Goal: Task Accomplishment & Management: Complete application form

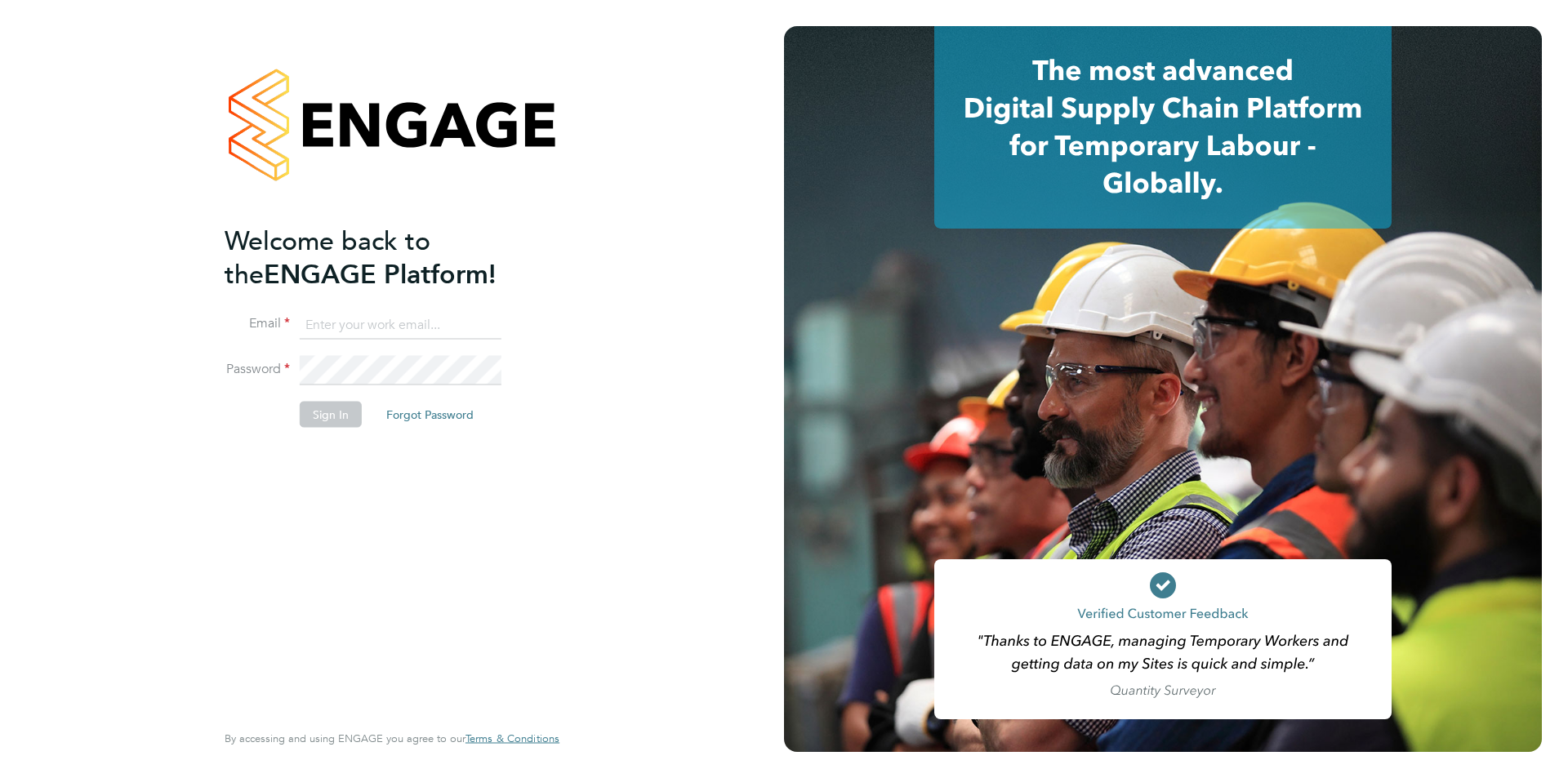
type input "tbligh@fr-group.co.uk"
click at [318, 407] on button "Sign In" at bounding box center [331, 414] width 62 height 26
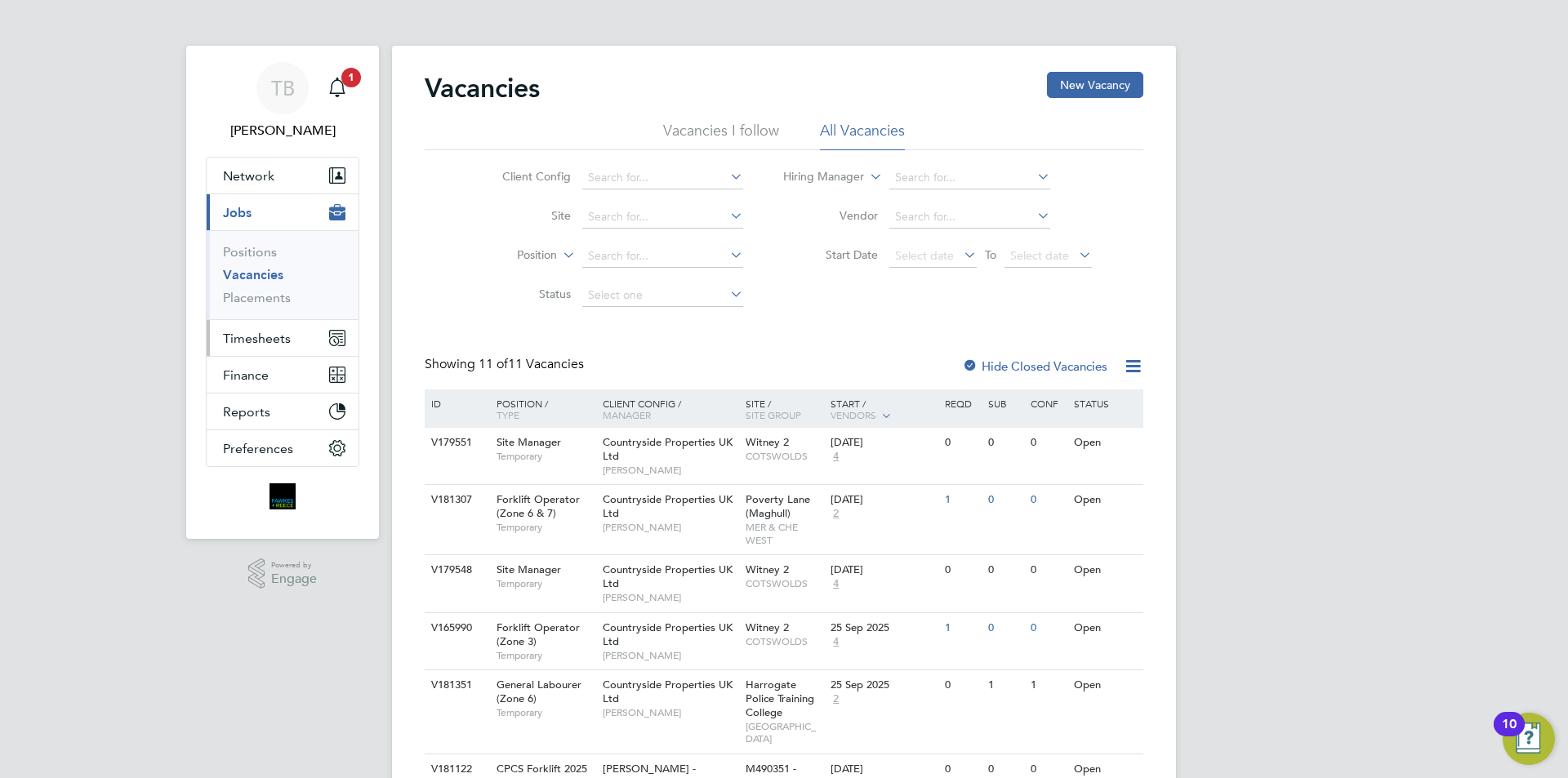
click at [251, 346] on button "Timesheets" at bounding box center [282, 338] width 152 height 36
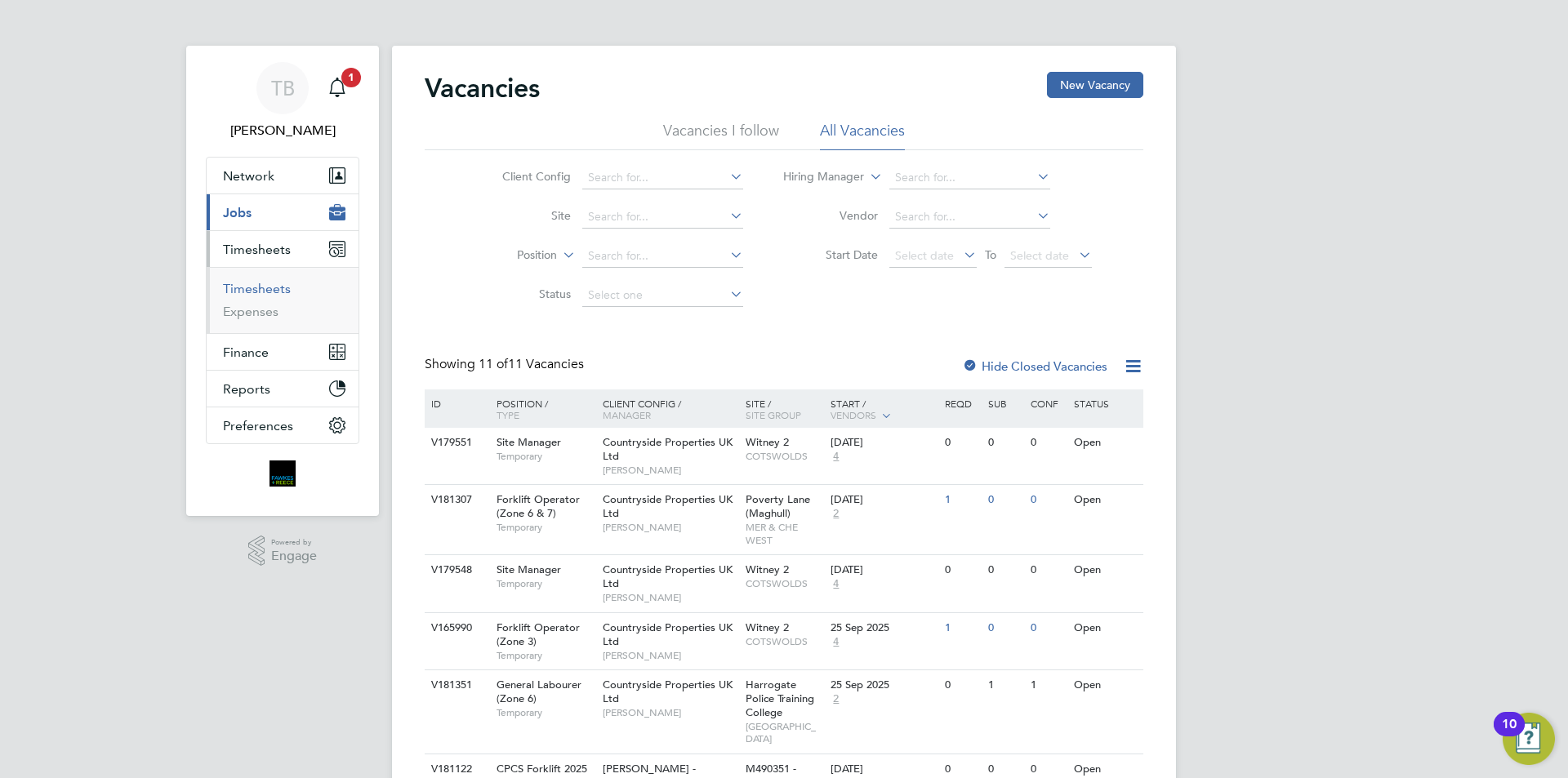
click at [263, 286] on link "Timesheets" at bounding box center [256, 289] width 68 height 16
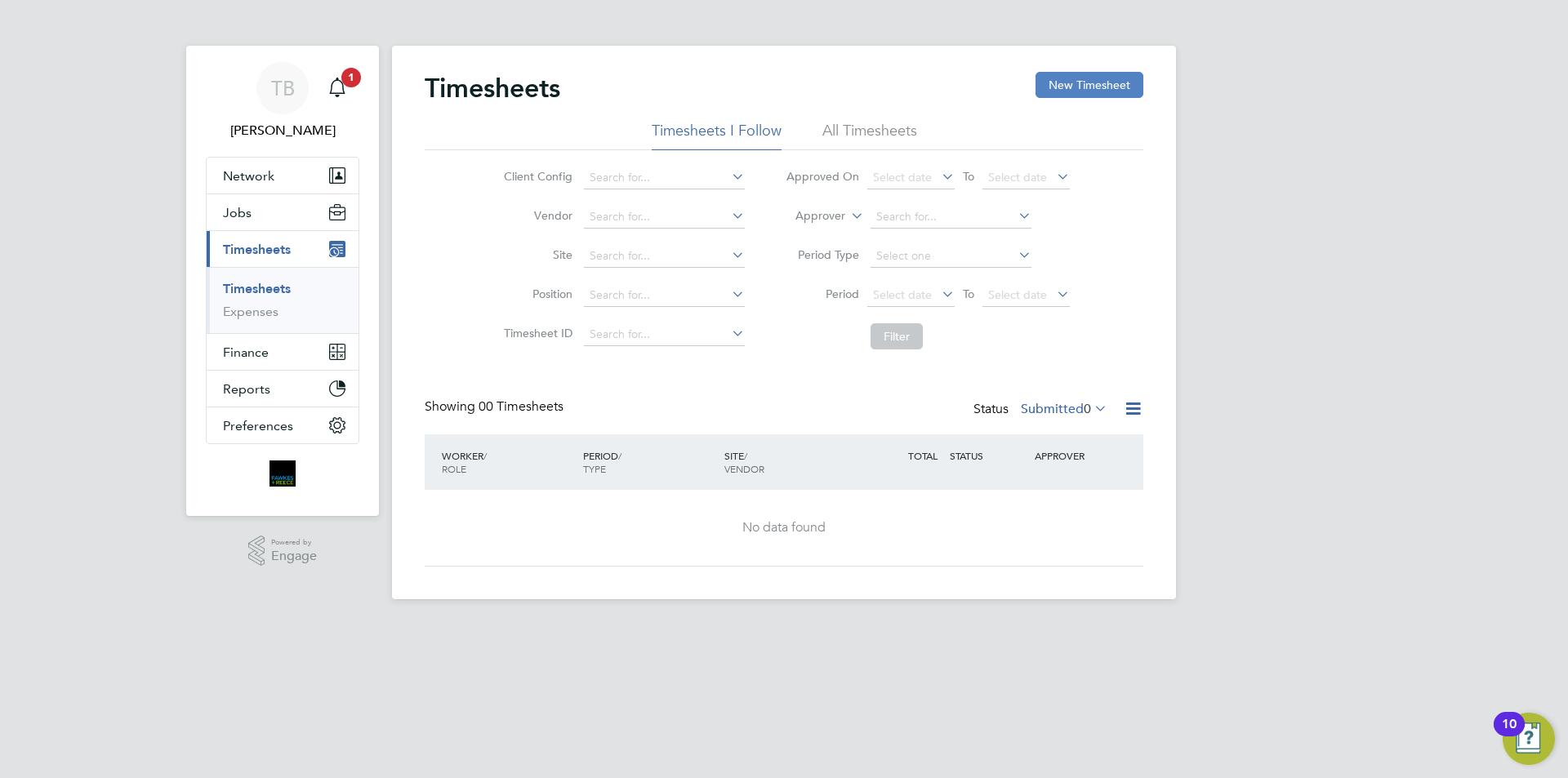
click at [1080, 80] on button "New Timesheet" at bounding box center [1089, 85] width 108 height 26
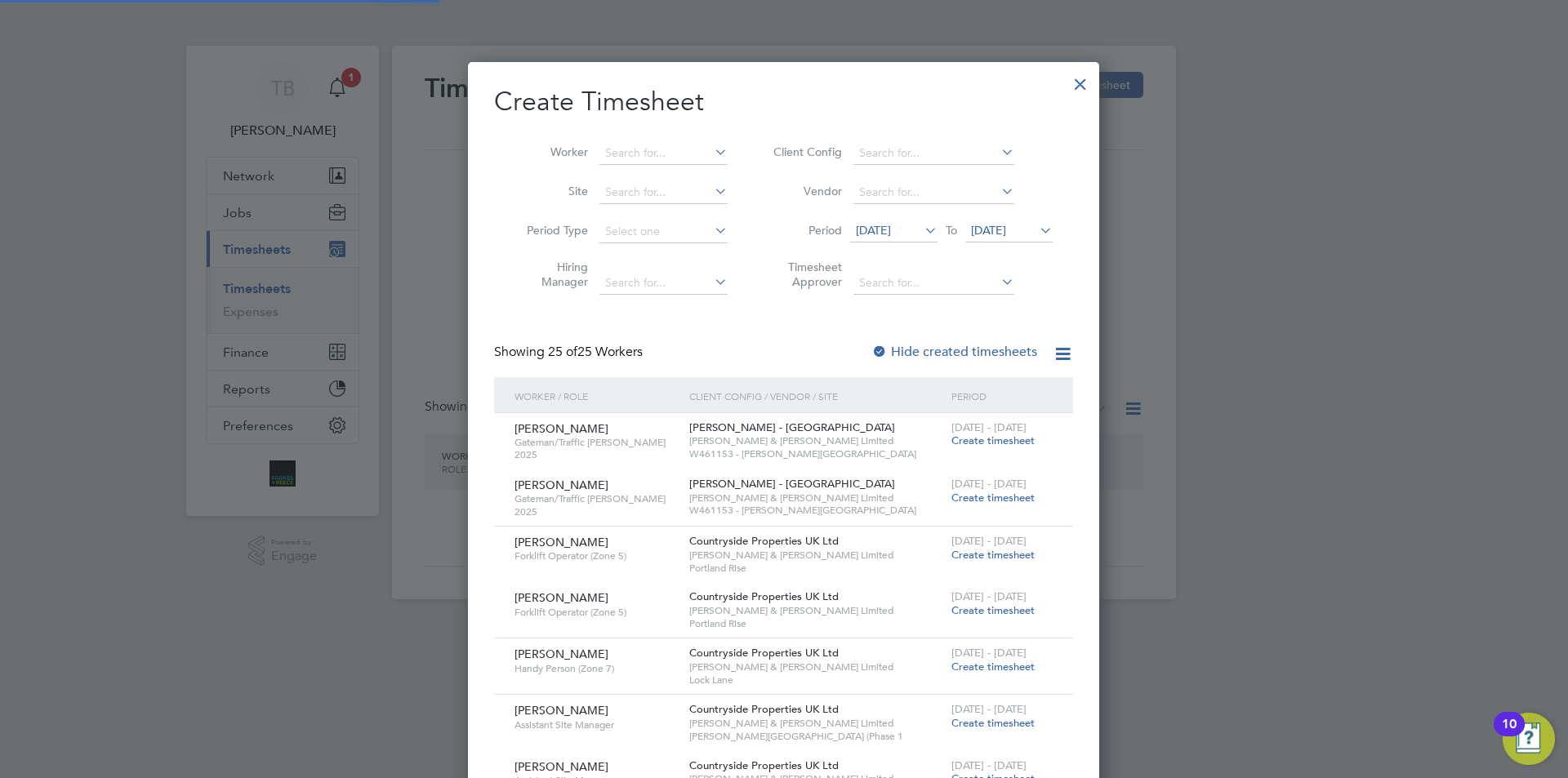
scroll to position [2407, 632]
click at [656, 151] on input at bounding box center [663, 153] width 128 height 23
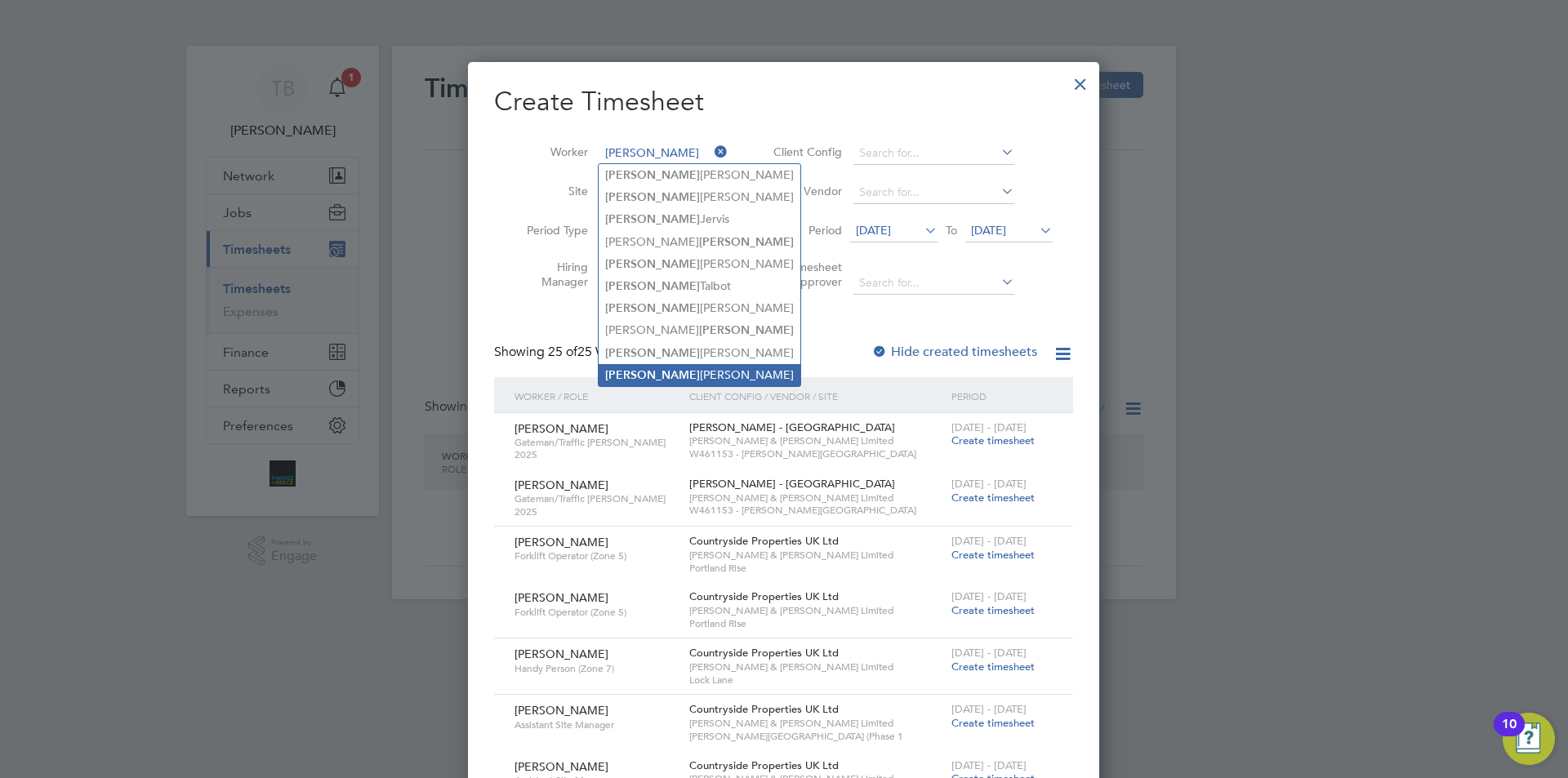
click at [672, 368] on li "[PERSON_NAME]" at bounding box center [700, 375] width 202 height 22
type input "[PERSON_NAME]"
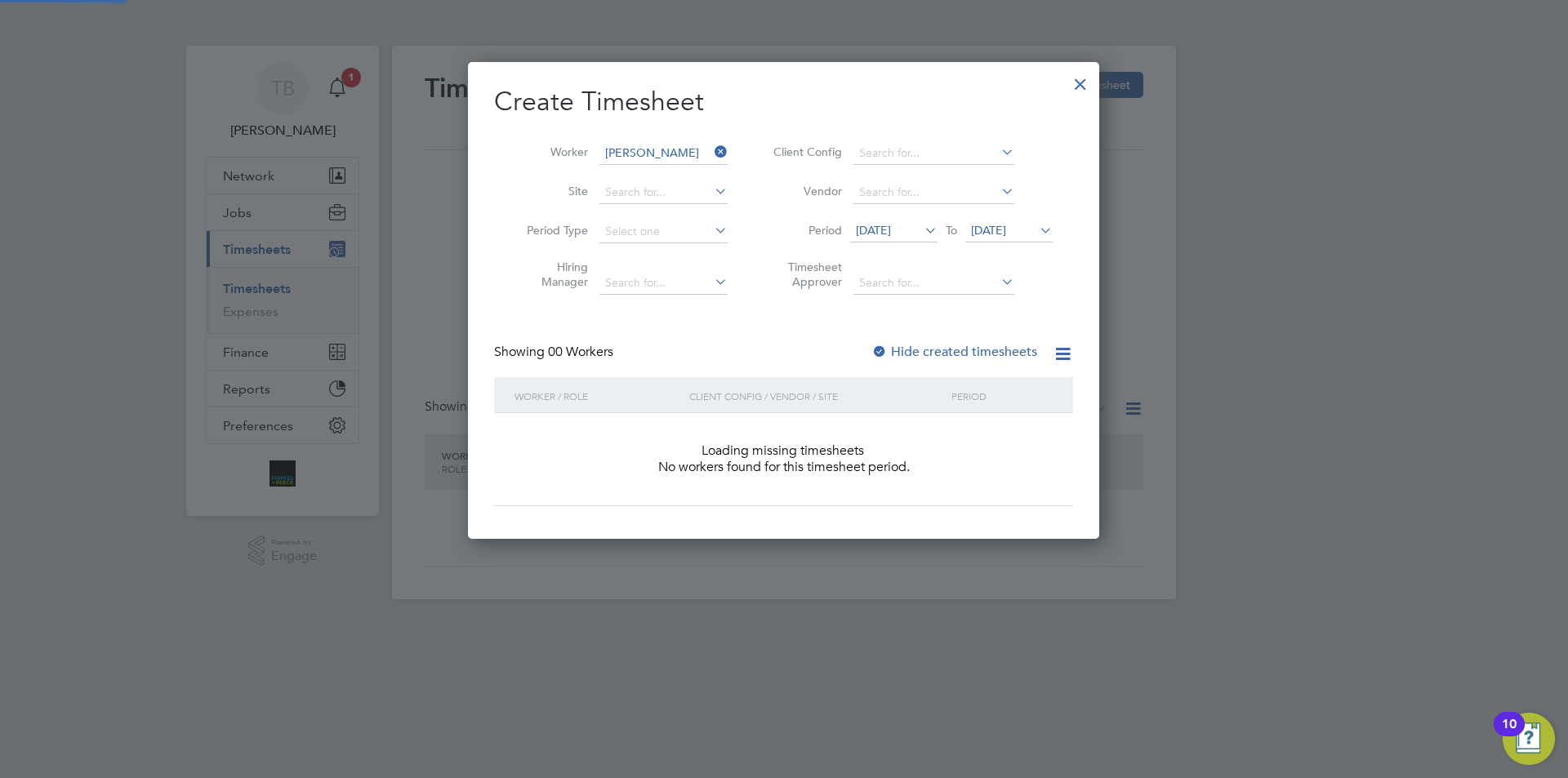
scroll to position [460, 632]
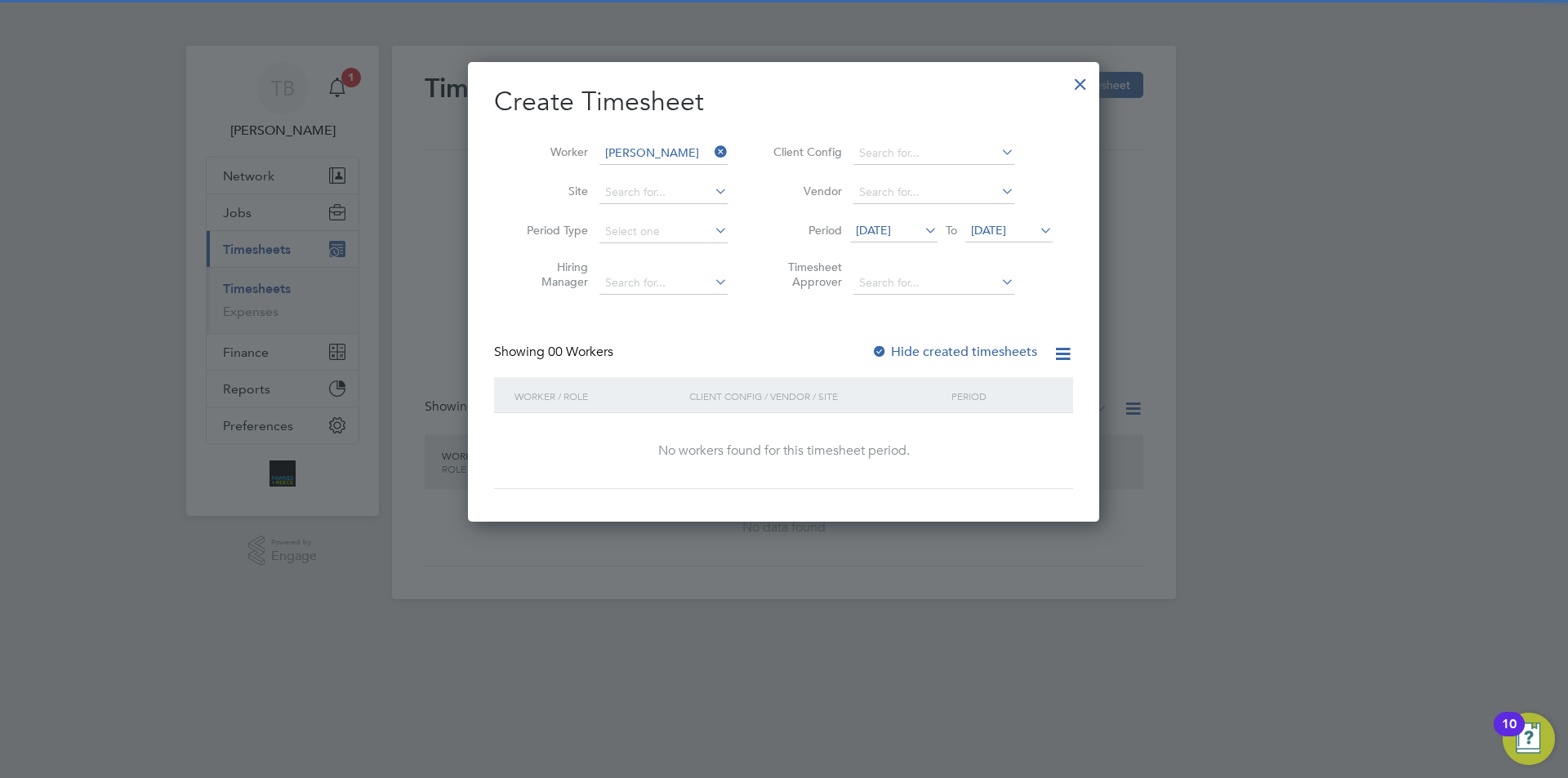
click at [891, 231] on span "[DATE]" at bounding box center [873, 230] width 35 height 15
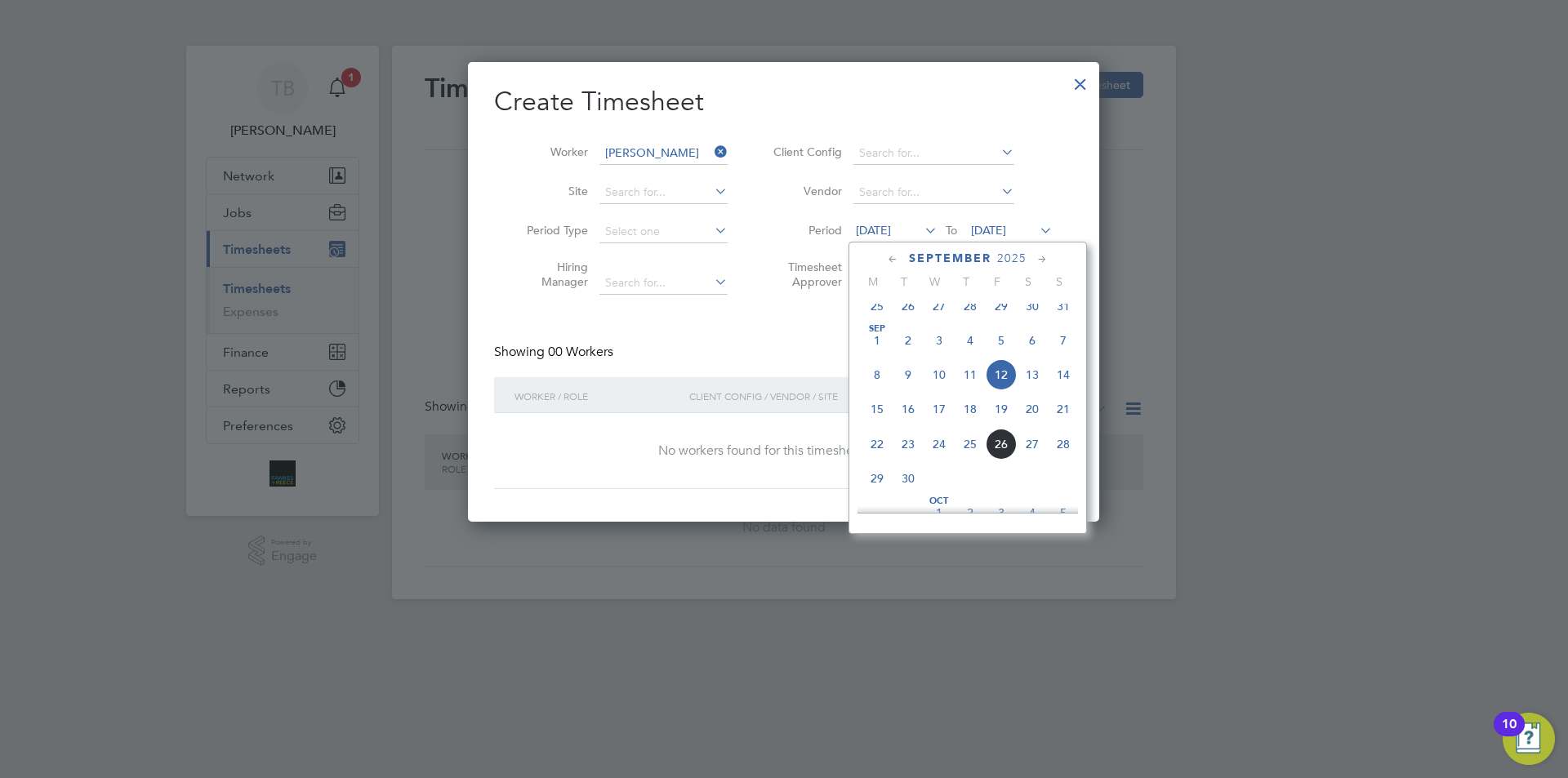
click at [880, 460] on span "22" at bounding box center [876, 444] width 31 height 31
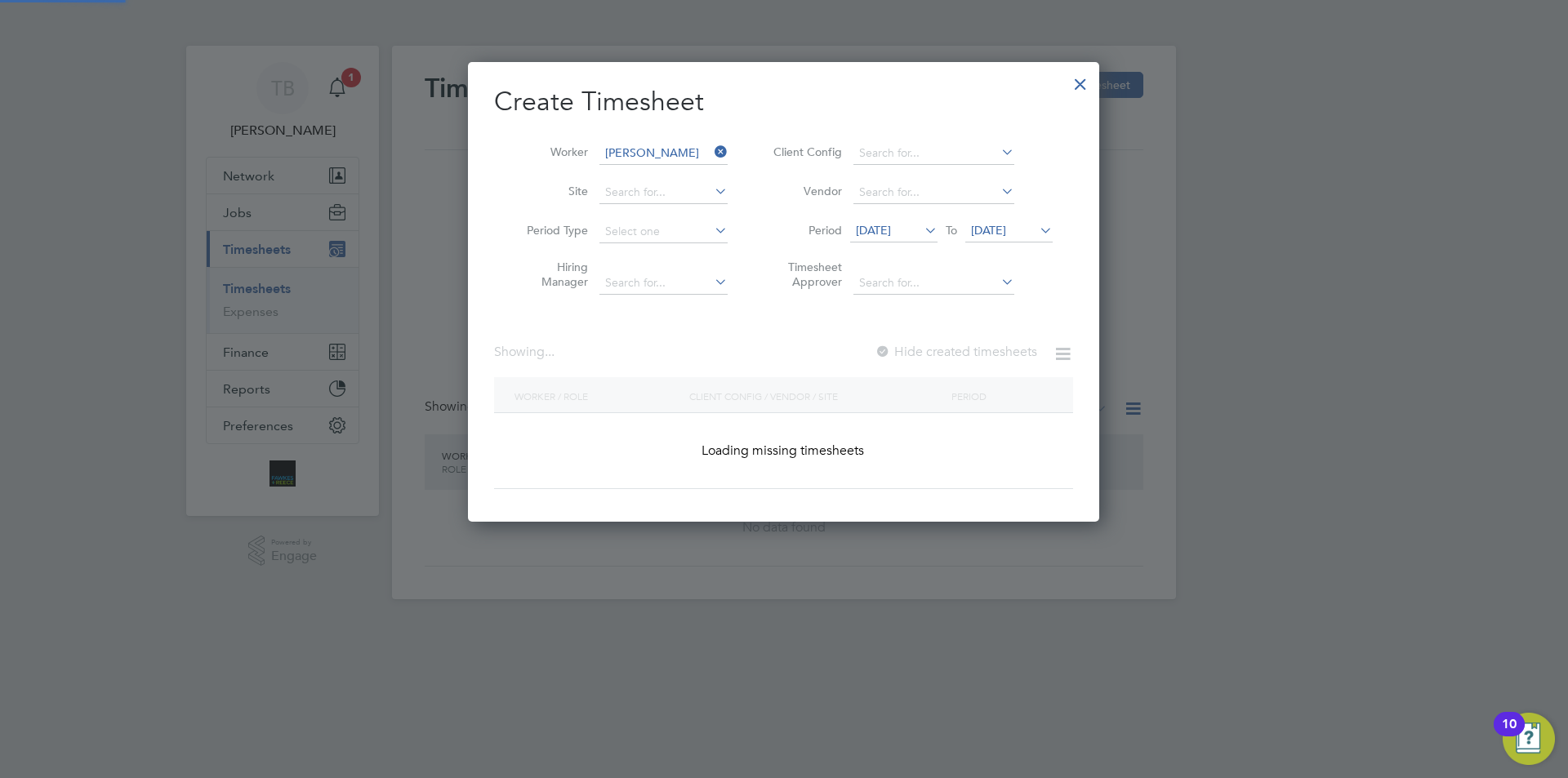
scroll to position [440, 632]
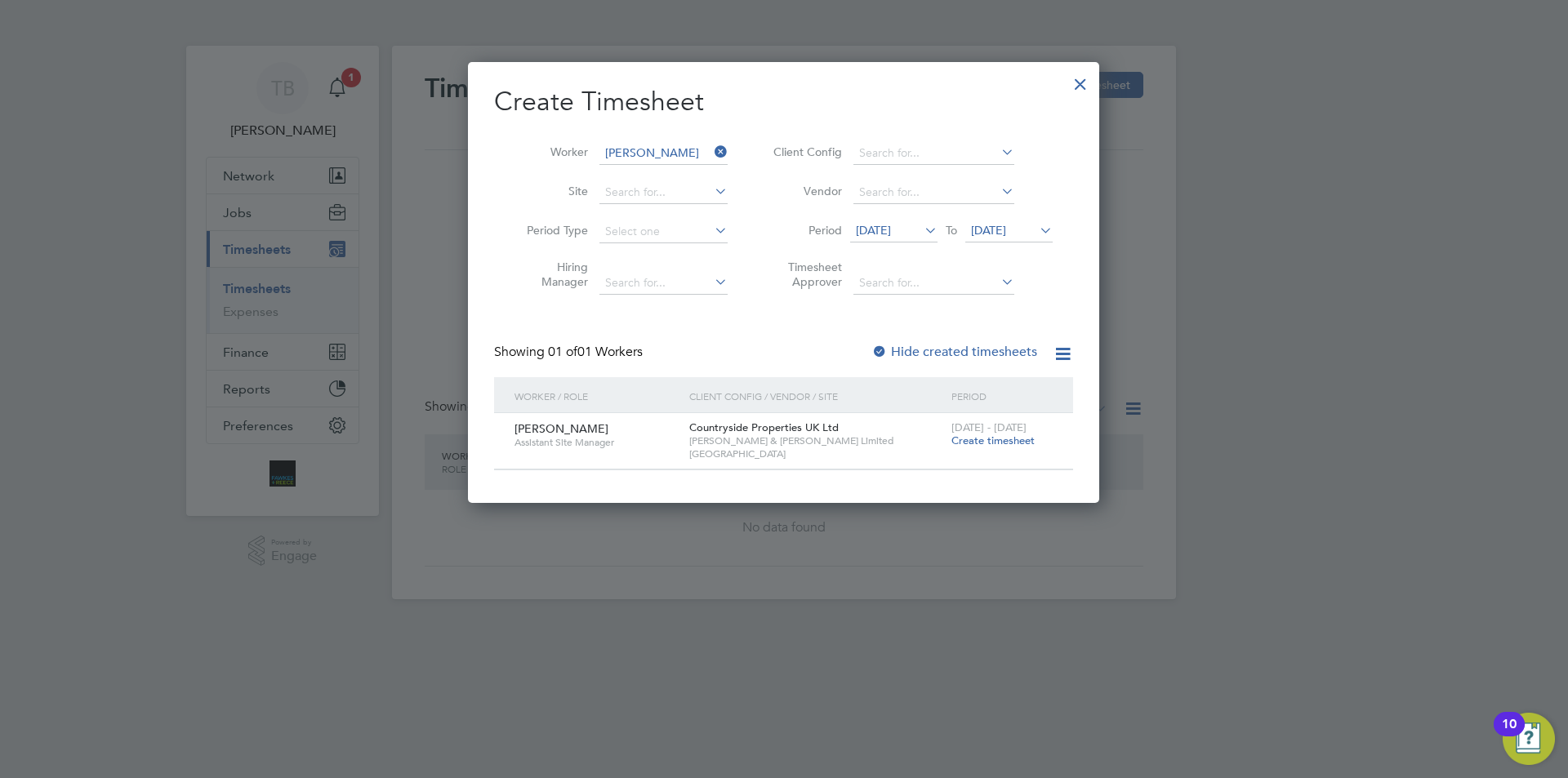
click at [1022, 440] on span "Create timesheet" at bounding box center [993, 440] width 83 height 14
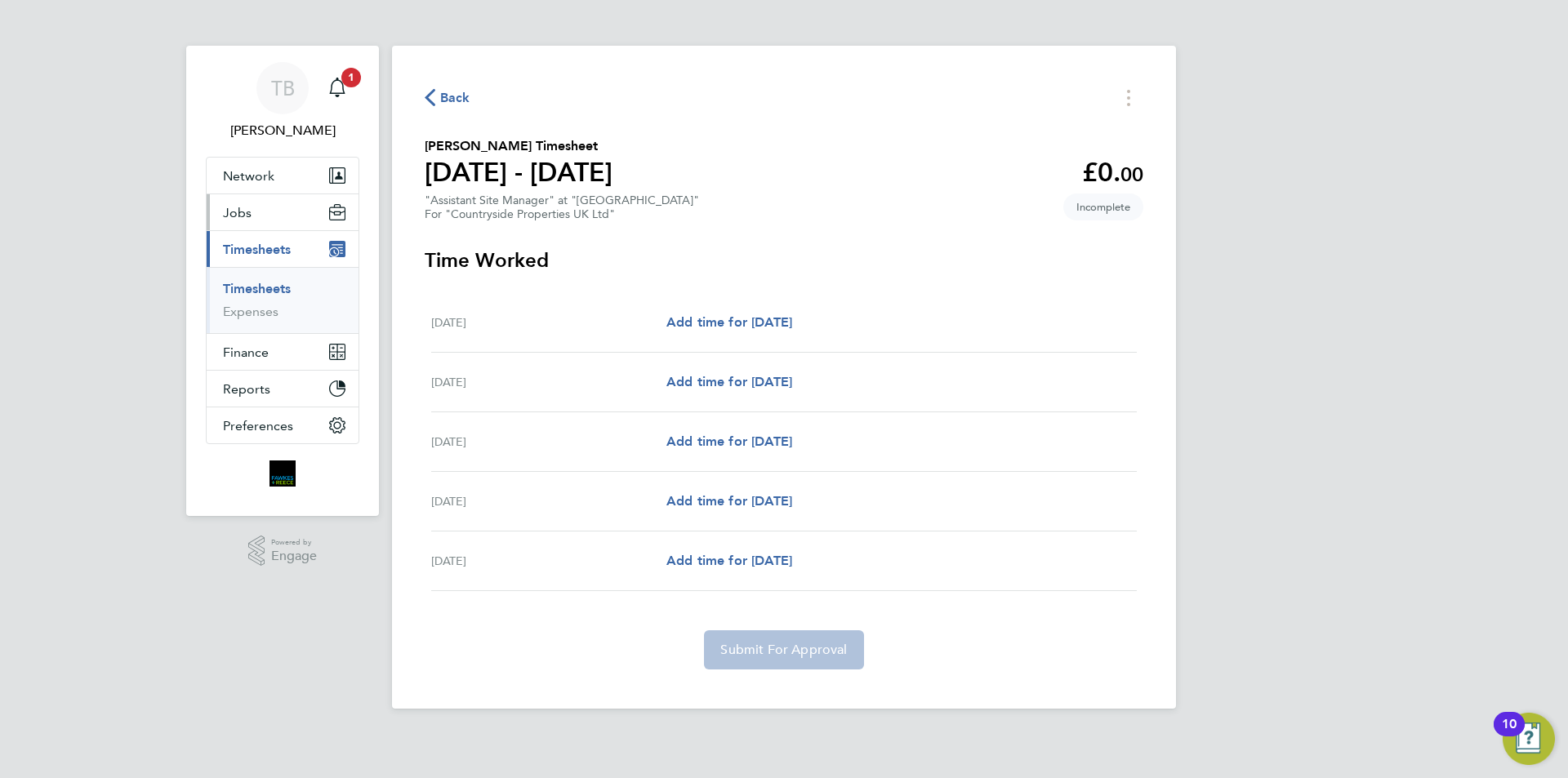
click at [239, 212] on span "Jobs" at bounding box center [237, 213] width 29 height 16
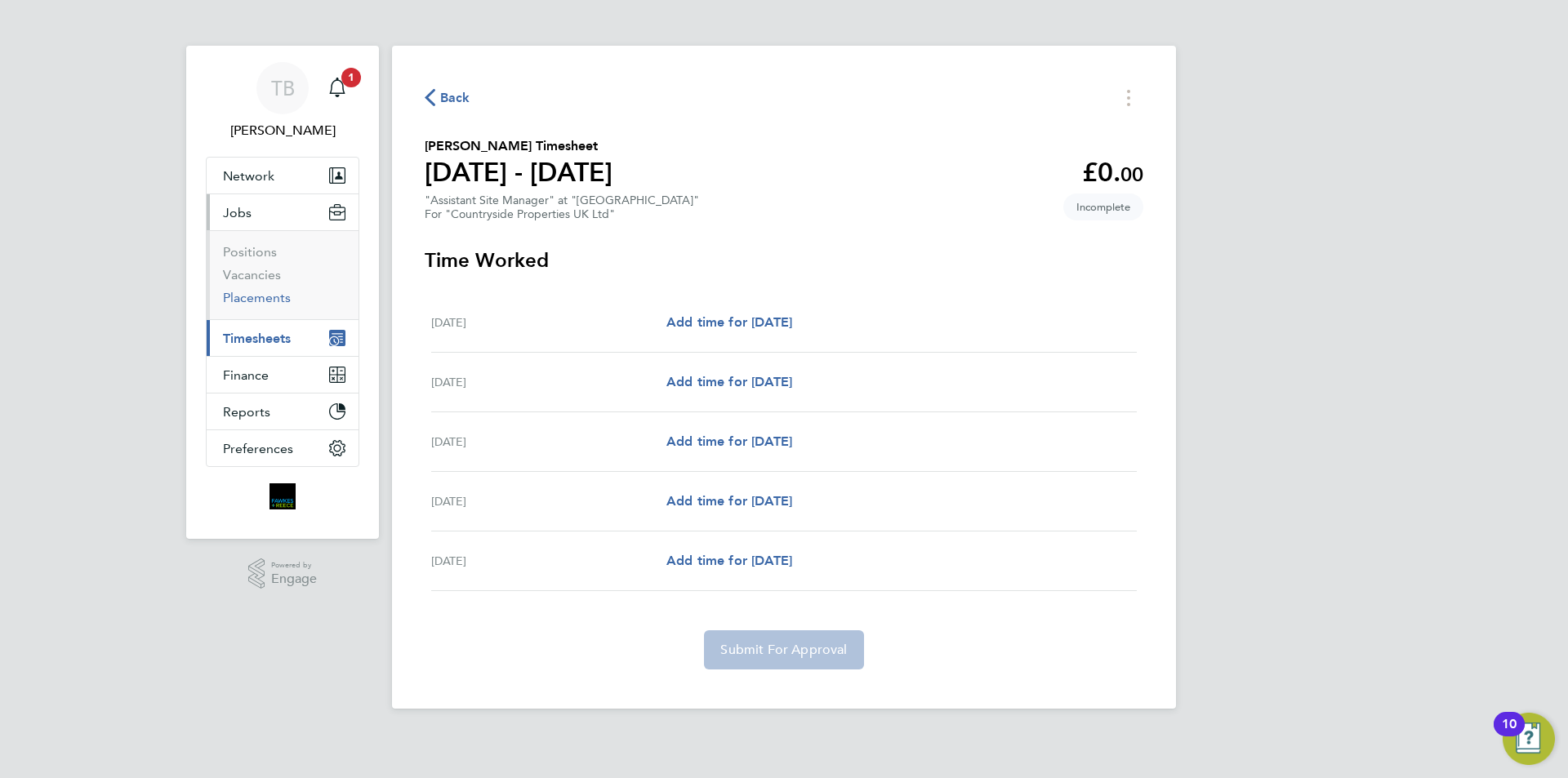
drag, startPoint x: 243, startPoint y: 294, endPoint x: 263, endPoint y: 293, distance: 20.0
click at [243, 294] on link "Placements" at bounding box center [256, 298] width 68 height 16
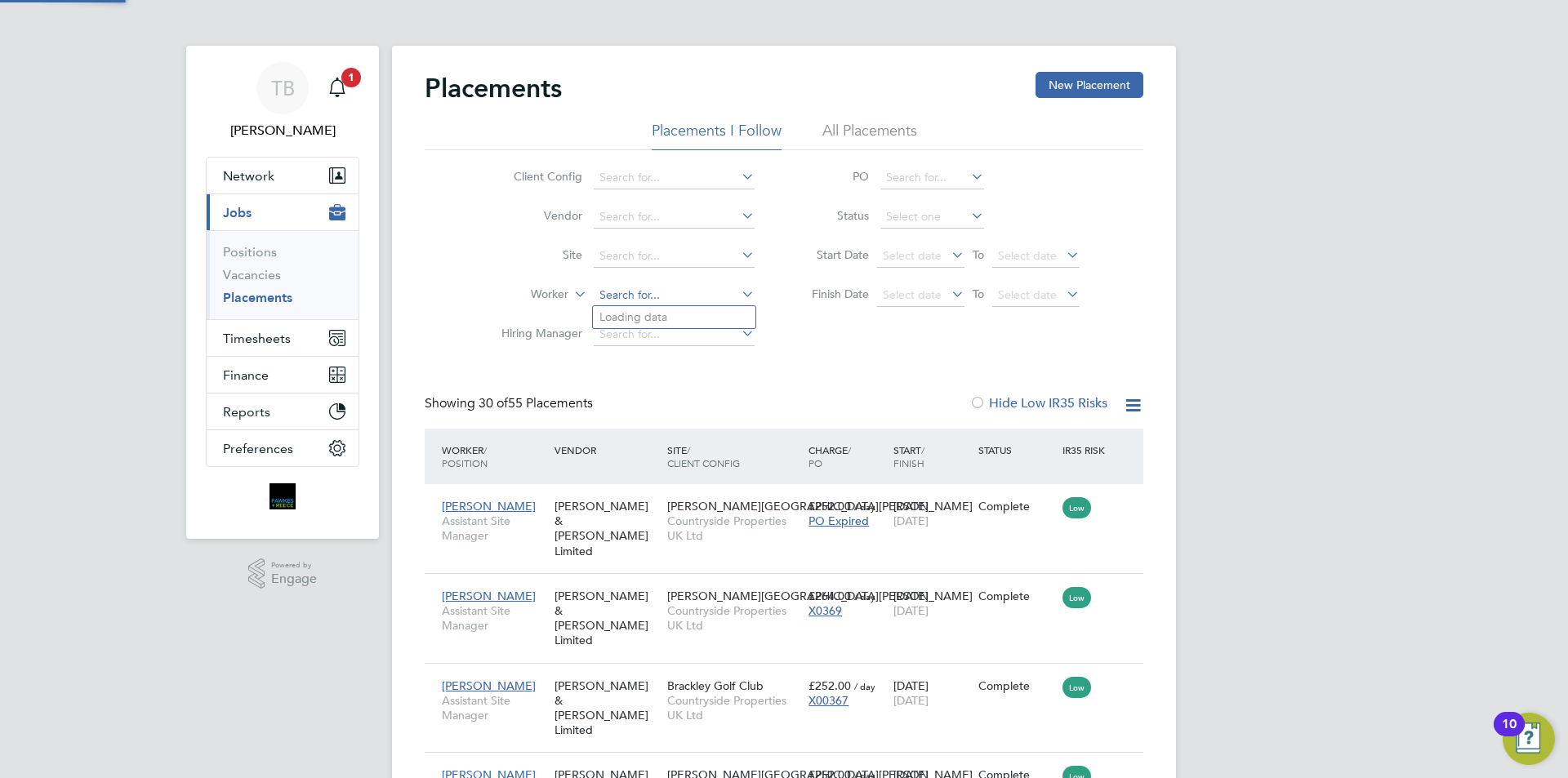
click at [654, 295] on input at bounding box center [674, 296] width 160 height 23
click at [680, 314] on li "[PERSON_NAME] ly" at bounding box center [674, 317] width 162 height 22
type input "[PERSON_NAME]"
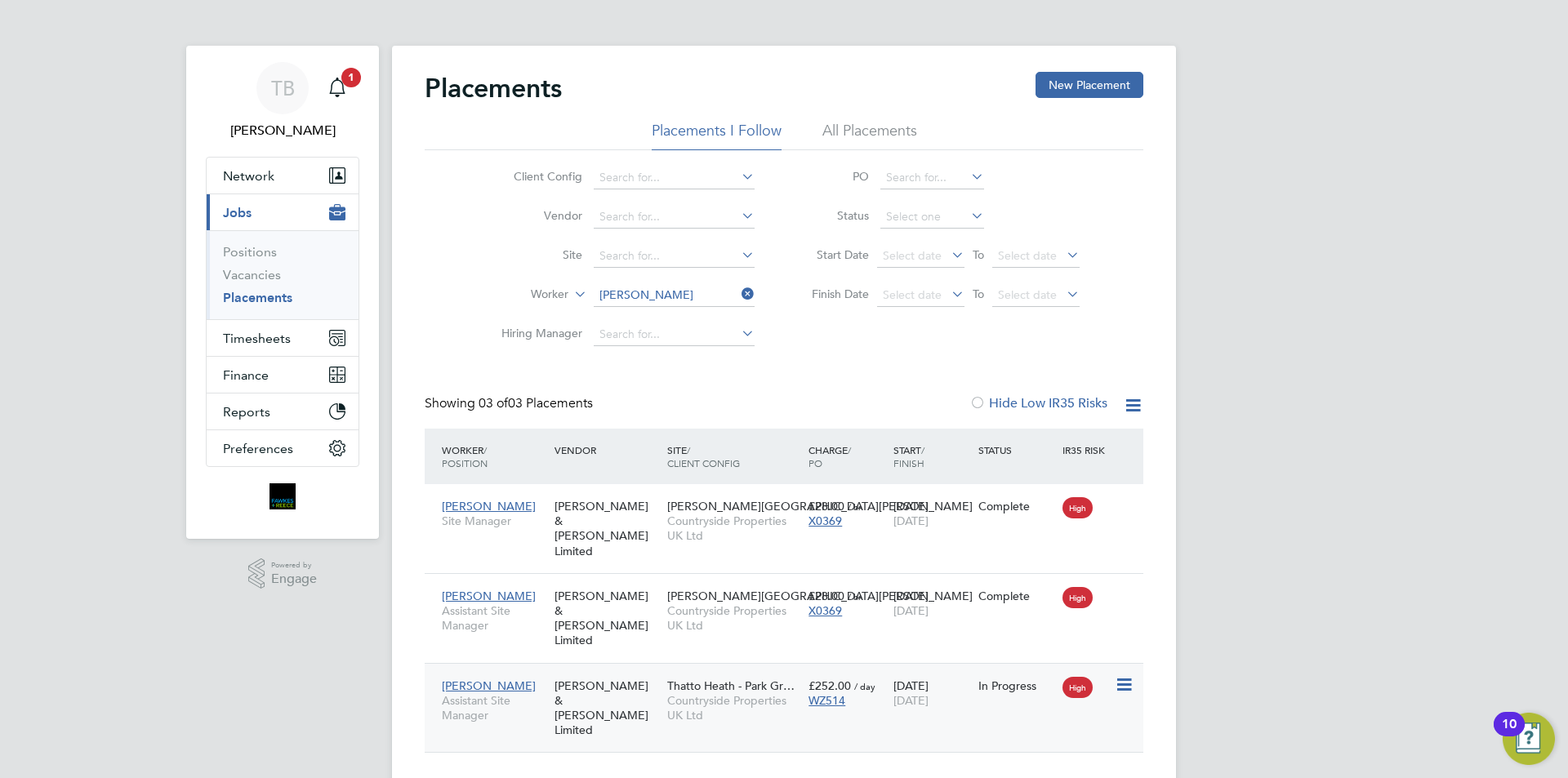
click at [981, 679] on div "In Progress" at bounding box center [1016, 686] width 77 height 15
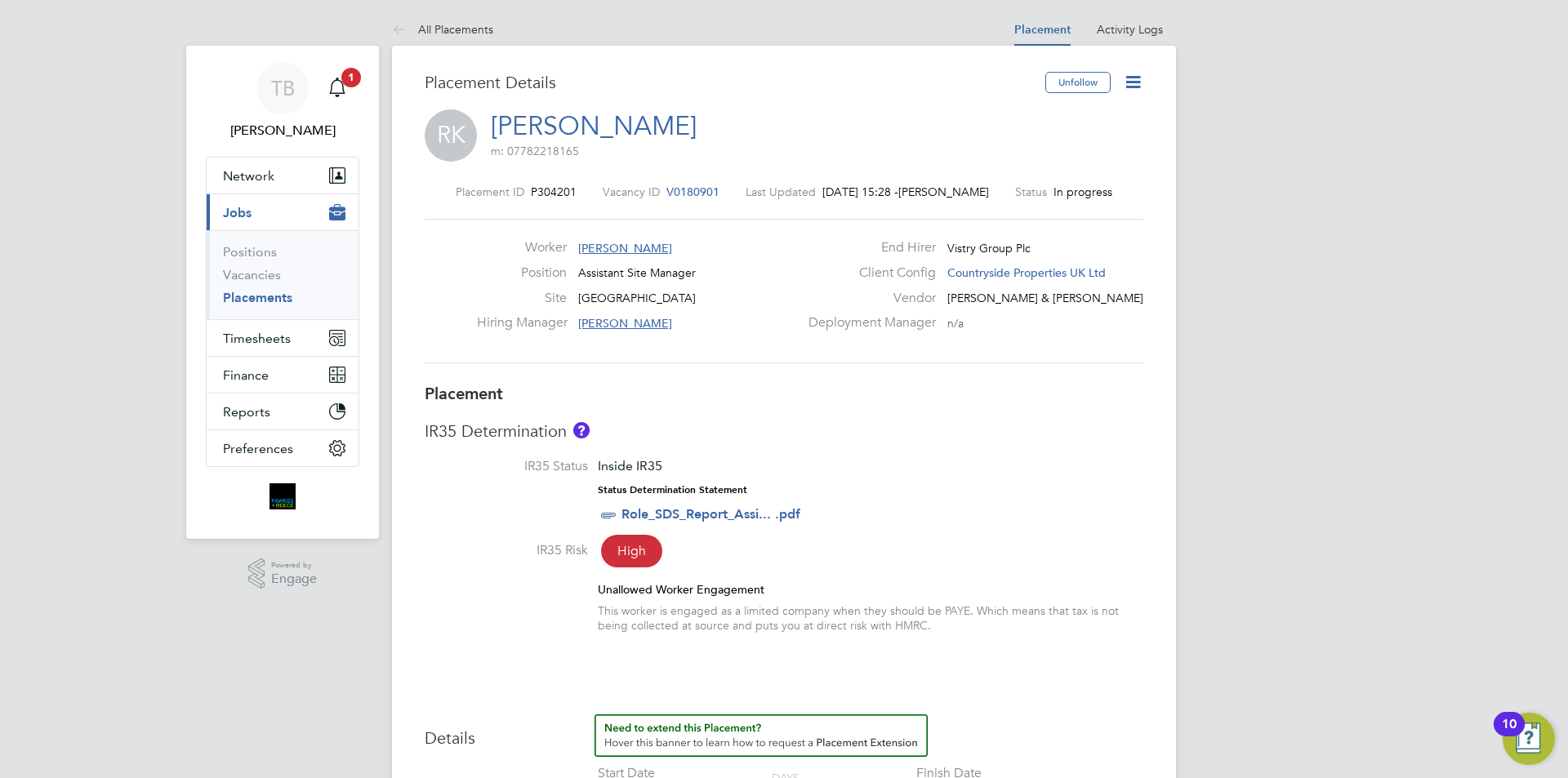
click at [1124, 75] on icon at bounding box center [1132, 82] width 20 height 20
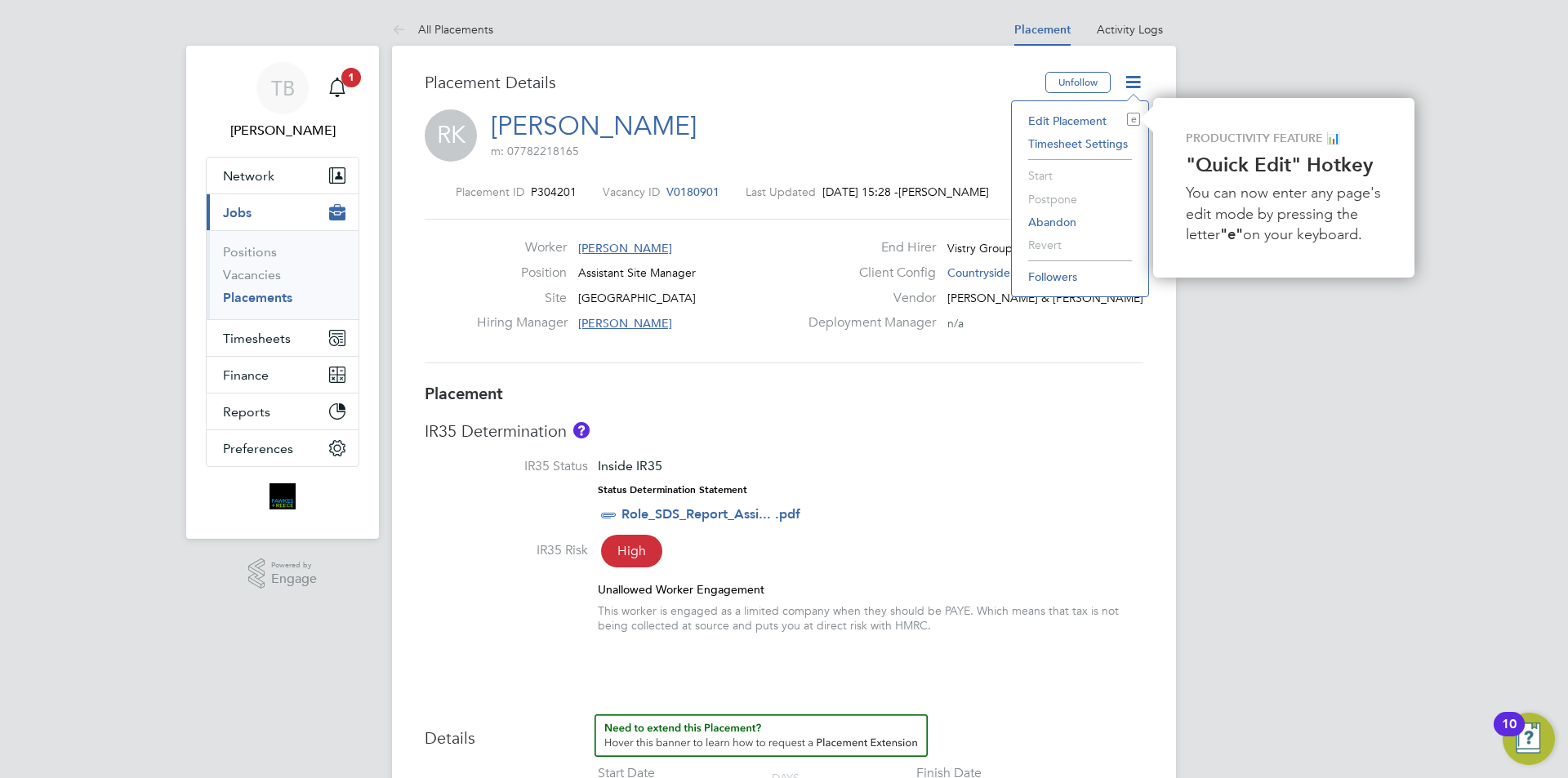
click at [1085, 119] on li "Edit Placement e" at bounding box center [1080, 121] width 120 height 23
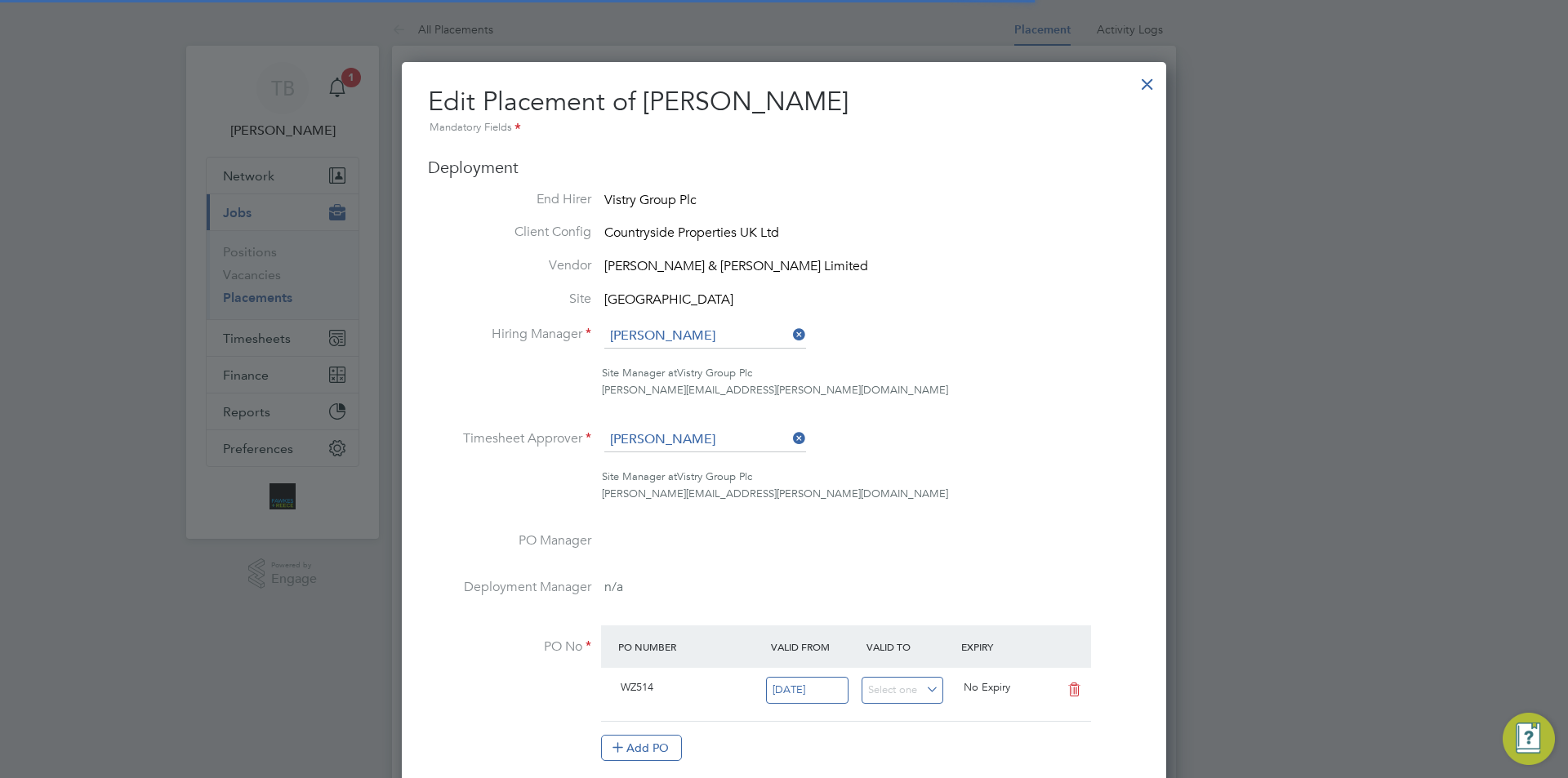
scroll to position [8, 8]
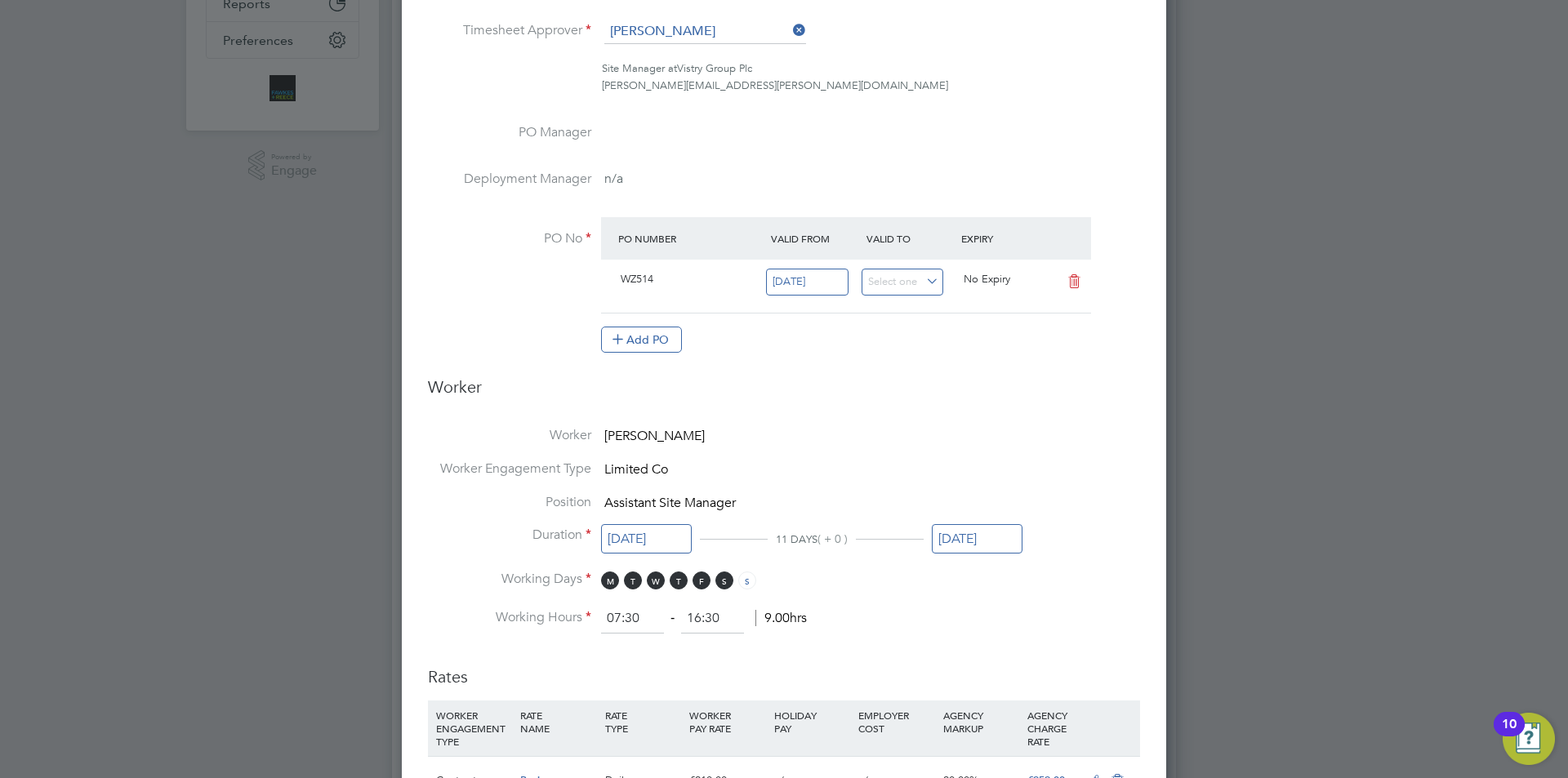
click at [969, 528] on input "[DATE]" at bounding box center [976, 539] width 90 height 30
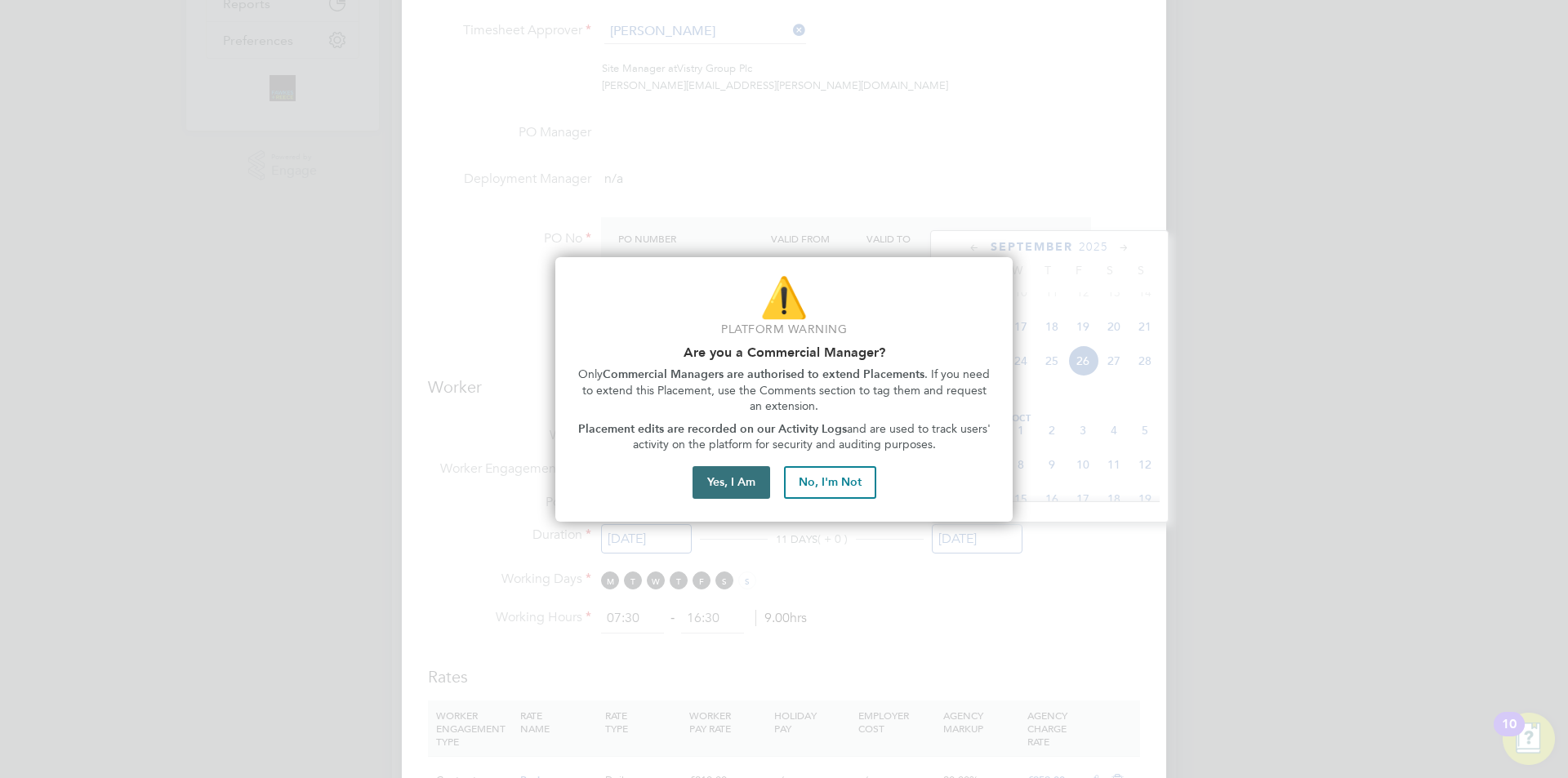
click at [749, 481] on button "Yes, I Am" at bounding box center [731, 482] width 77 height 32
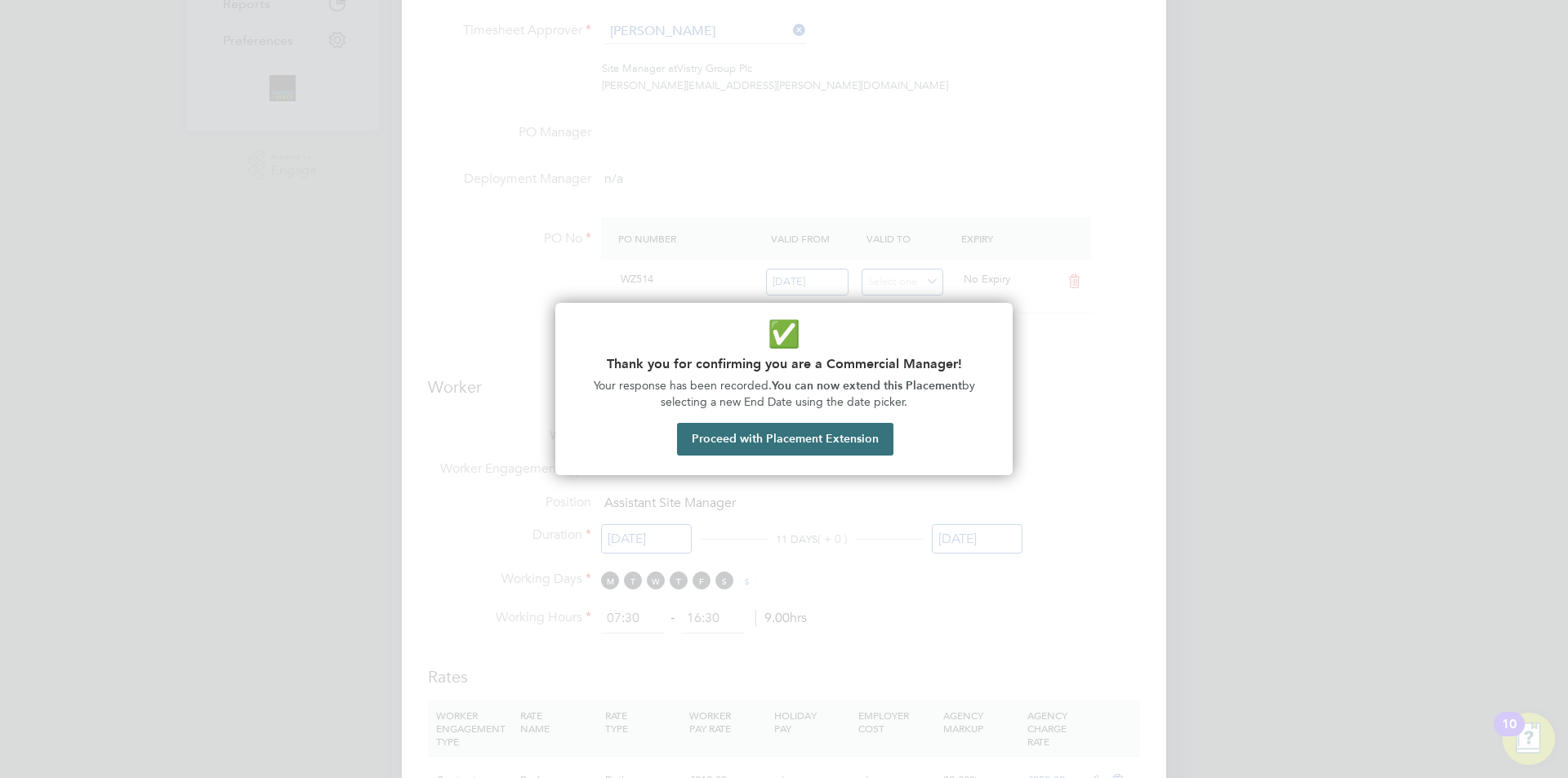
click at [819, 438] on button "Proceed with Placement Extension" at bounding box center [785, 439] width 217 height 32
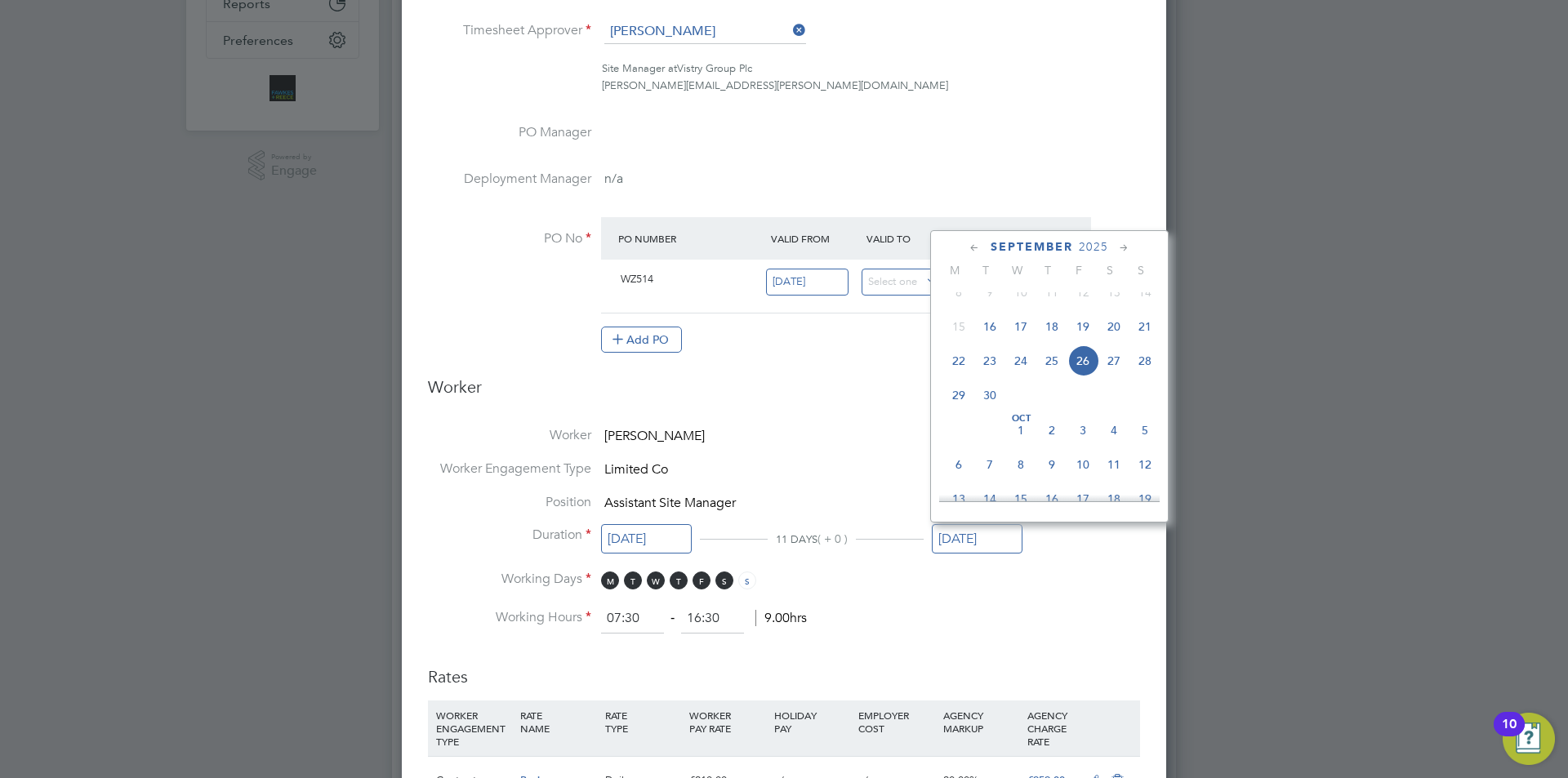
click at [1110, 374] on span "27" at bounding box center [1113, 360] width 31 height 31
type input "27 Sep 2025"
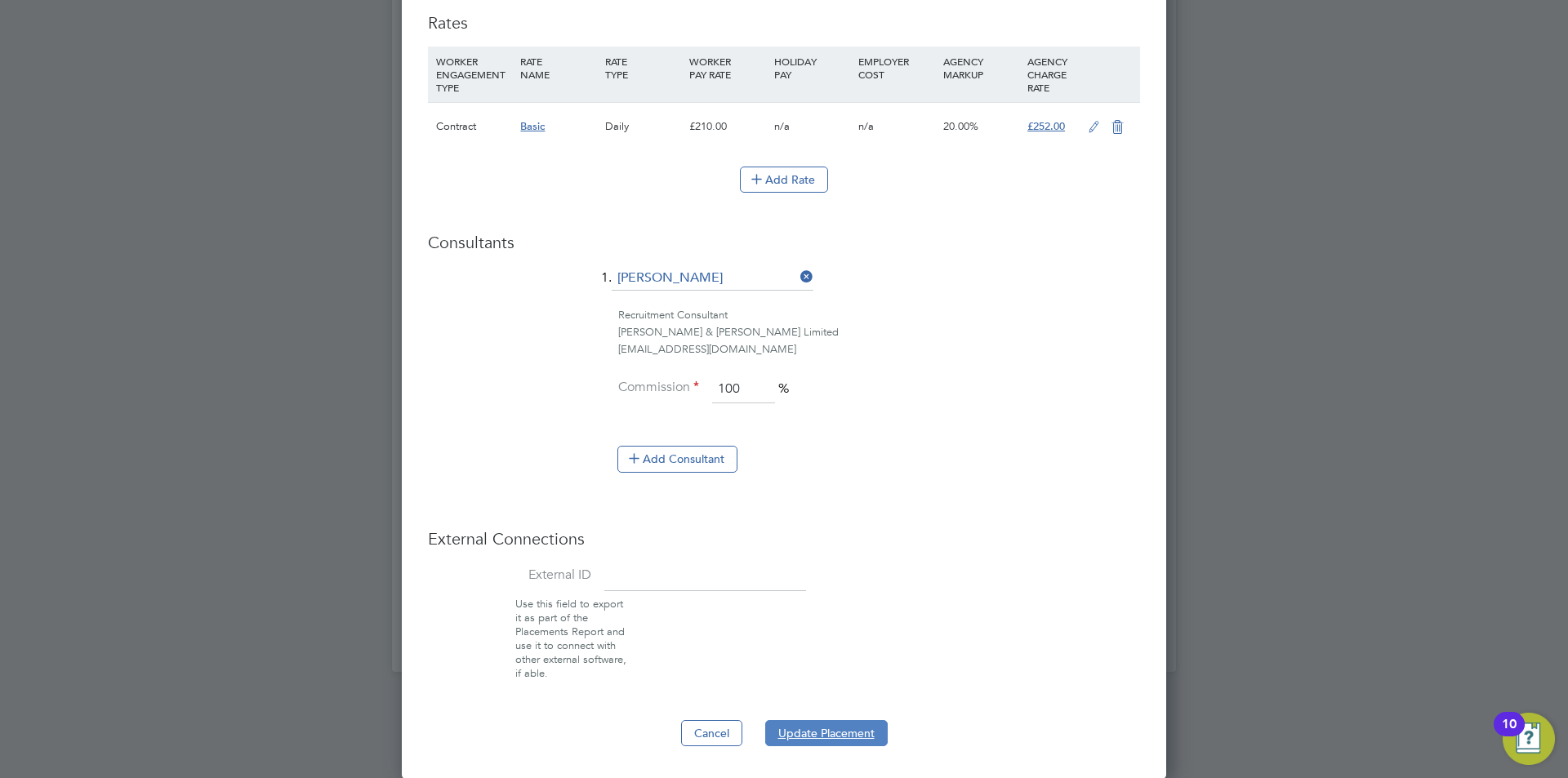
click at [821, 726] on button "Update Placement" at bounding box center [826, 733] width 123 height 26
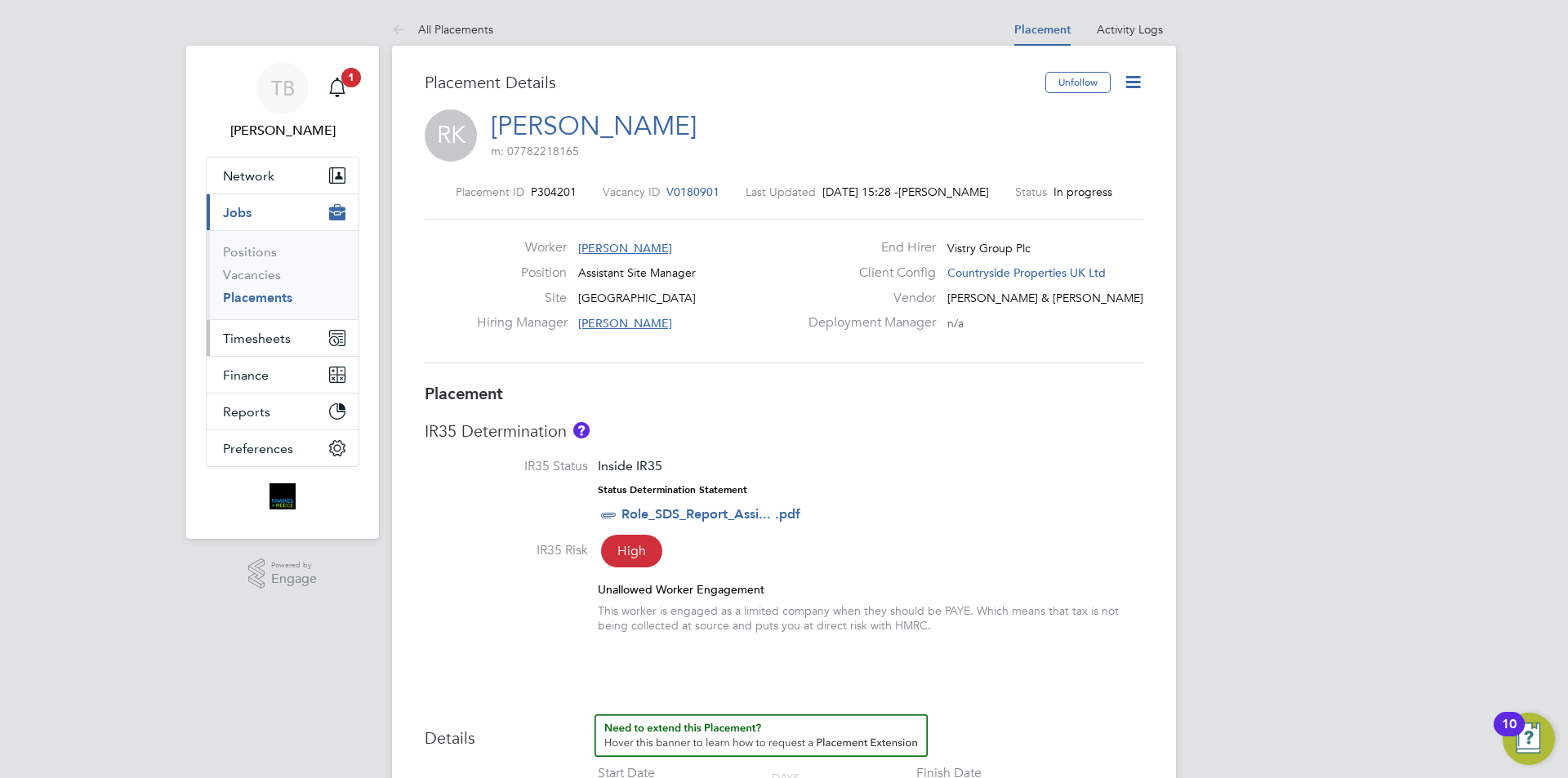
drag, startPoint x: 273, startPoint y: 332, endPoint x: 282, endPoint y: 330, distance: 9.2
click at [282, 331] on span "Timesheets" at bounding box center [256, 339] width 68 height 16
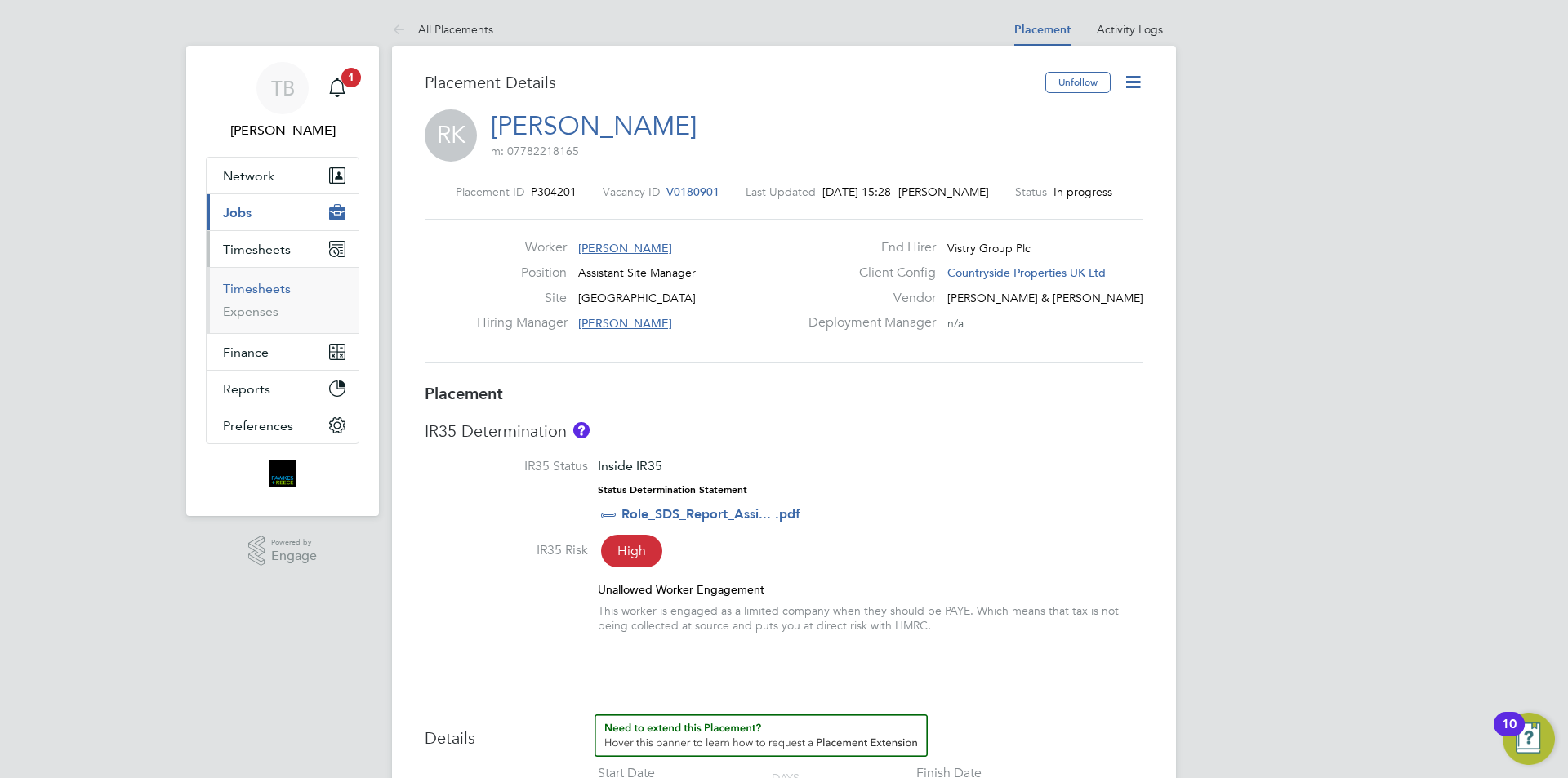
click at [272, 289] on link "Timesheets" at bounding box center [256, 289] width 68 height 16
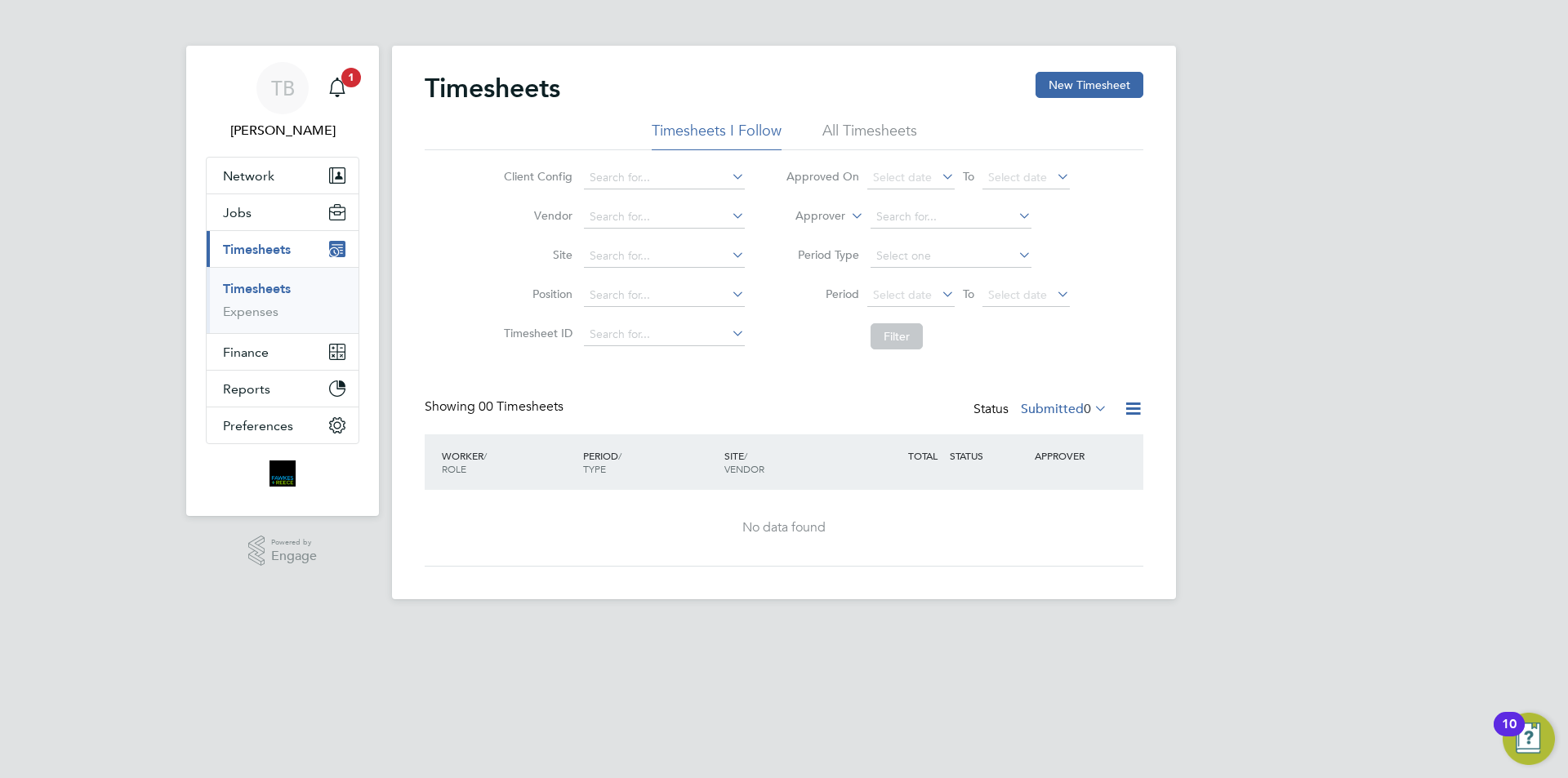
click at [1071, 70] on div "Timesheets New Timesheet Timesheets I Follow All Timesheets Client Config Vendo…" at bounding box center [784, 322] width 784 height 553
click at [1066, 90] on button "New Timesheet" at bounding box center [1089, 85] width 108 height 26
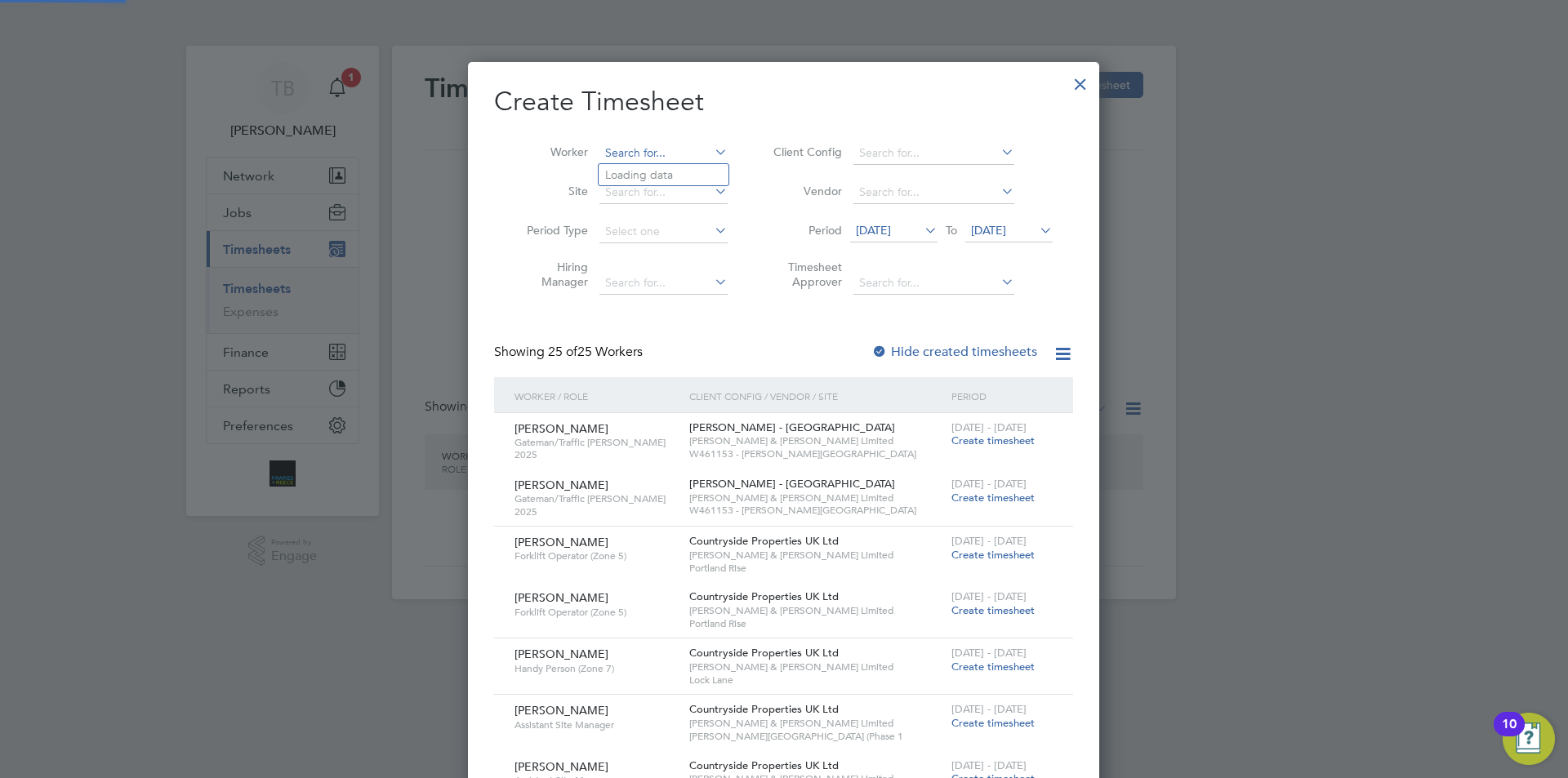
click at [638, 147] on input at bounding box center [663, 153] width 128 height 23
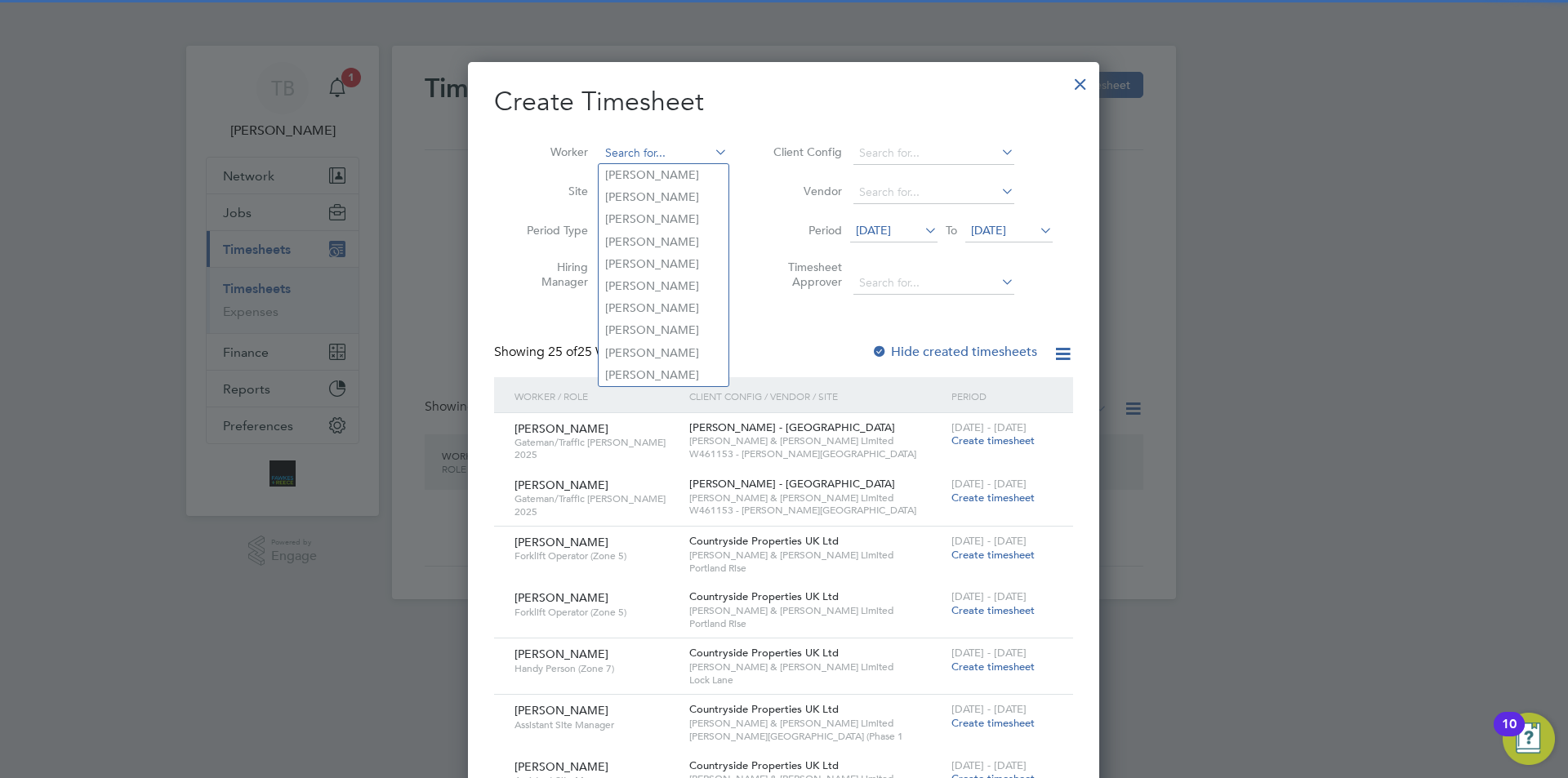
type input "j"
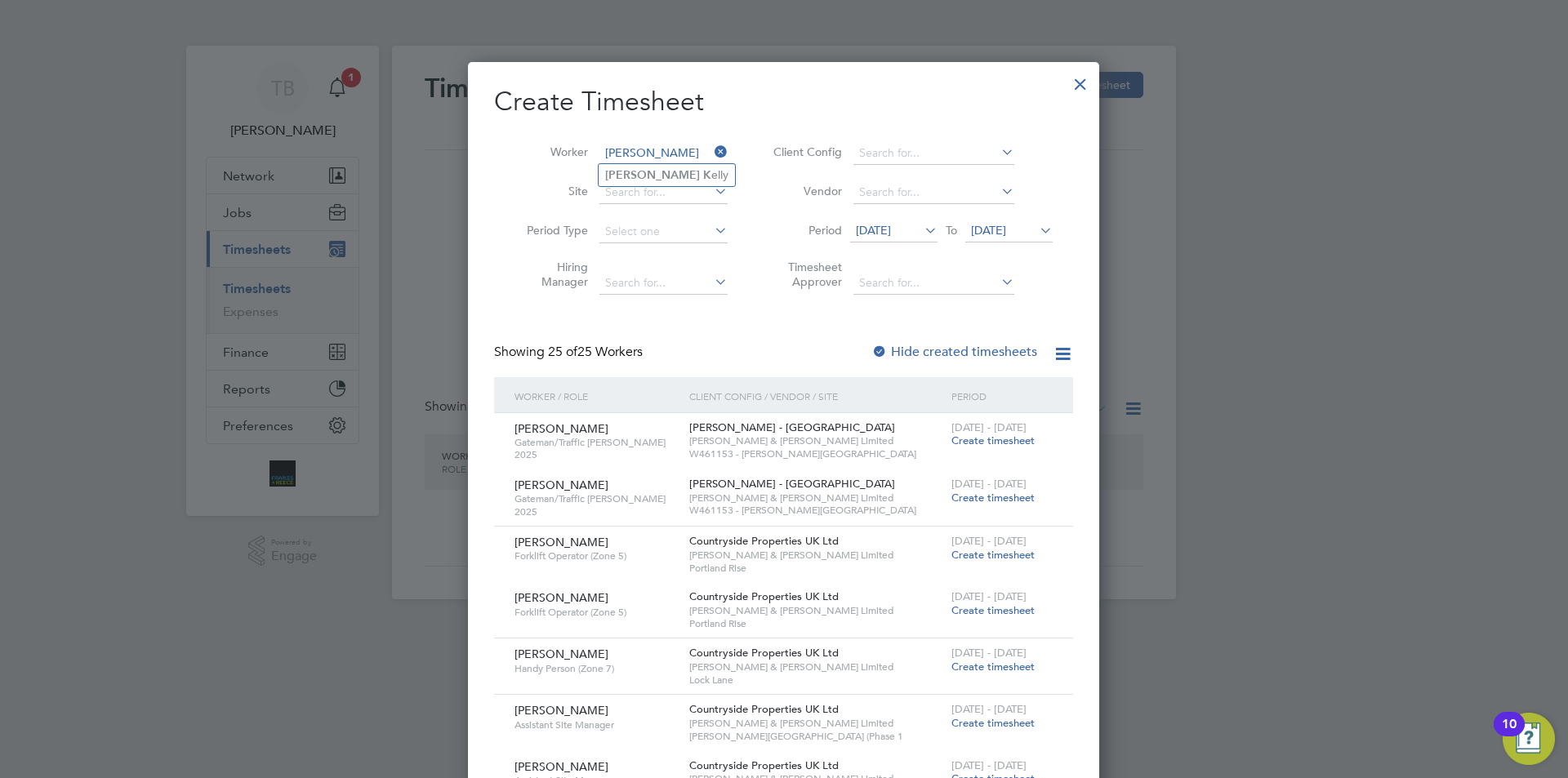
click at [666, 160] on input "[PERSON_NAME]" at bounding box center [663, 153] width 128 height 23
click at [666, 169] on li "Ryan K elly" at bounding box center [666, 175] width 136 height 22
type input "[PERSON_NAME]"
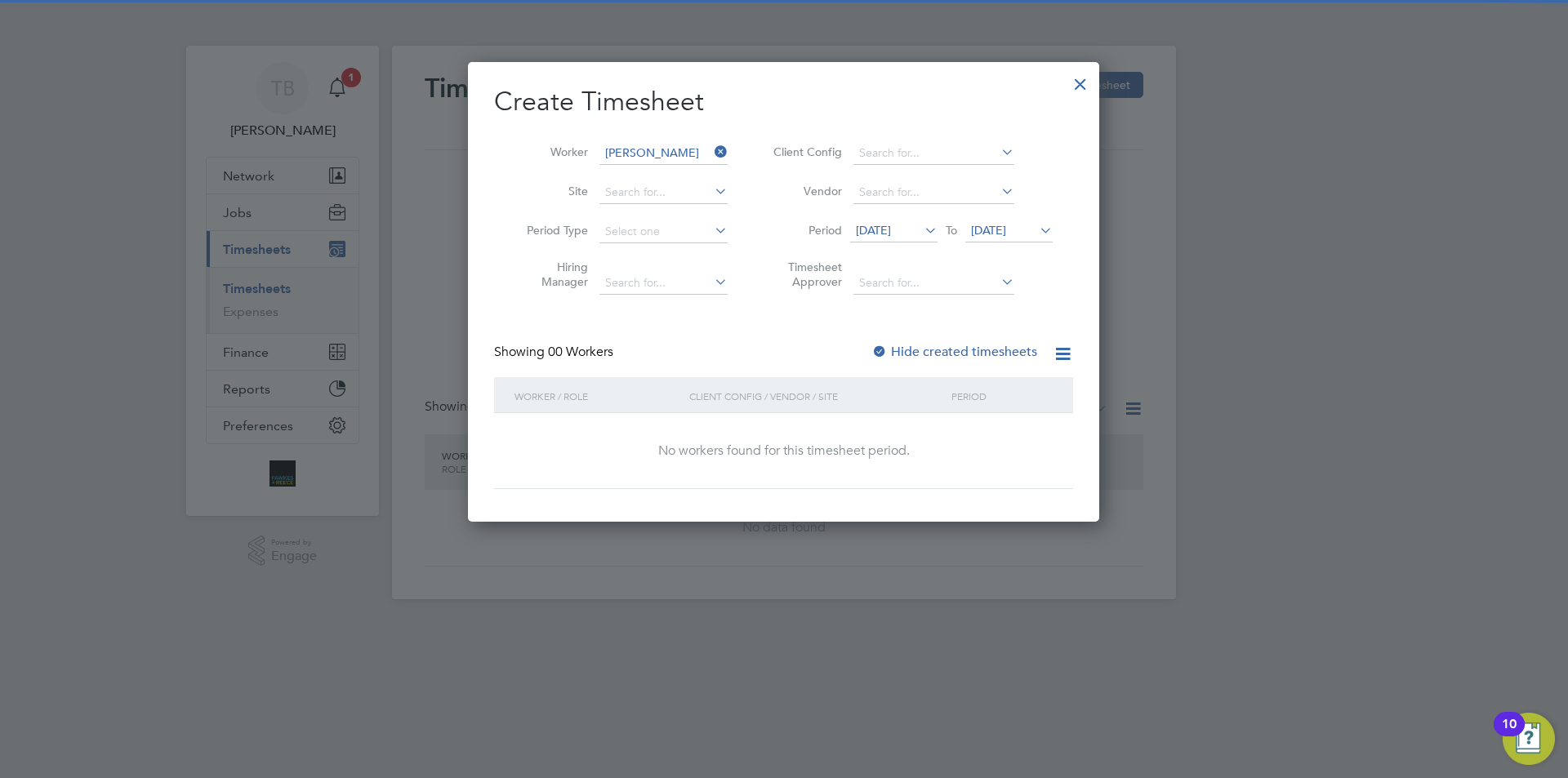
click at [891, 225] on span "[DATE]" at bounding box center [873, 230] width 35 height 15
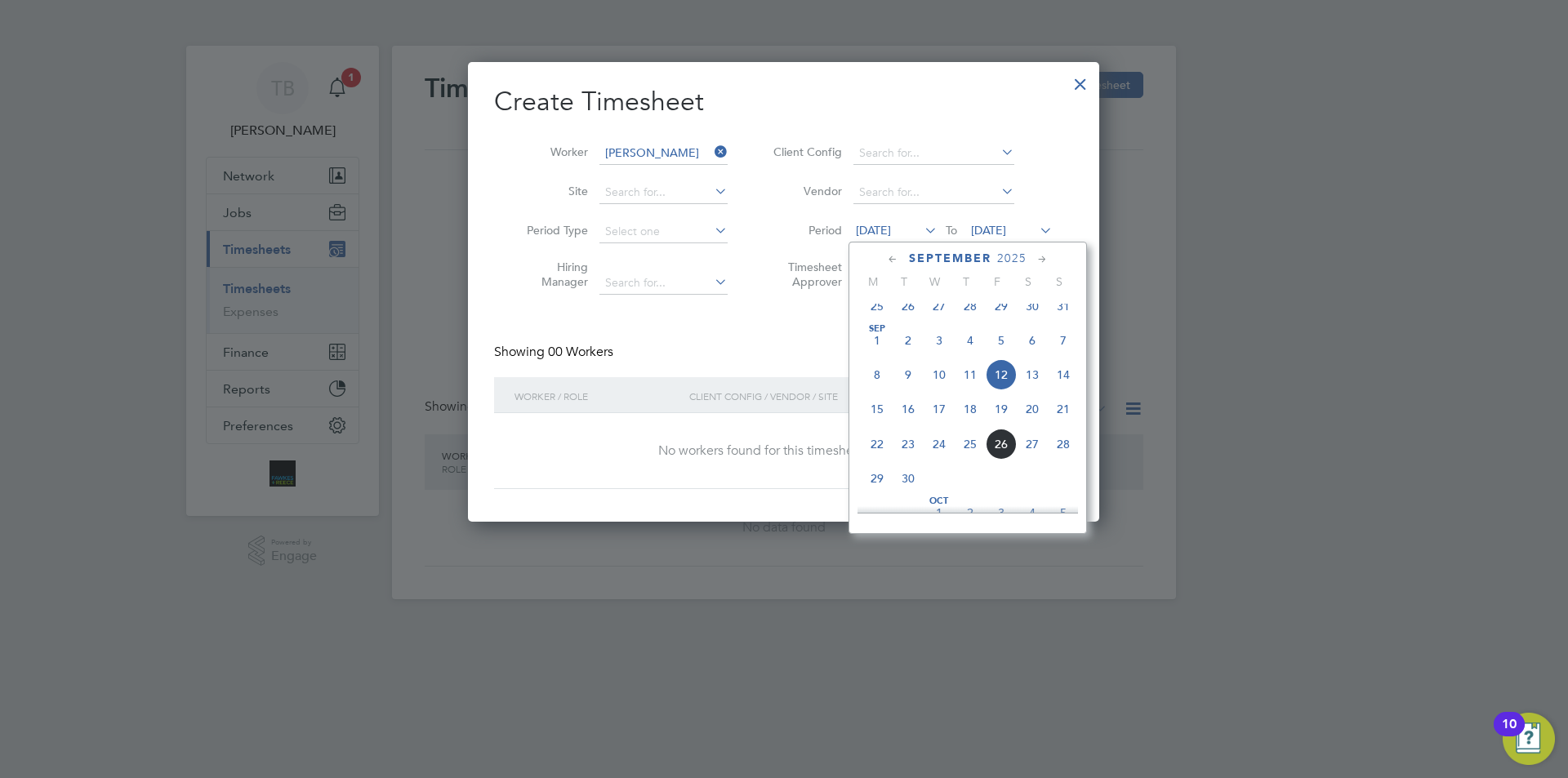
click at [878, 459] on span "22" at bounding box center [876, 444] width 31 height 31
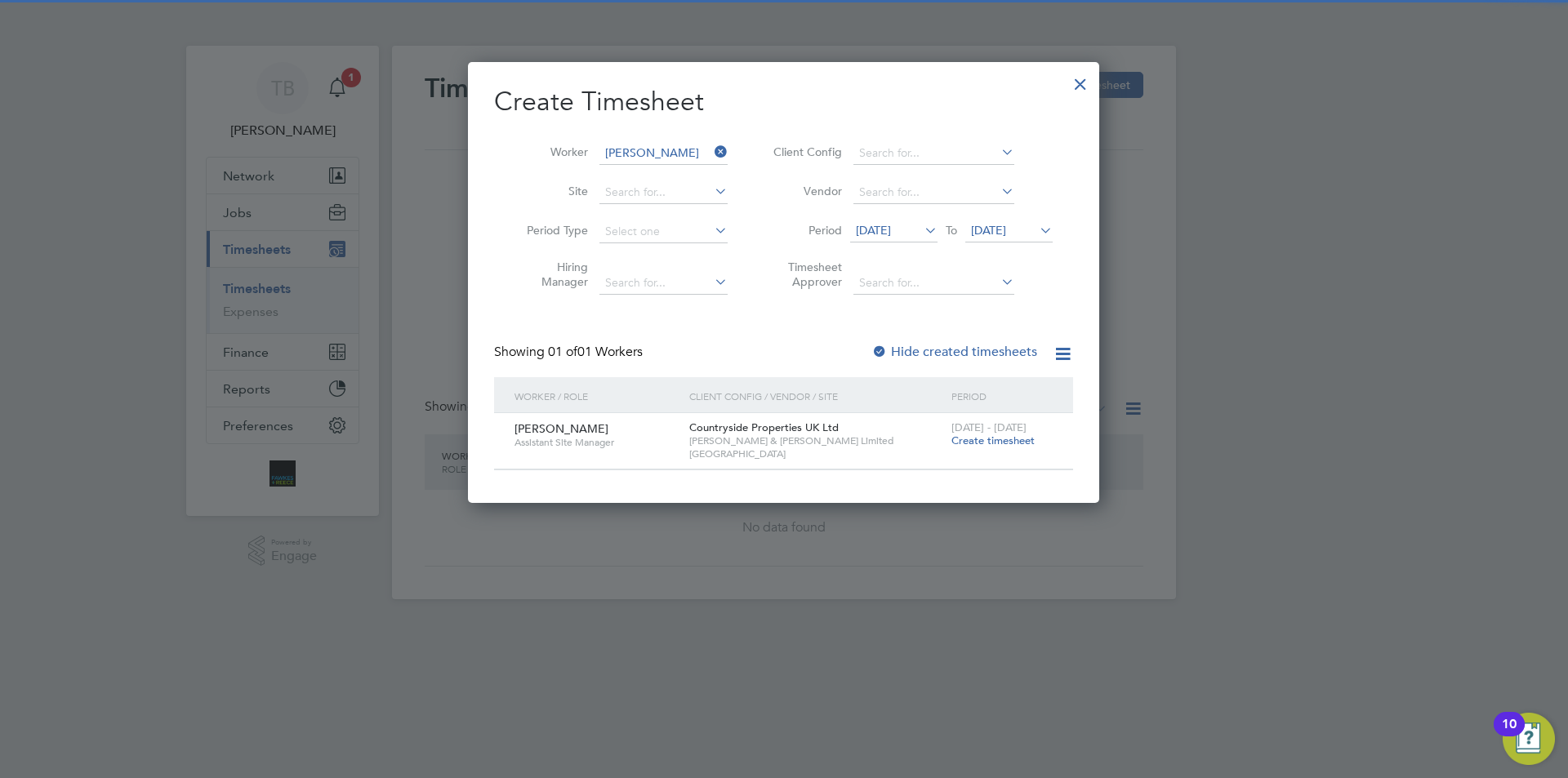
click at [994, 443] on span "Create timesheet" at bounding box center [993, 440] width 83 height 14
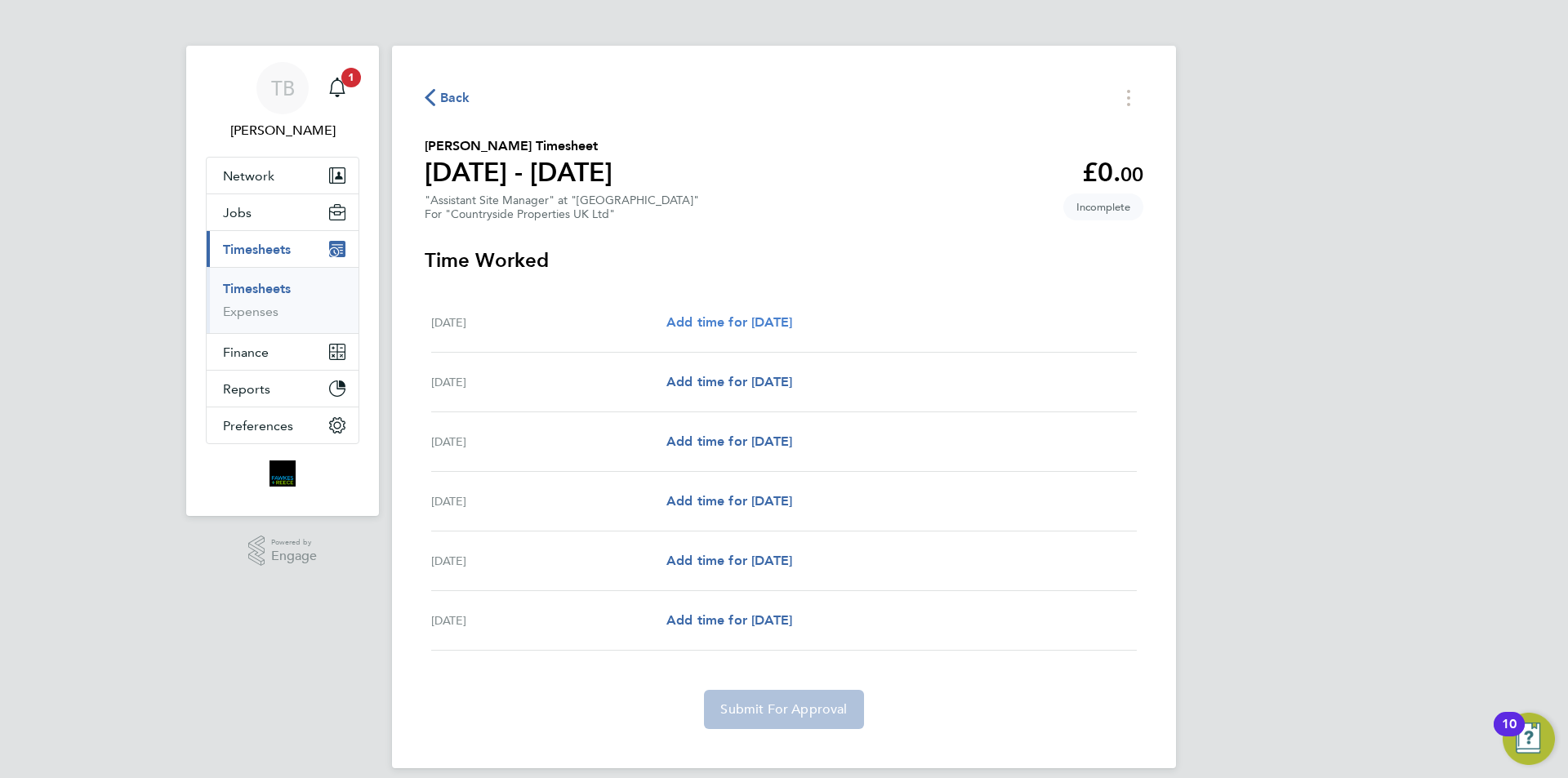
click at [752, 331] on link "Add time for [DATE]" at bounding box center [729, 323] width 125 height 19
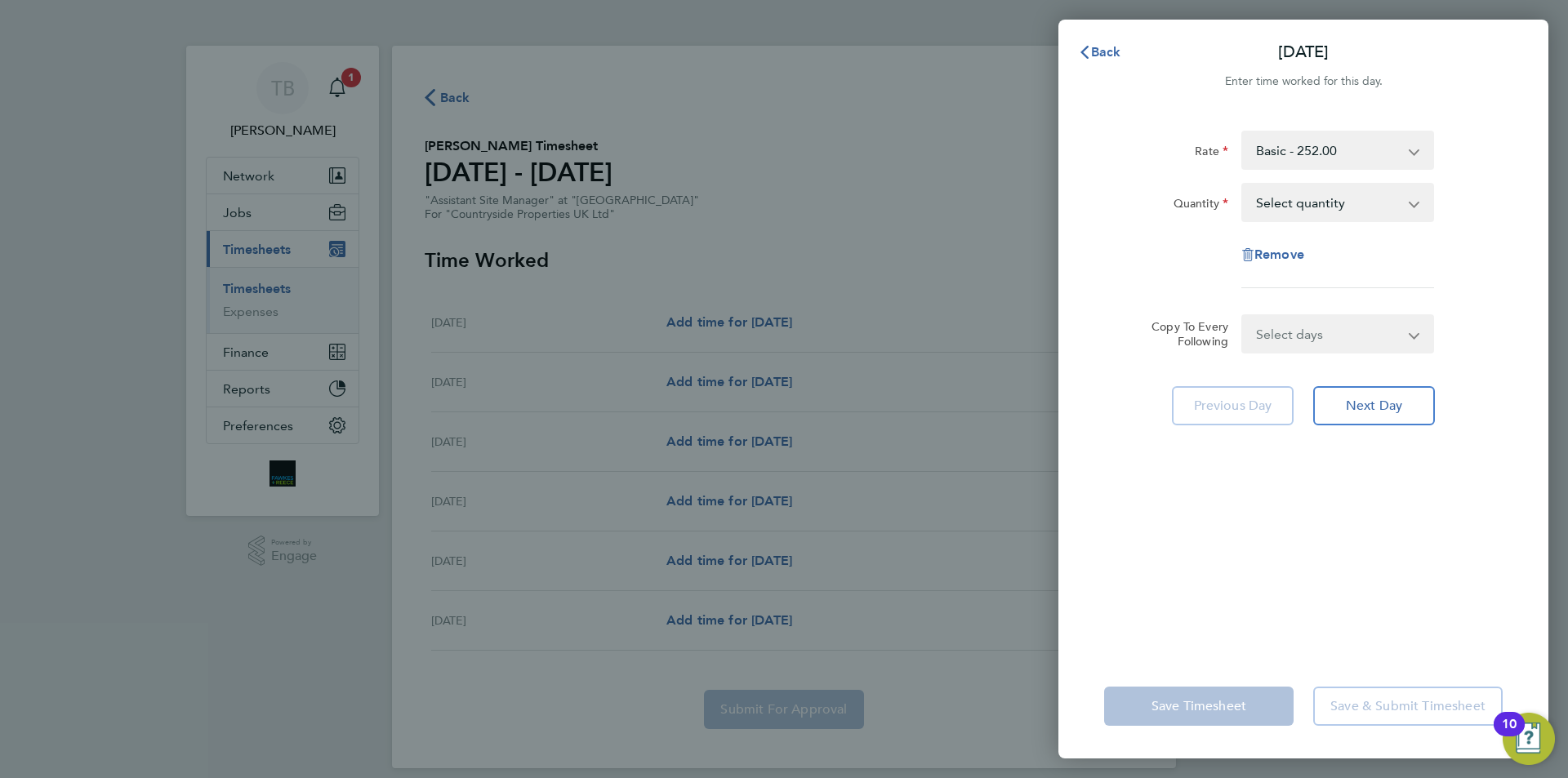
click at [1322, 200] on select "Select quantity 0.5 1" at bounding box center [1328, 202] width 170 height 36
select select "1"
click at [1243, 184] on select "Select quantity 0.5 1" at bounding box center [1328, 202] width 170 height 36
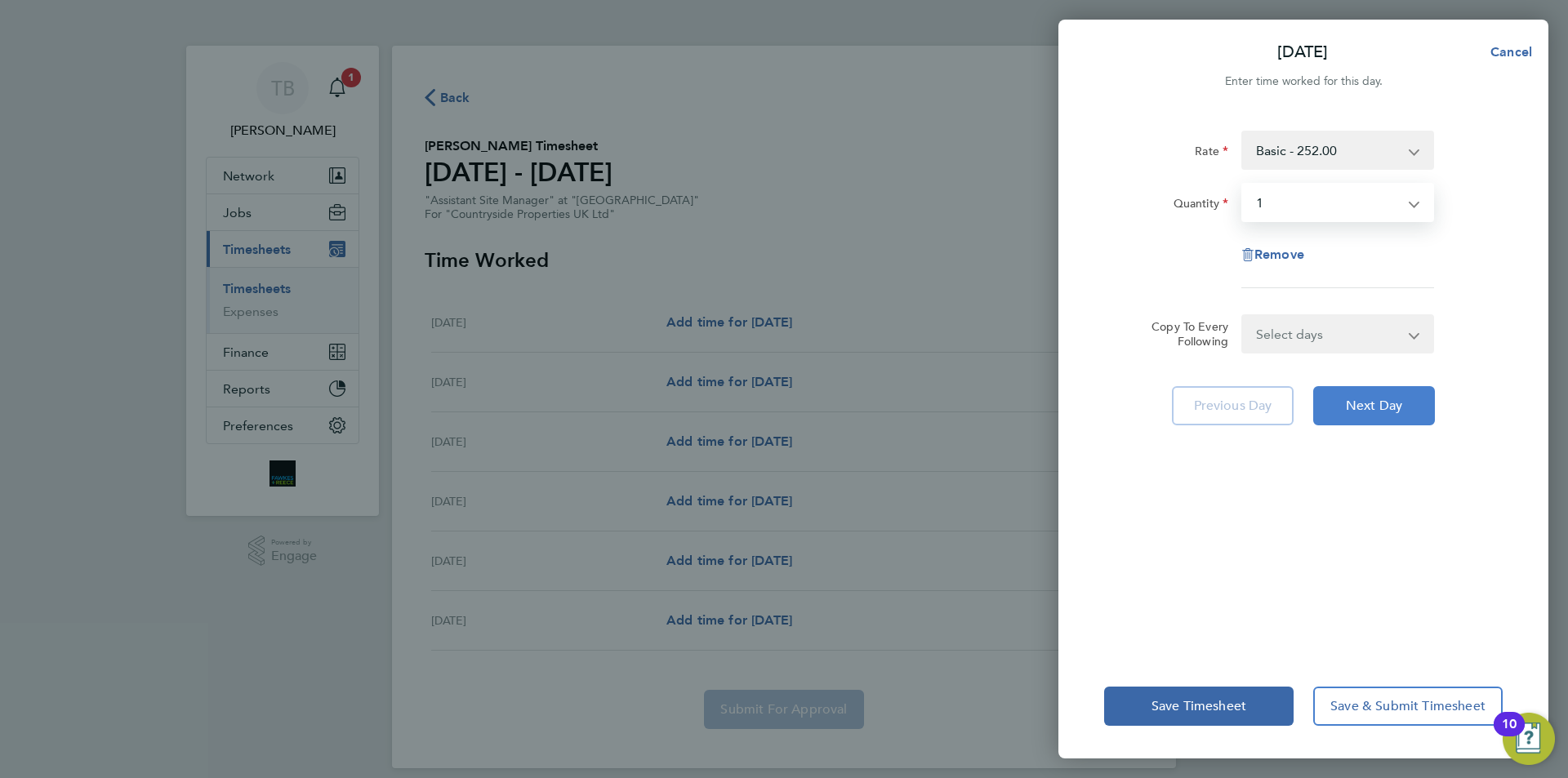
click at [1372, 418] on button "Next Day" at bounding box center [1373, 405] width 122 height 39
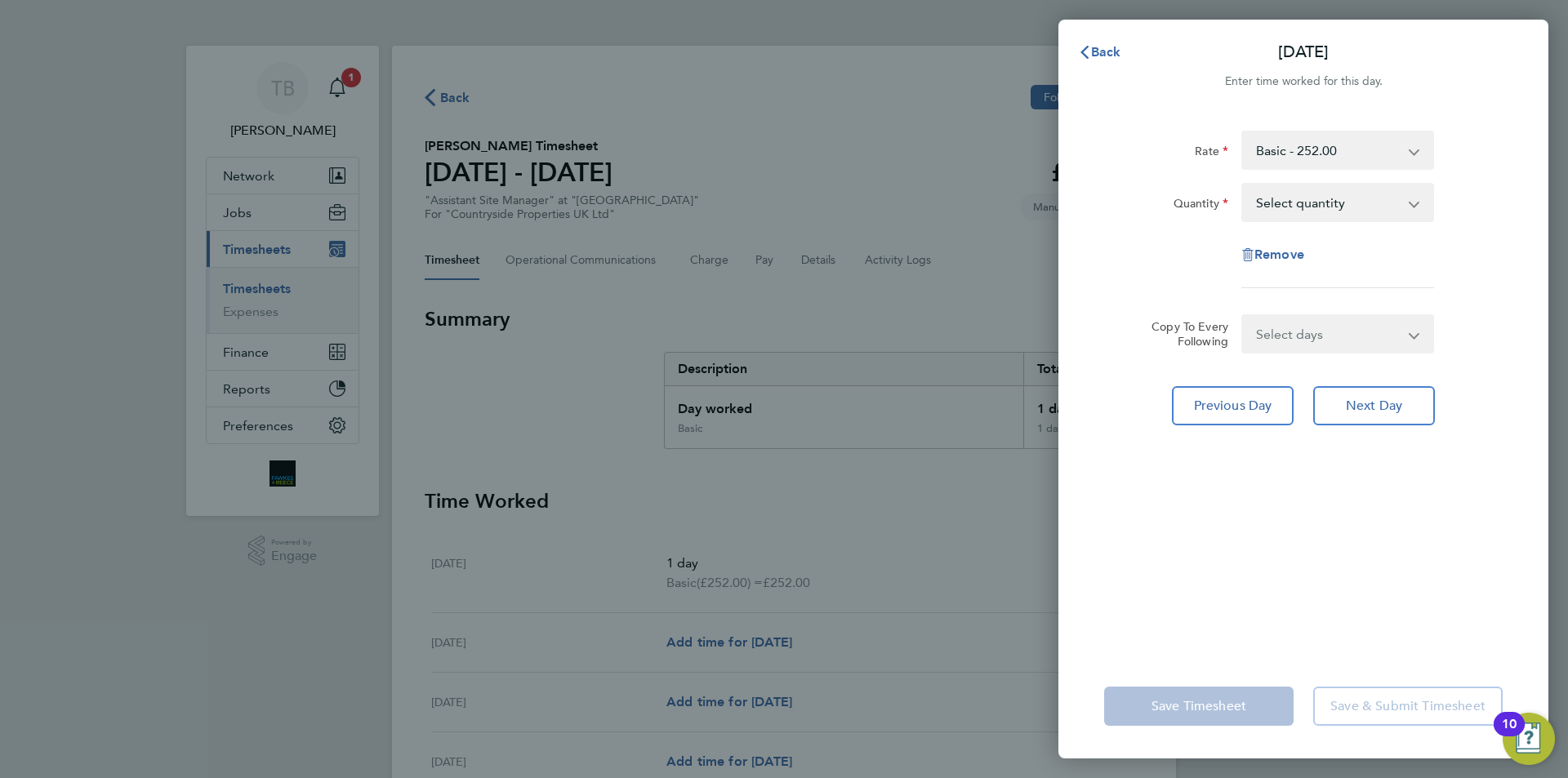
click at [1280, 214] on select "Select quantity 0.5 1" at bounding box center [1328, 202] width 170 height 36
select select "1"
click at [1243, 184] on select "Select quantity 0.5 1" at bounding box center [1328, 202] width 170 height 36
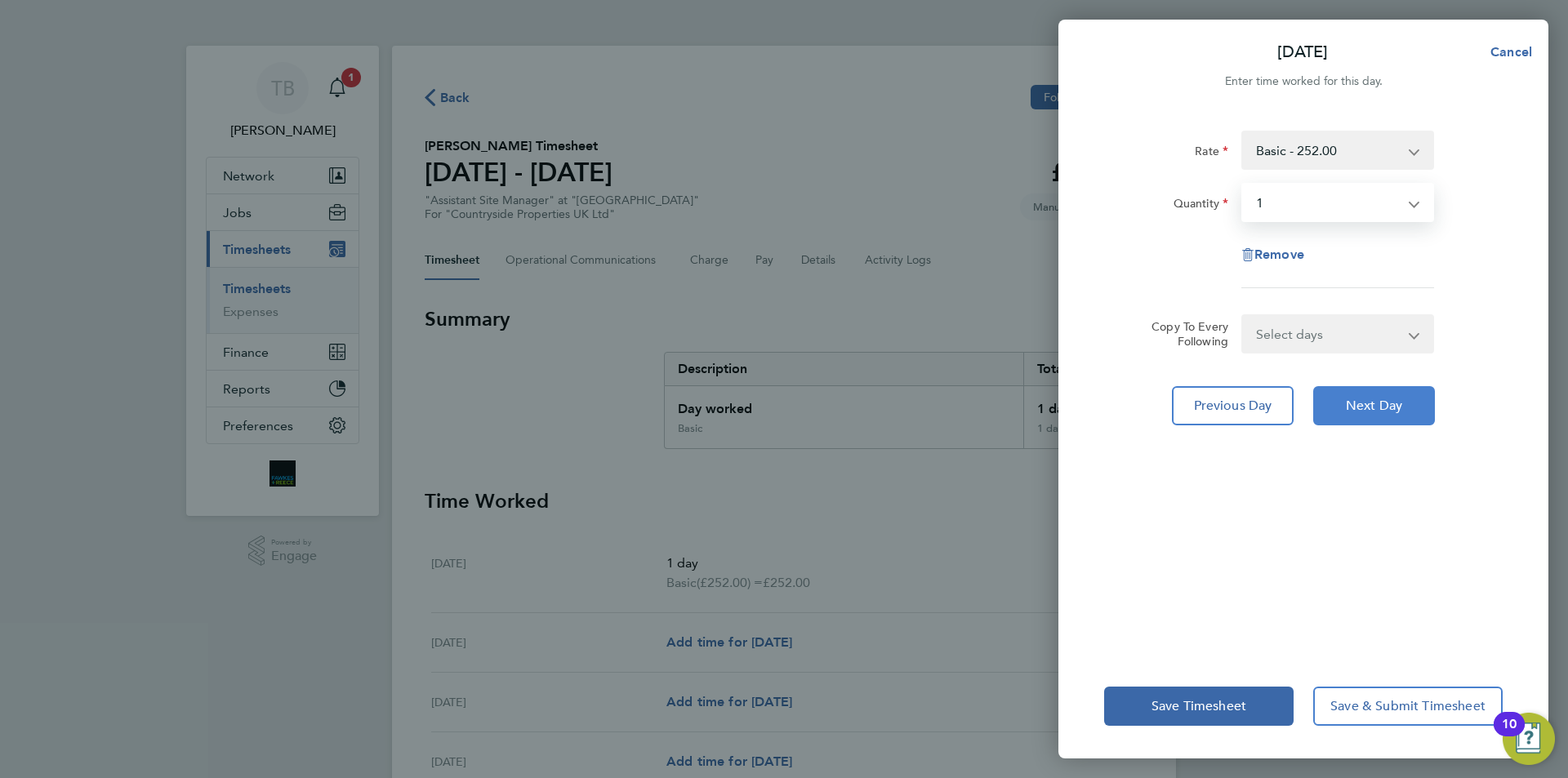
click at [1372, 398] on span "Next Day" at bounding box center [1373, 405] width 56 height 17
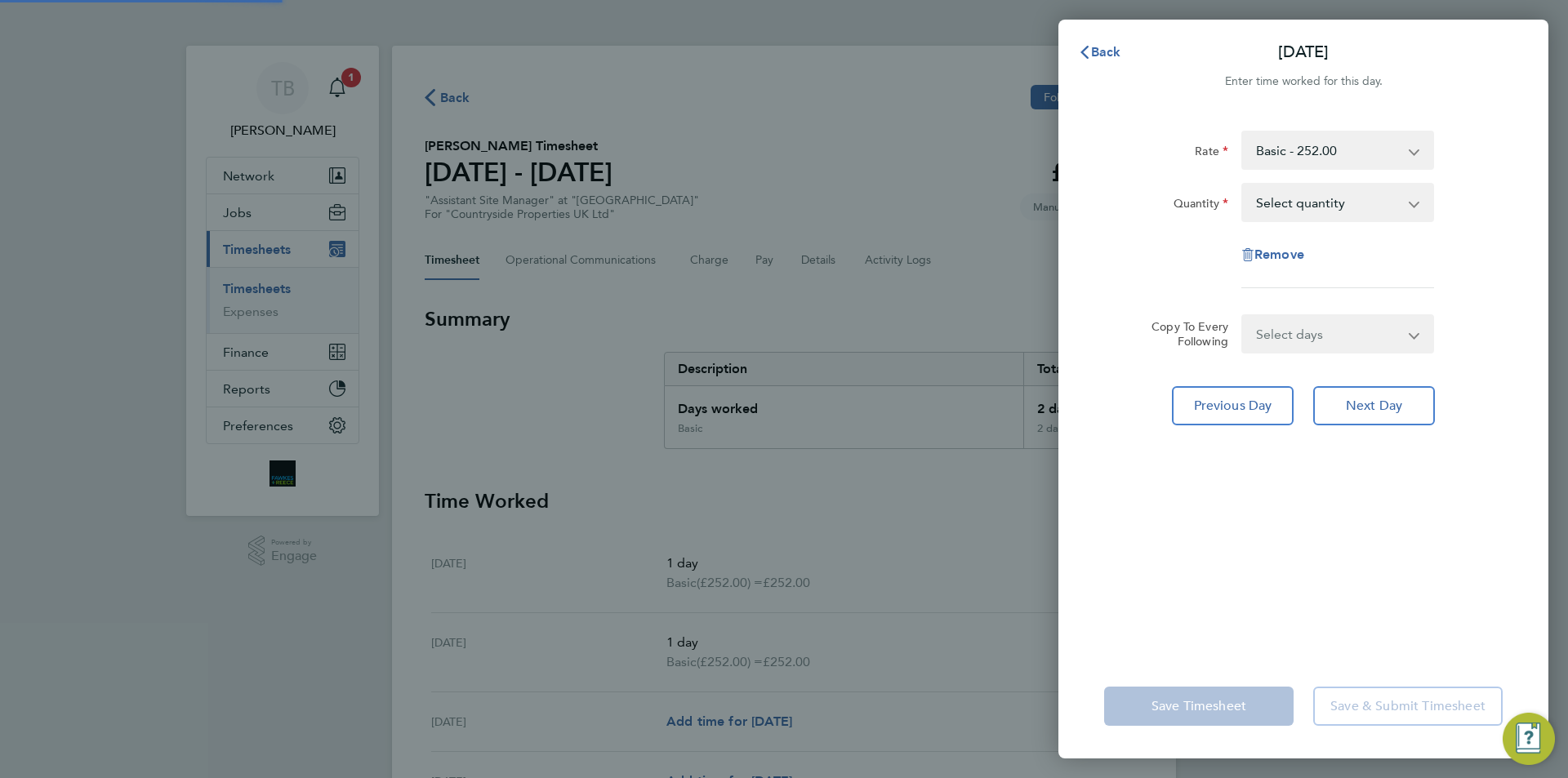
drag, startPoint x: 1321, startPoint y: 194, endPoint x: 1326, endPoint y: 208, distance: 14.9
click at [1315, 190] on select "Select quantity 0.5 1" at bounding box center [1328, 202] width 170 height 36
select select "1"
click at [1243, 184] on select "Select quantity 0.5 1" at bounding box center [1328, 202] width 170 height 36
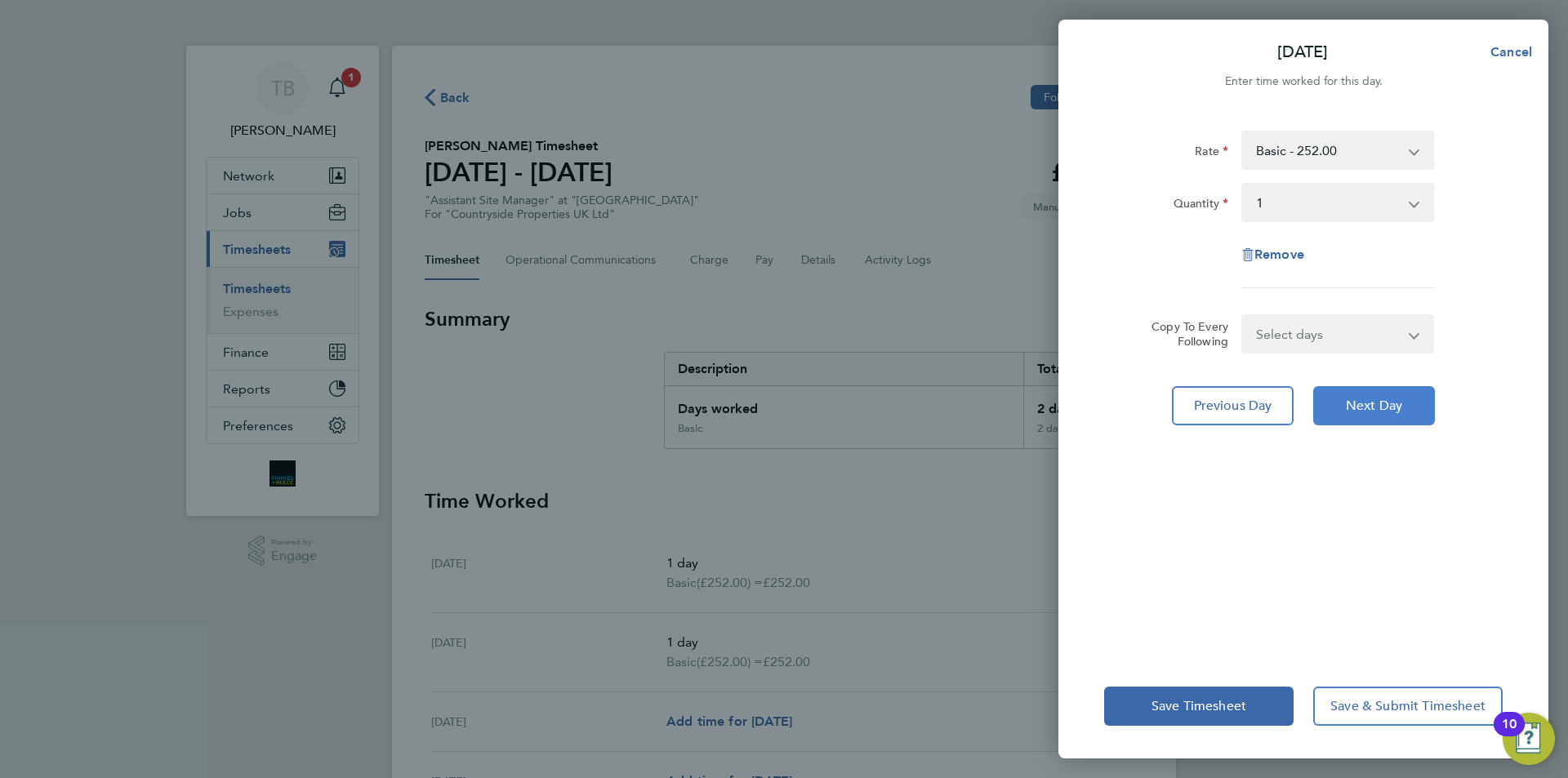
click at [1365, 409] on span "Next Day" at bounding box center [1373, 405] width 56 height 17
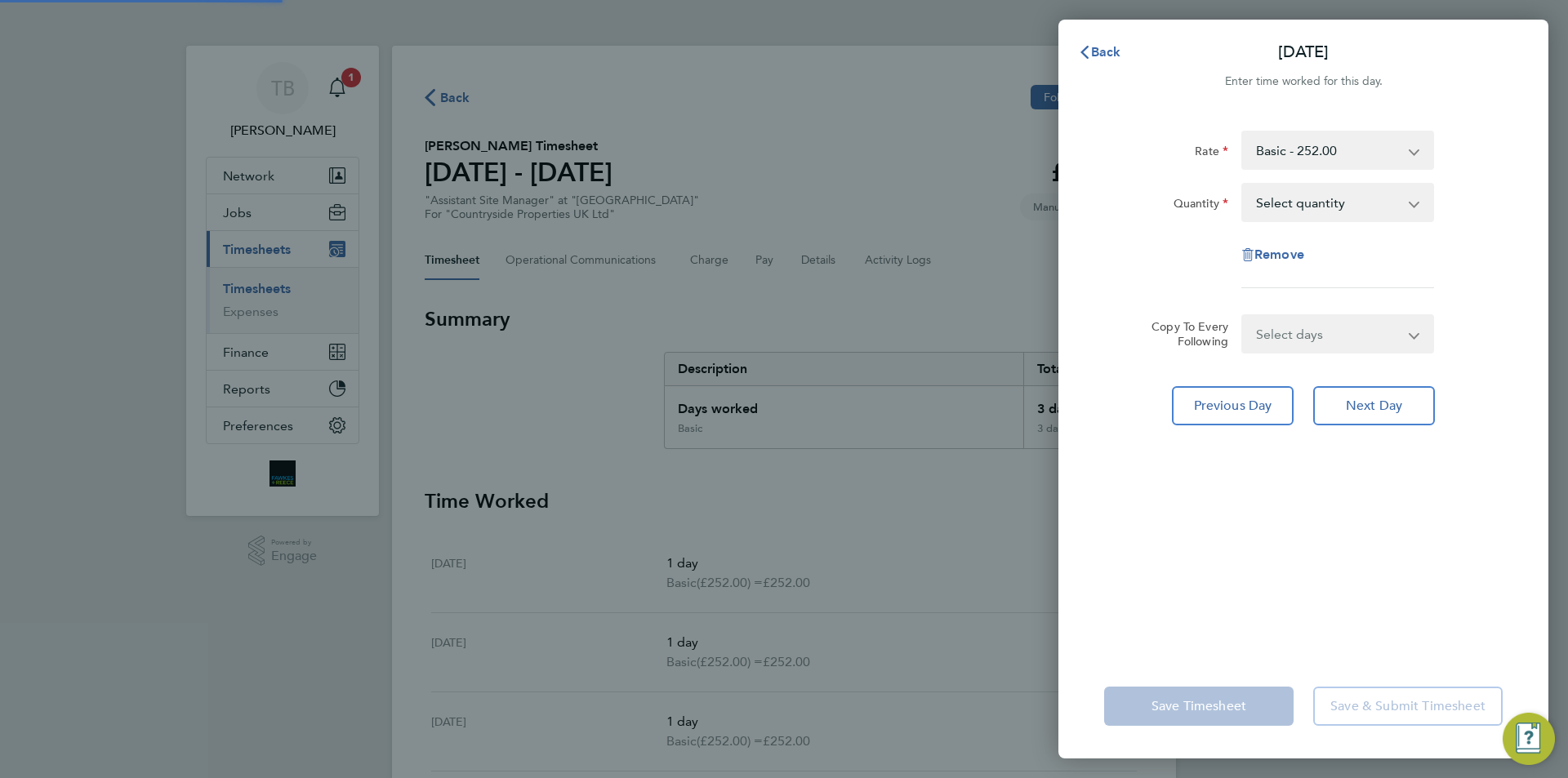
click at [1315, 203] on select "Select quantity 0.5 1" at bounding box center [1328, 202] width 170 height 36
click at [1243, 184] on select "Select quantity 0.5 1" at bounding box center [1328, 202] width 170 height 36
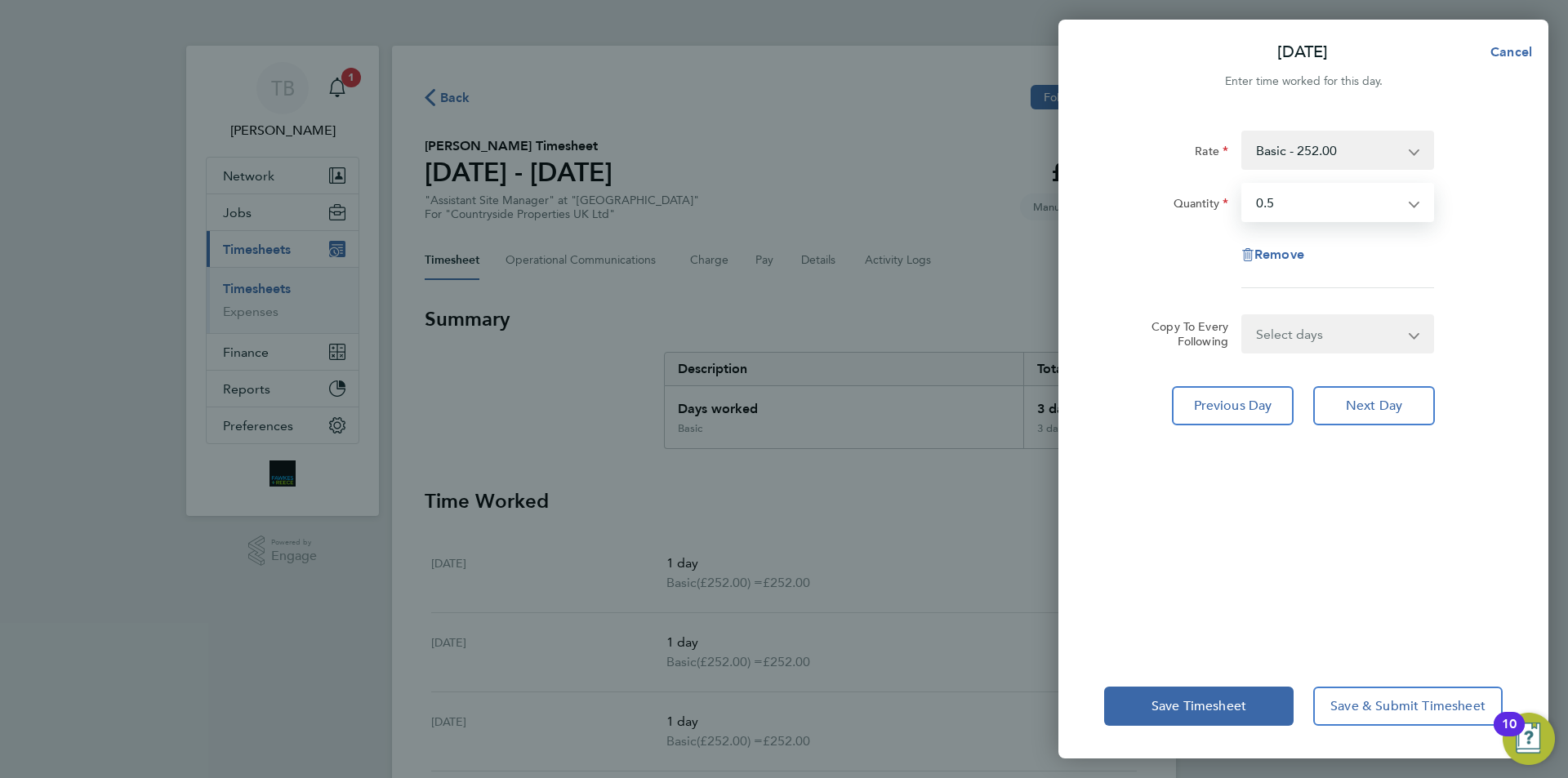
click at [1304, 204] on select "Select quantity 0.5 1" at bounding box center [1328, 202] width 170 height 36
select select "1"
click at [1243, 184] on select "Select quantity 0.5 1" at bounding box center [1328, 202] width 170 height 36
click at [1361, 394] on button "Next Day" at bounding box center [1373, 405] width 122 height 39
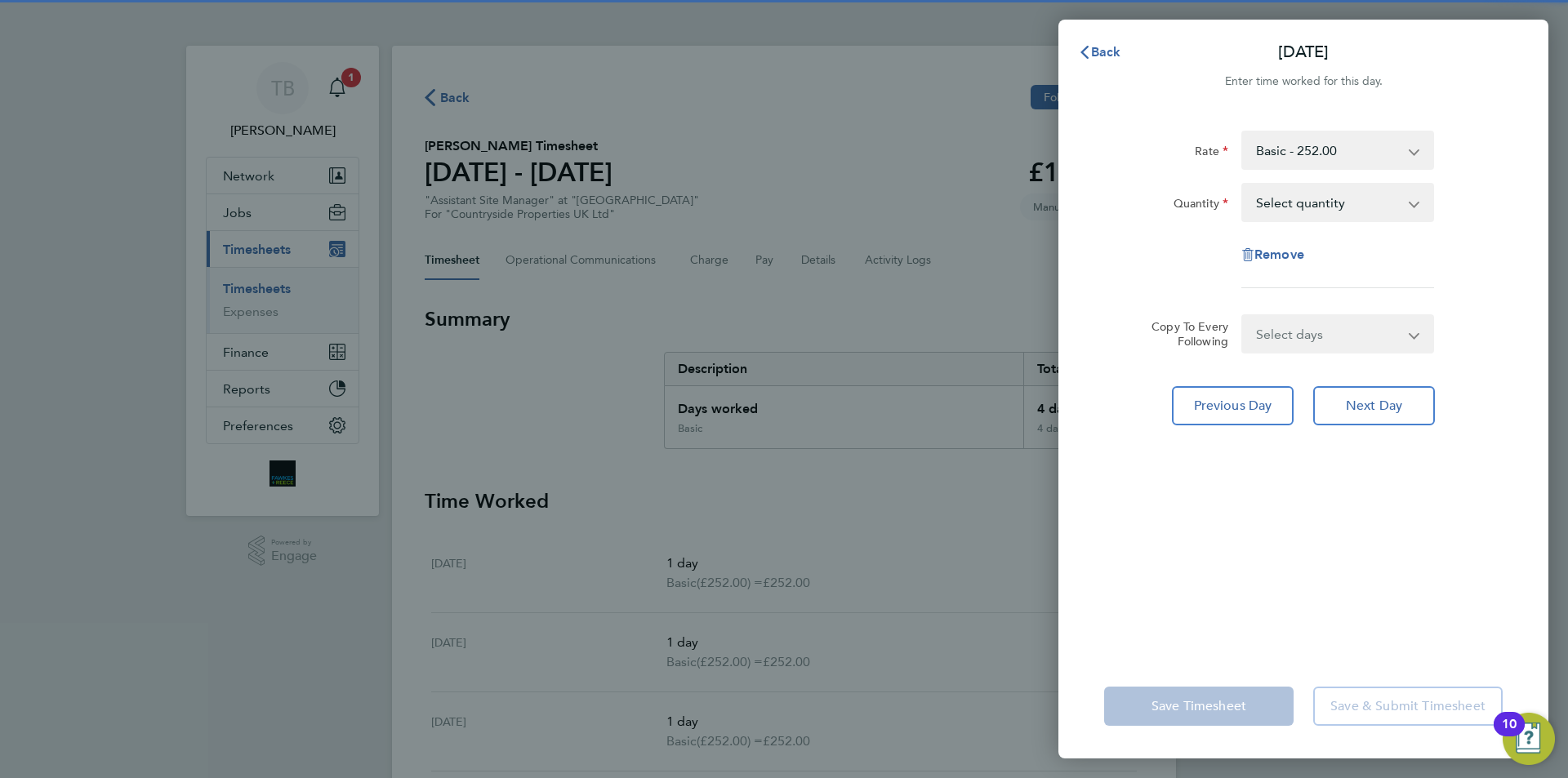
click at [1319, 199] on select "Select quantity 0.5 1" at bounding box center [1328, 202] width 170 height 36
select select "1"
click at [1243, 184] on select "Select quantity 0.5 1" at bounding box center [1328, 202] width 170 height 36
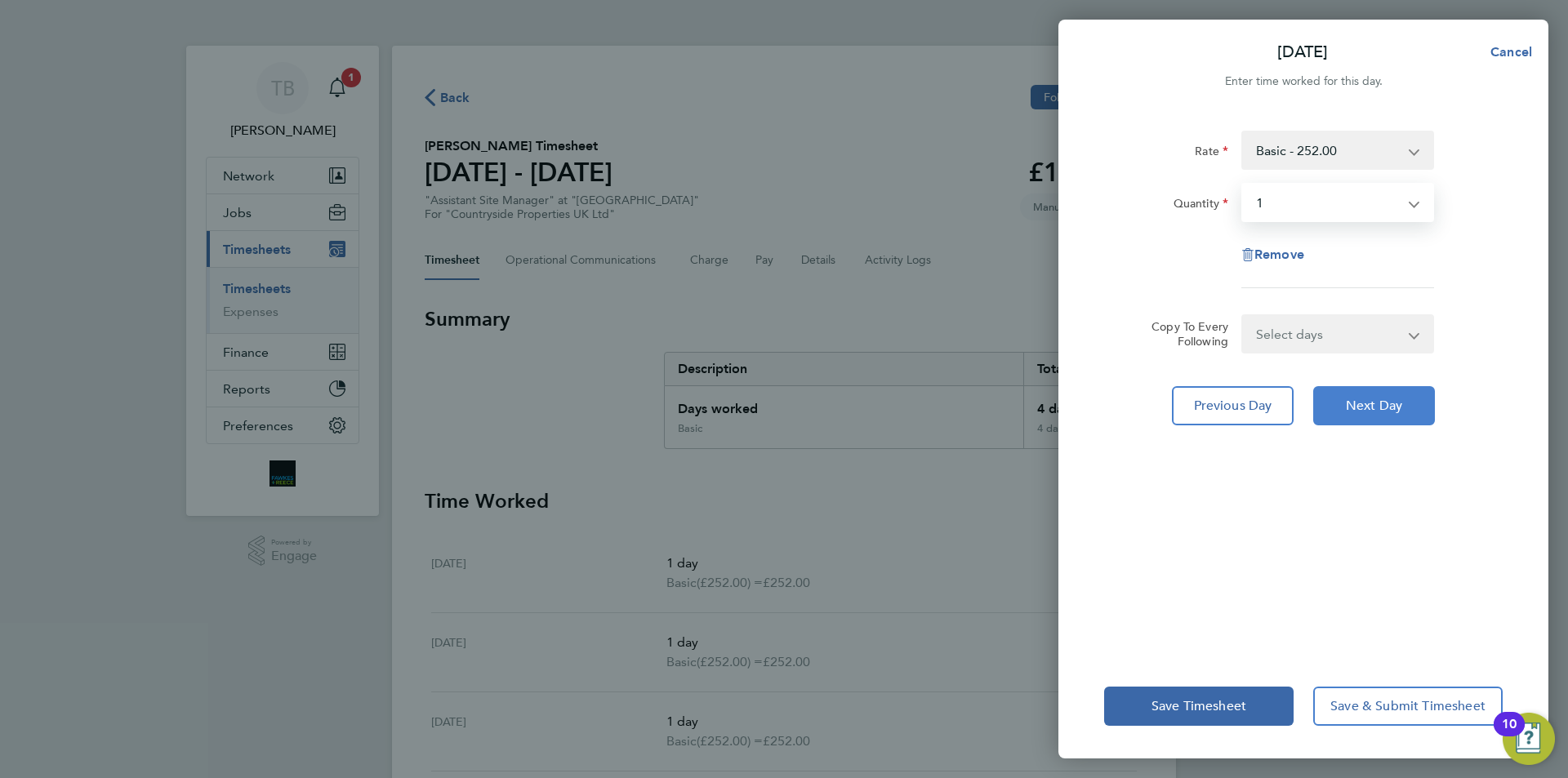
click at [1352, 408] on span "Next Day" at bounding box center [1373, 405] width 56 height 17
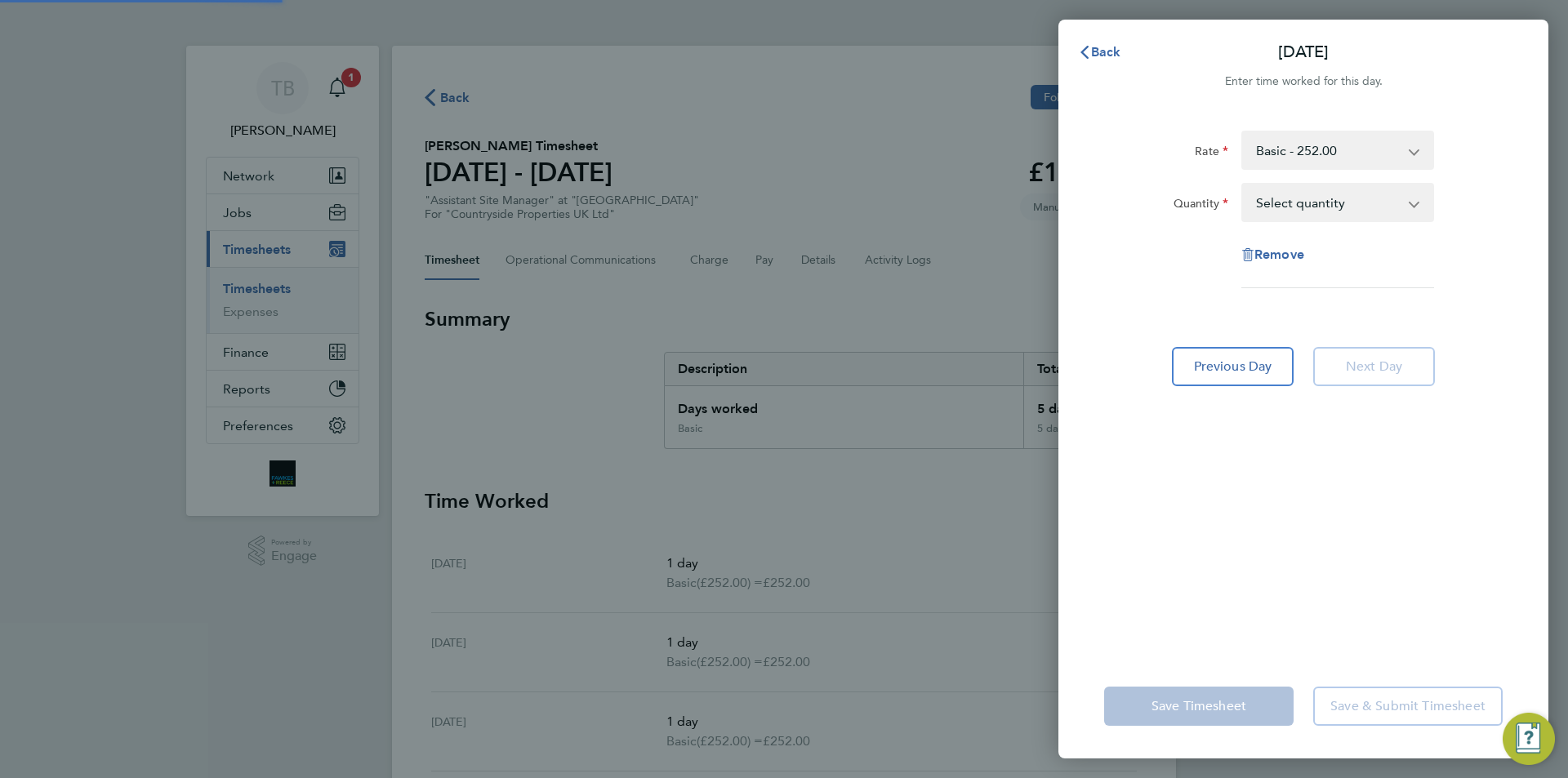
click at [1326, 185] on select "Select quantity 0.5 1" at bounding box center [1328, 202] width 170 height 36
select select "1"
click at [1243, 184] on select "Select quantity 0.5 1" at bounding box center [1328, 202] width 170 height 36
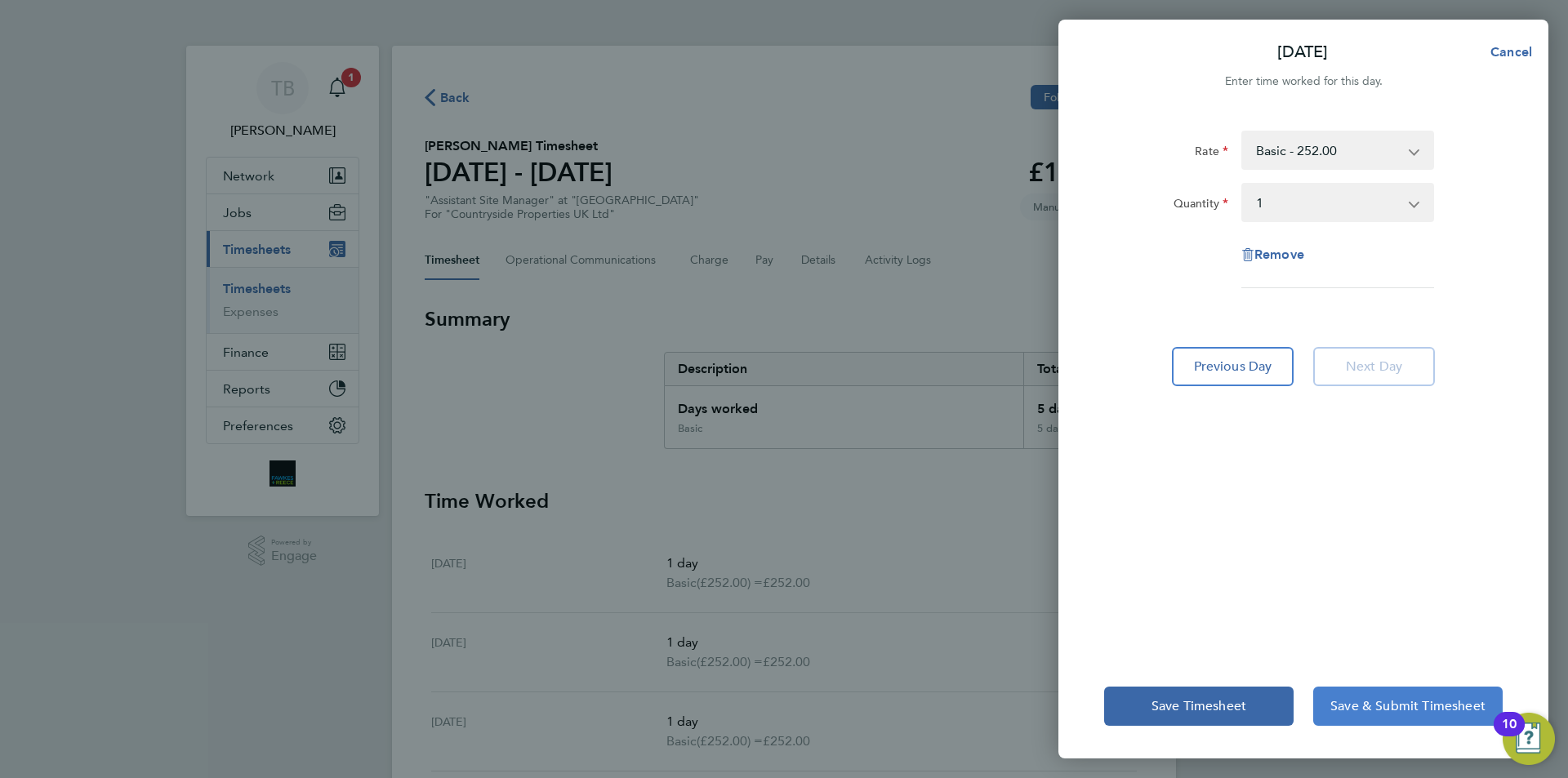
click at [1418, 713] on span "Save & Submit Timesheet" at bounding box center [1408, 706] width 155 height 17
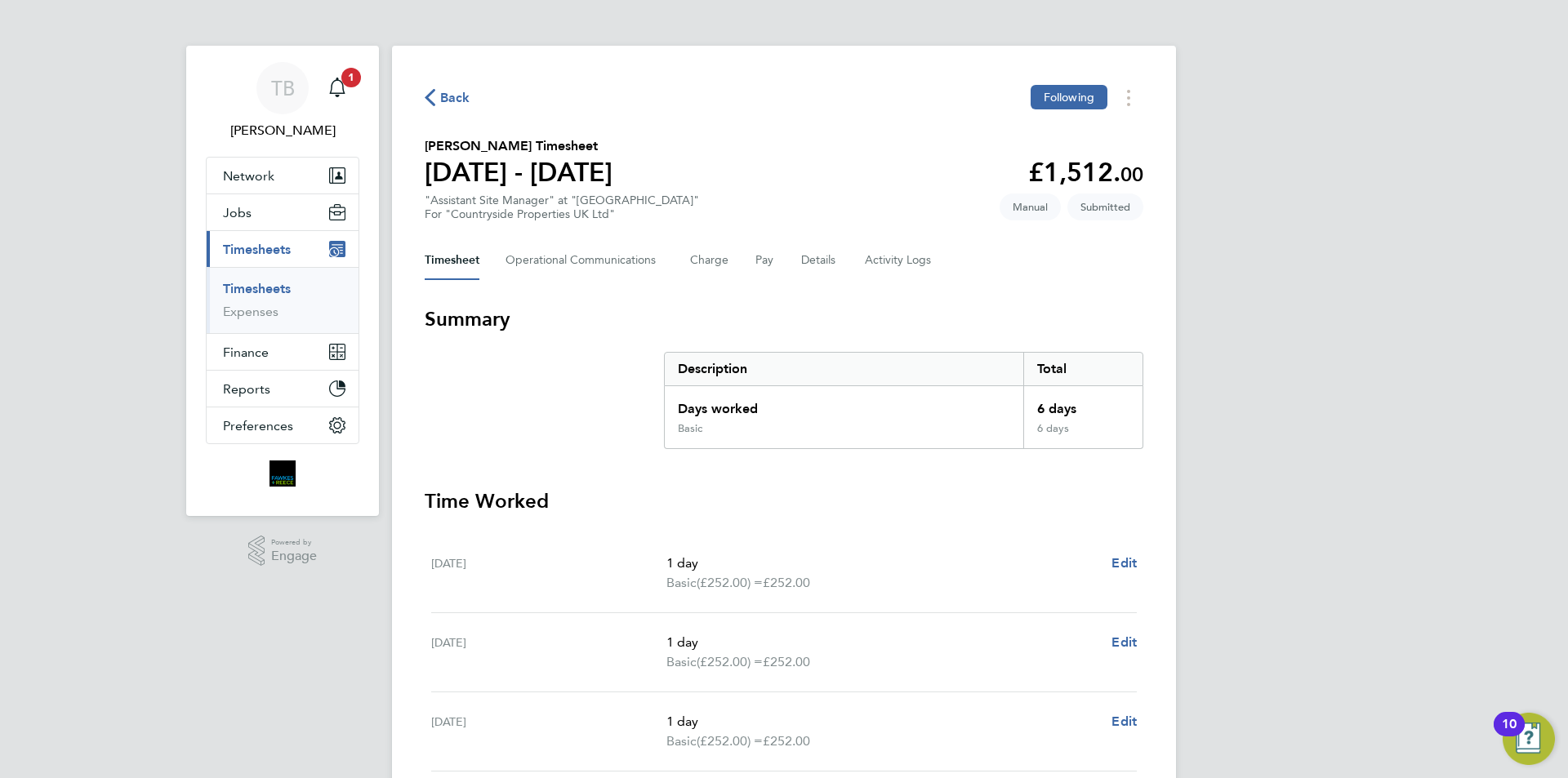
click at [274, 282] on link "Timesheets" at bounding box center [256, 289] width 68 height 16
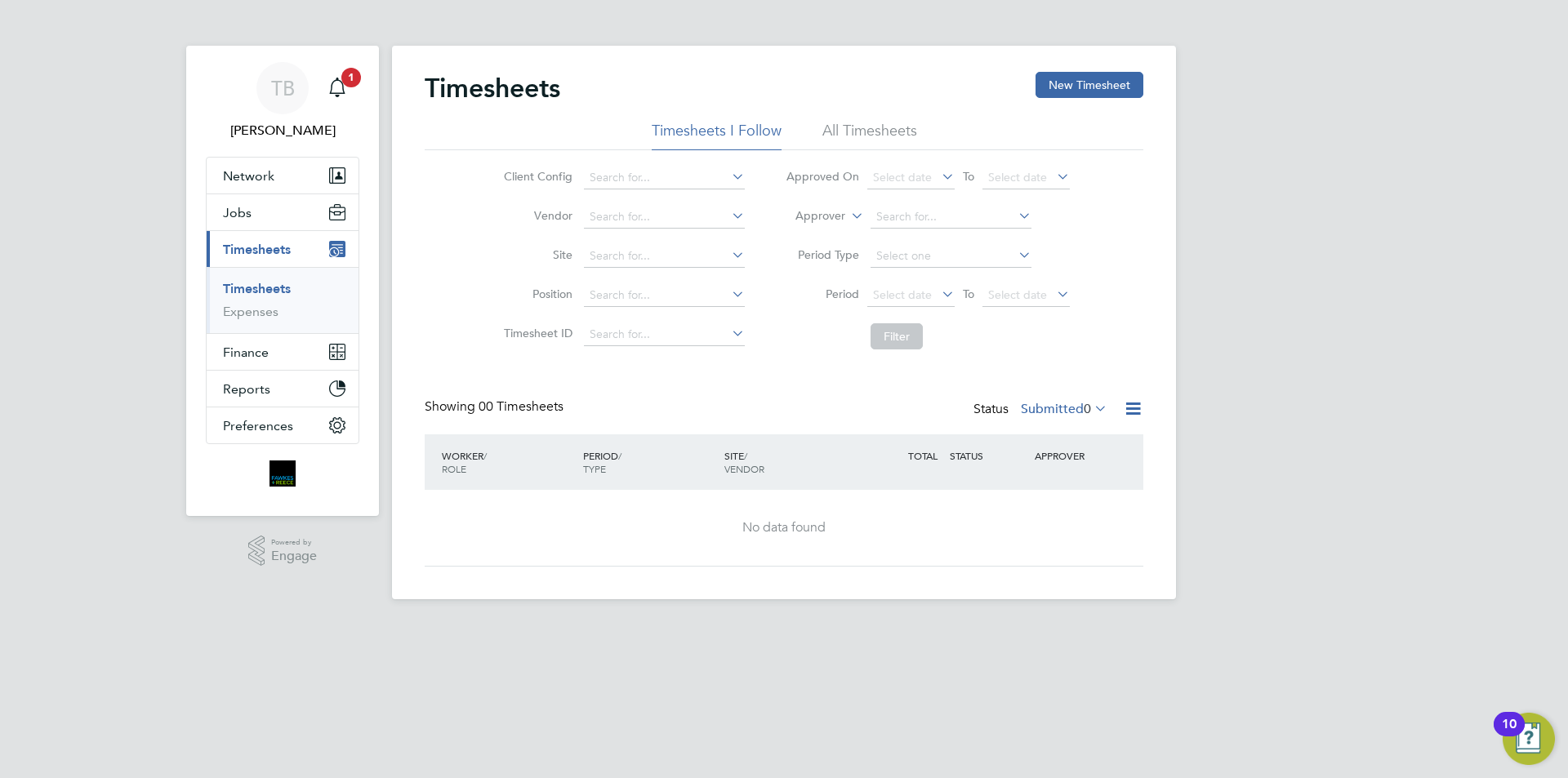
click at [1100, 71] on div "Timesheets New Timesheet Timesheets I Follow All Timesheets Client Config Vendo…" at bounding box center [784, 322] width 784 height 553
click at [1069, 89] on button "New Timesheet" at bounding box center [1089, 85] width 108 height 26
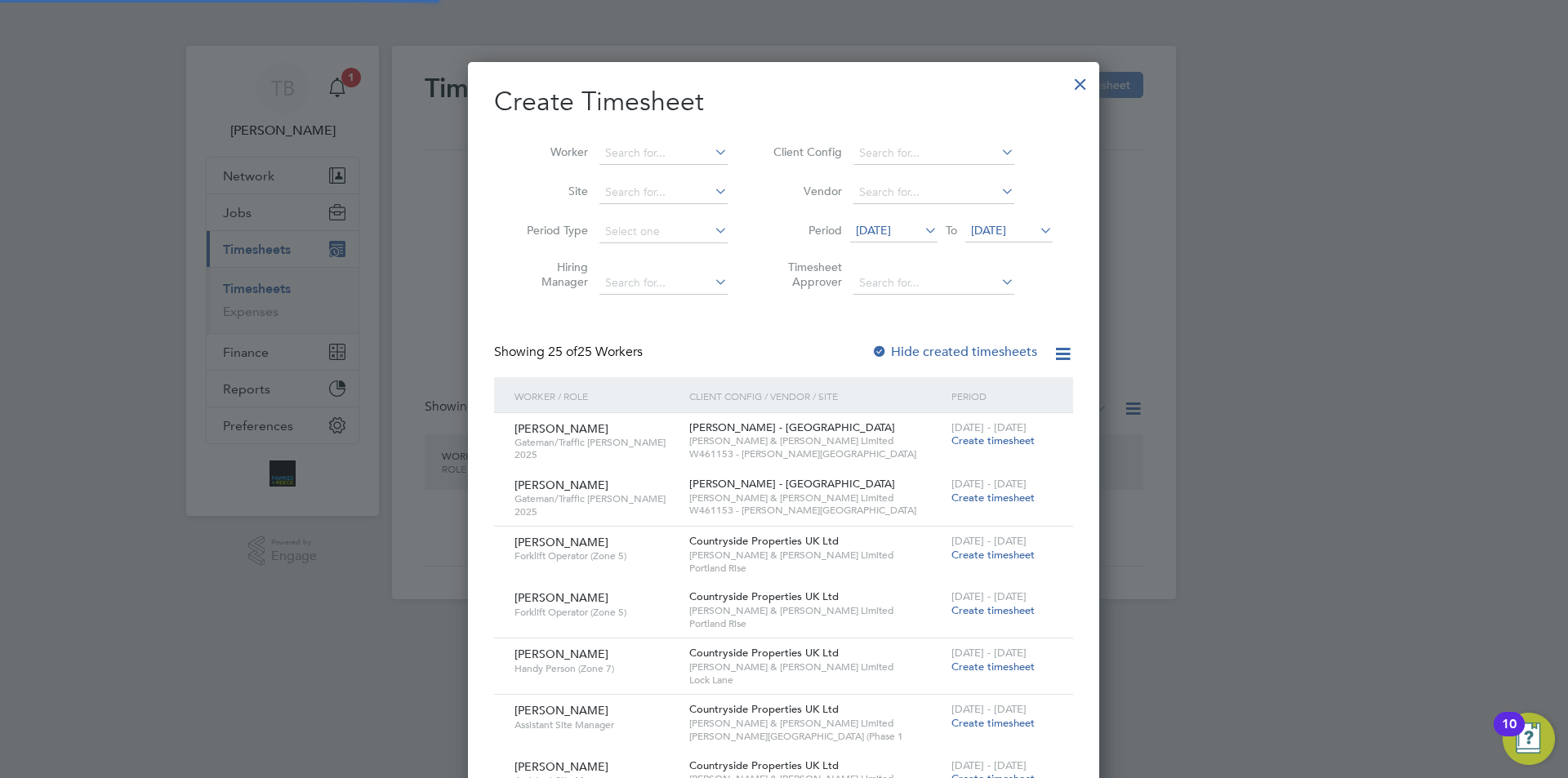
scroll to position [2407, 632]
click at [618, 150] on input at bounding box center [663, 153] width 128 height 23
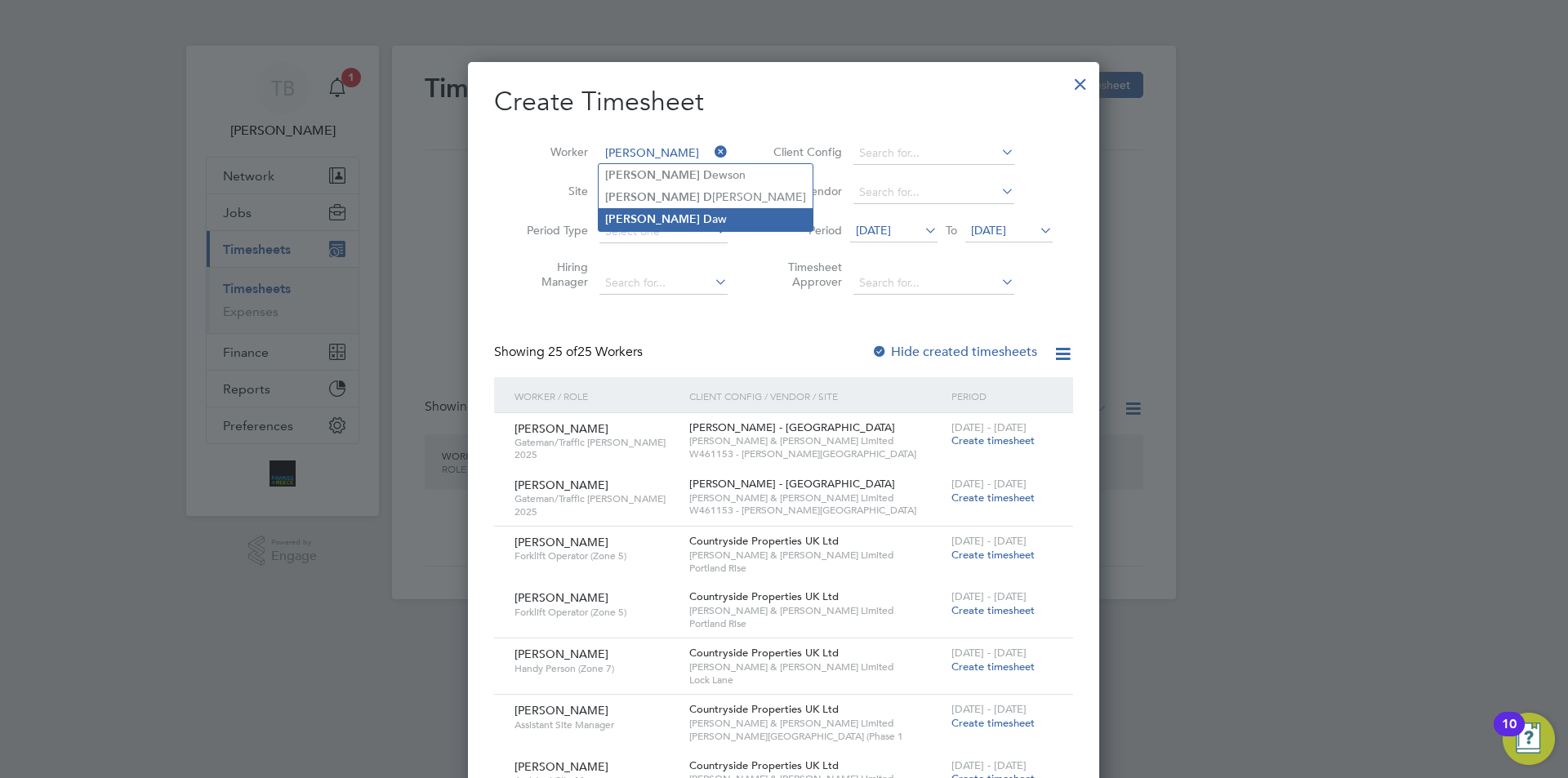
click at [653, 215] on li "Steven D aw" at bounding box center [706, 218] width 214 height 22
type input "[PERSON_NAME]"
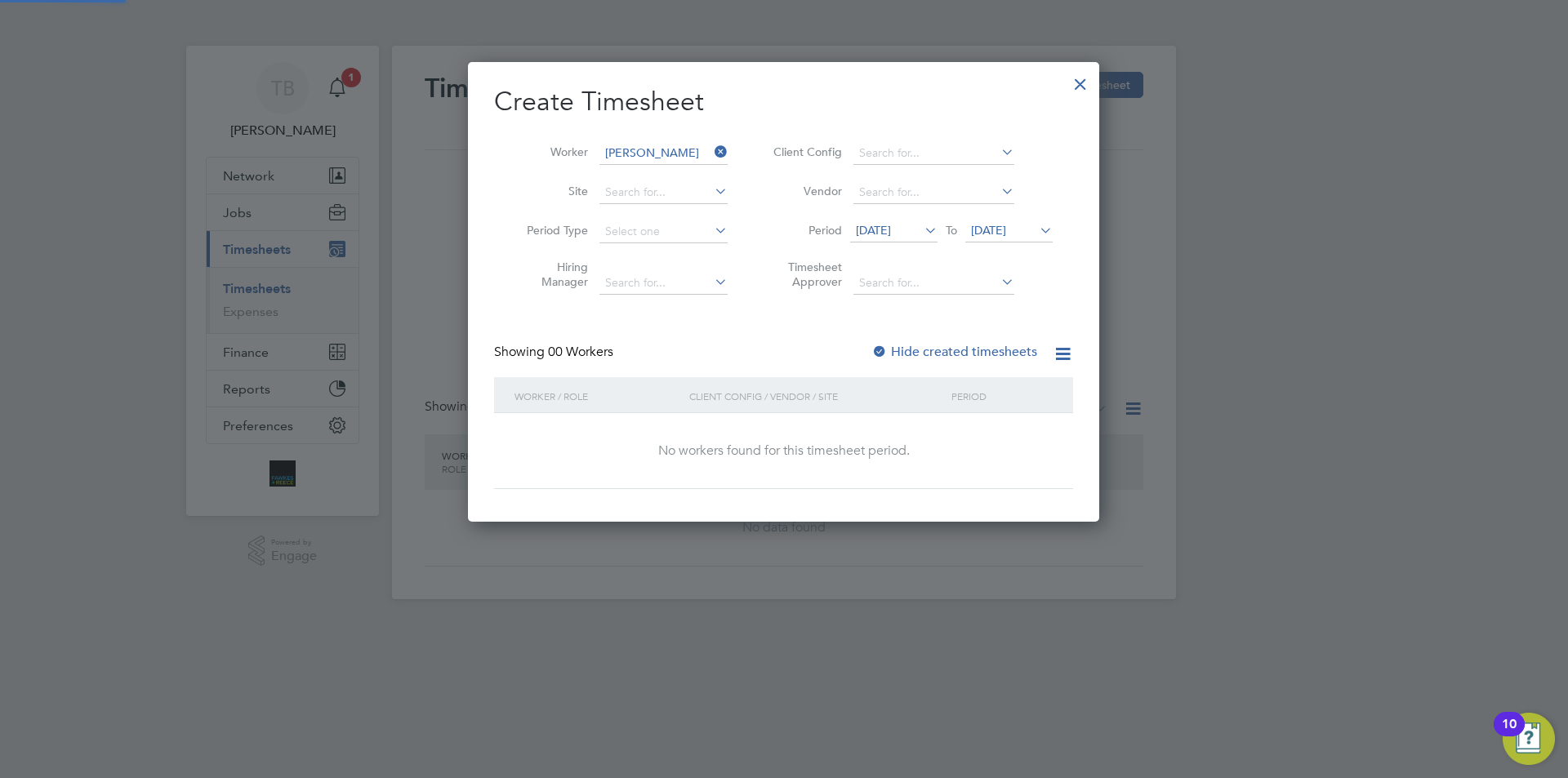
scroll to position [460, 632]
click at [891, 228] on span "[DATE]" at bounding box center [873, 230] width 35 height 15
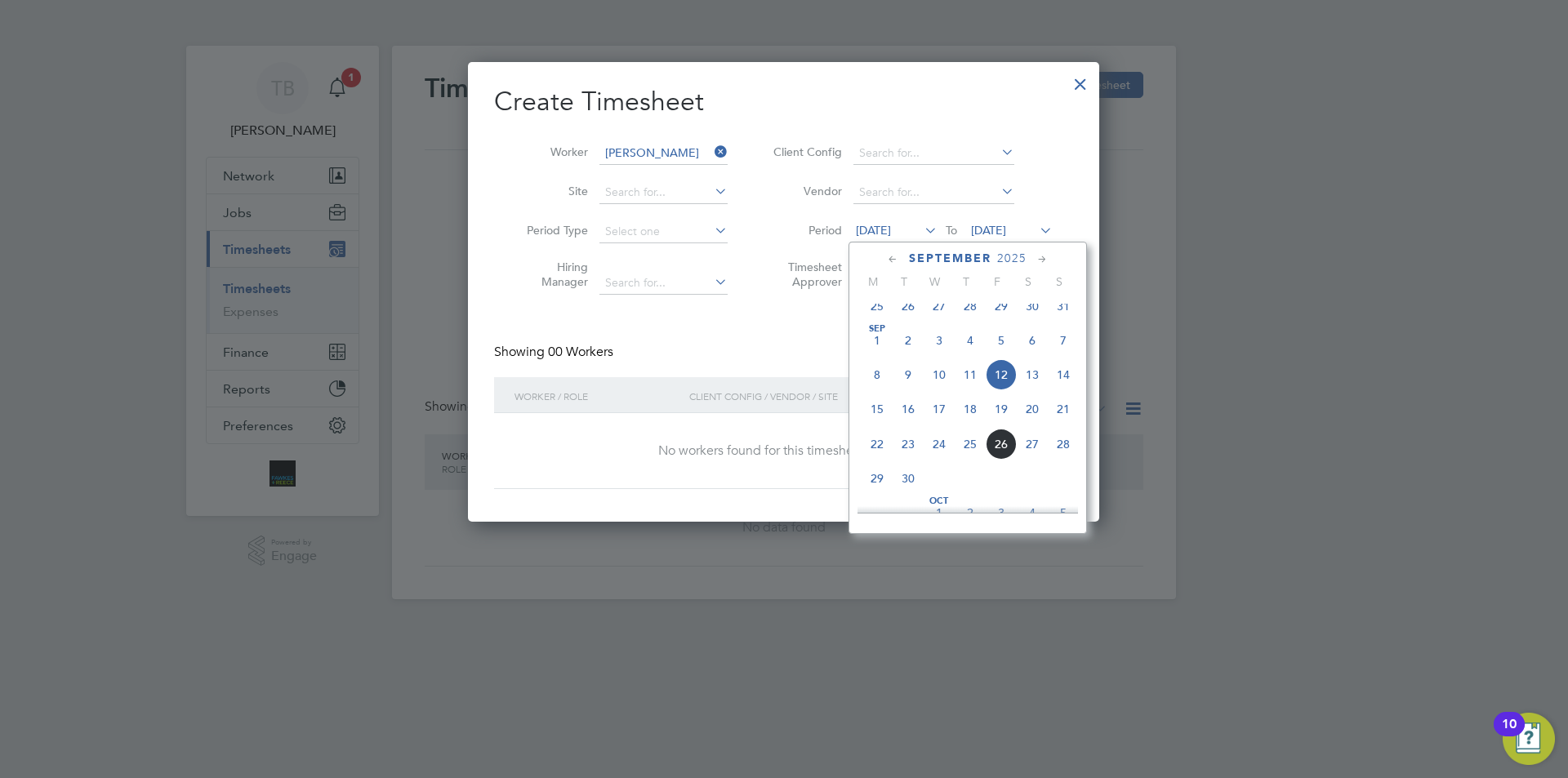
click at [878, 460] on span "22" at bounding box center [876, 444] width 31 height 31
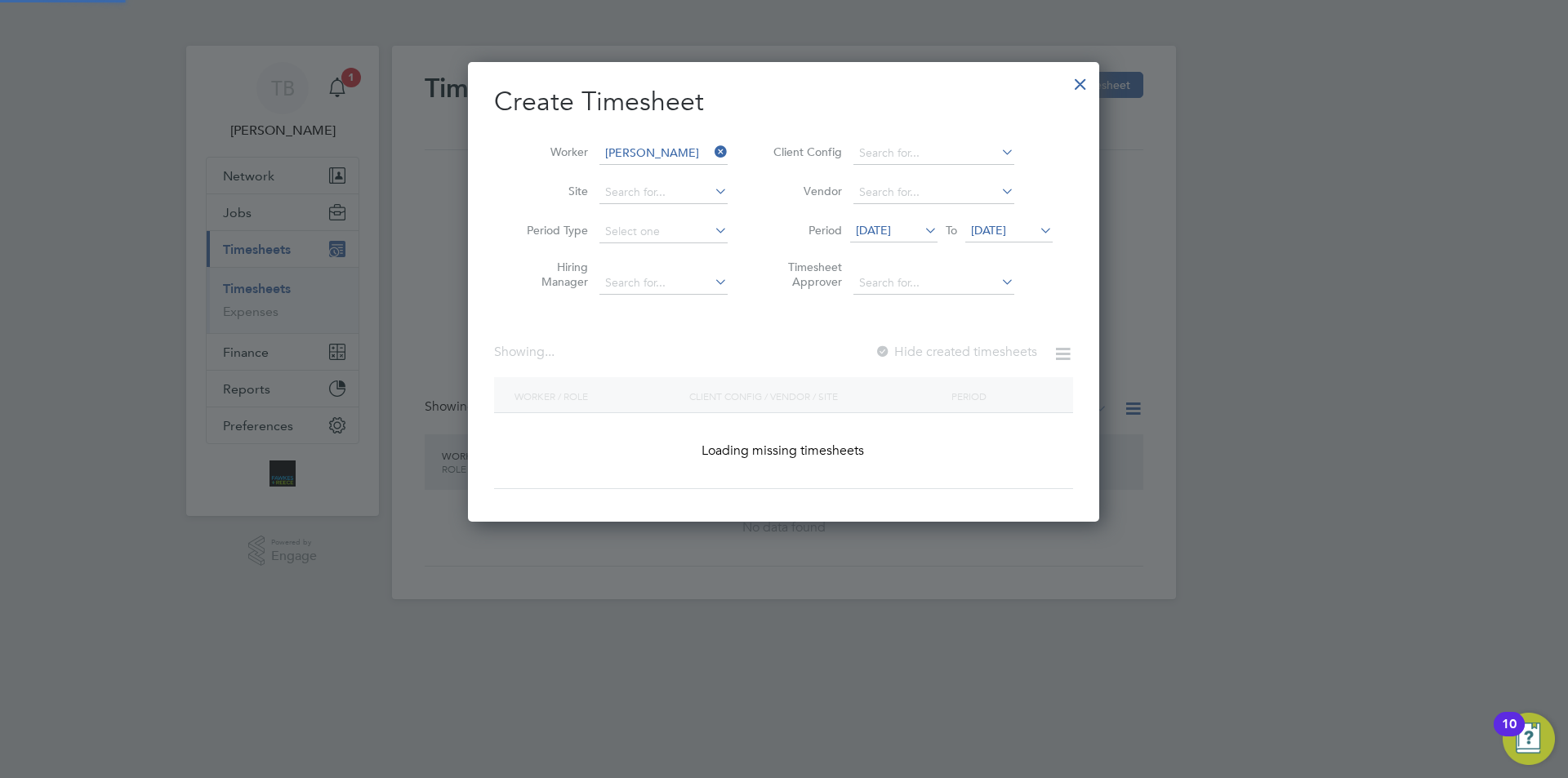
scroll to position [440, 632]
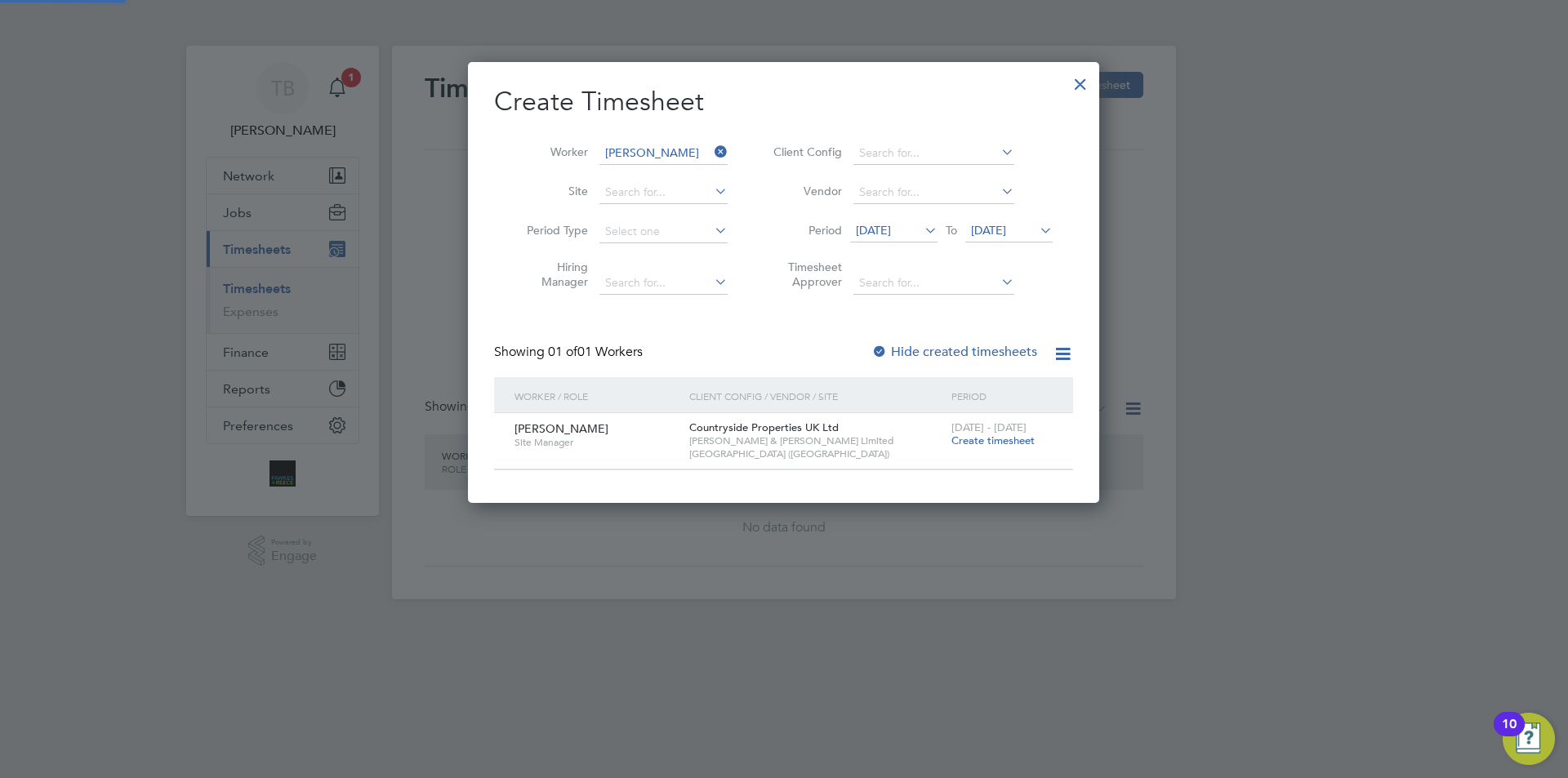
click at [989, 436] on span "Create timesheet" at bounding box center [993, 440] width 83 height 14
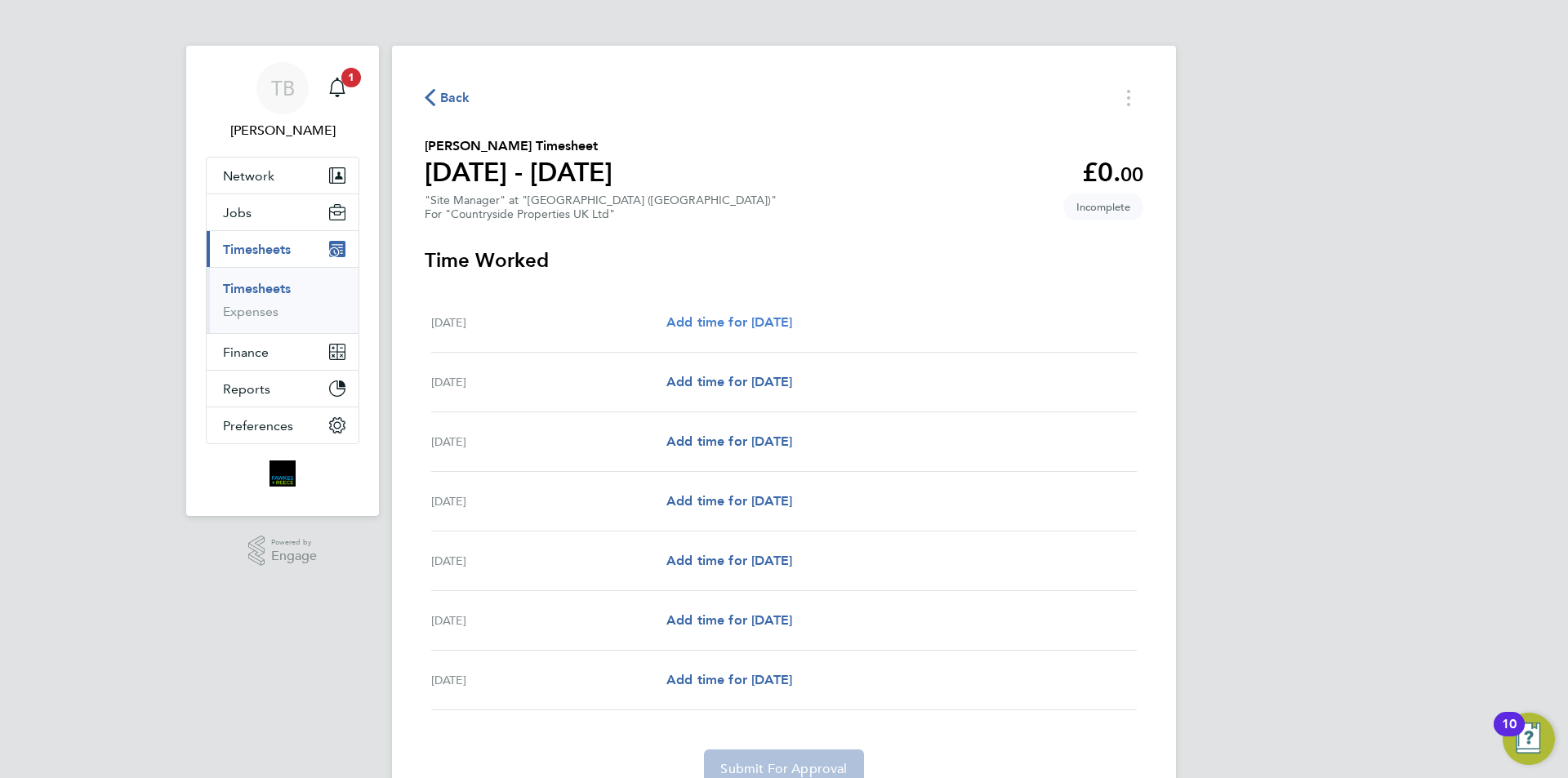
click at [702, 315] on span "Add time for [DATE]" at bounding box center [729, 322] width 125 height 16
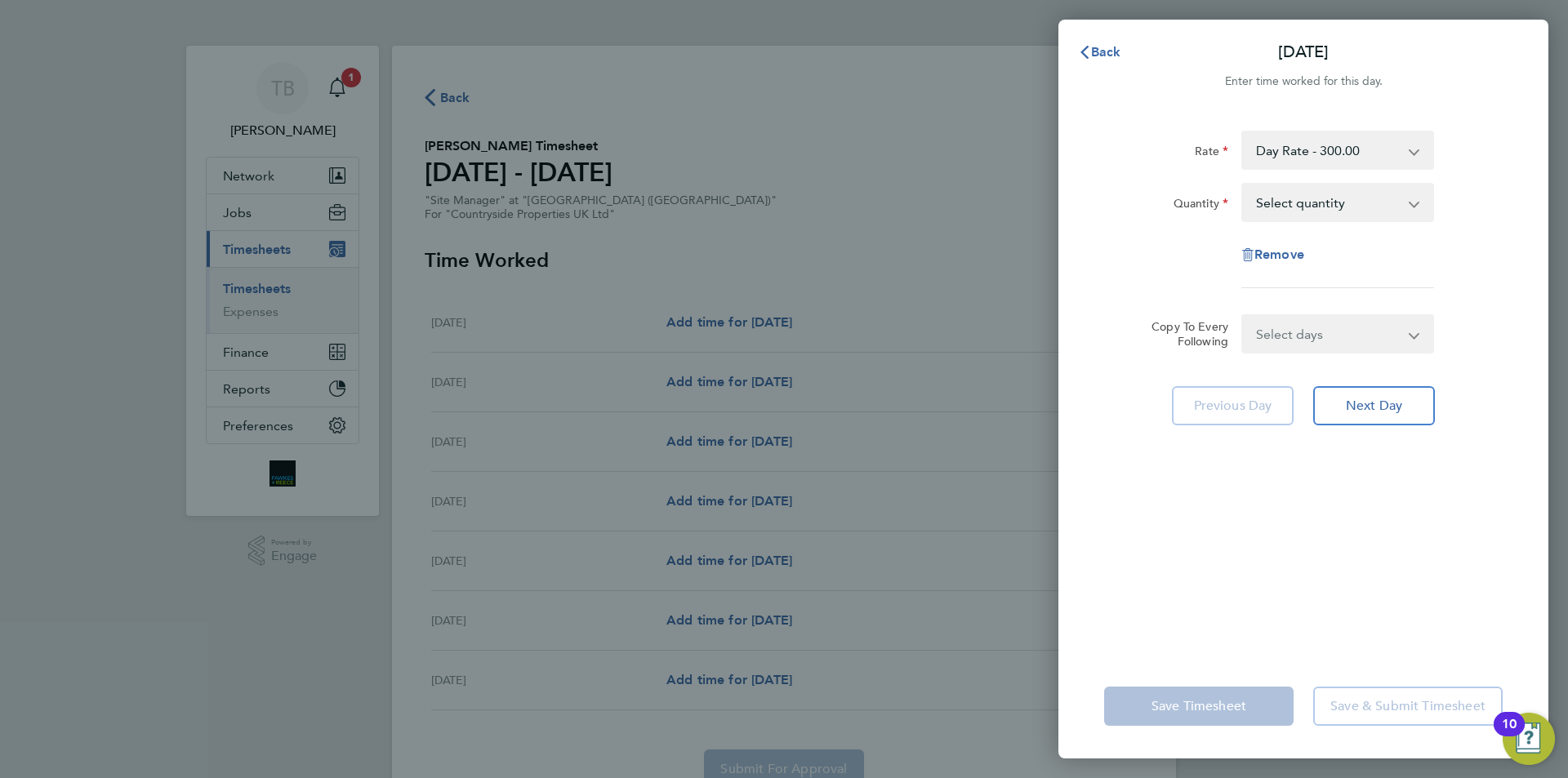
drag, startPoint x: 1272, startPoint y: 200, endPoint x: 1277, endPoint y: 215, distance: 15.8
click at [1272, 200] on select "Select quantity 0.5 1" at bounding box center [1328, 202] width 170 height 36
select select "1"
click at [1243, 184] on select "Select quantity 0.5 1" at bounding box center [1328, 202] width 170 height 36
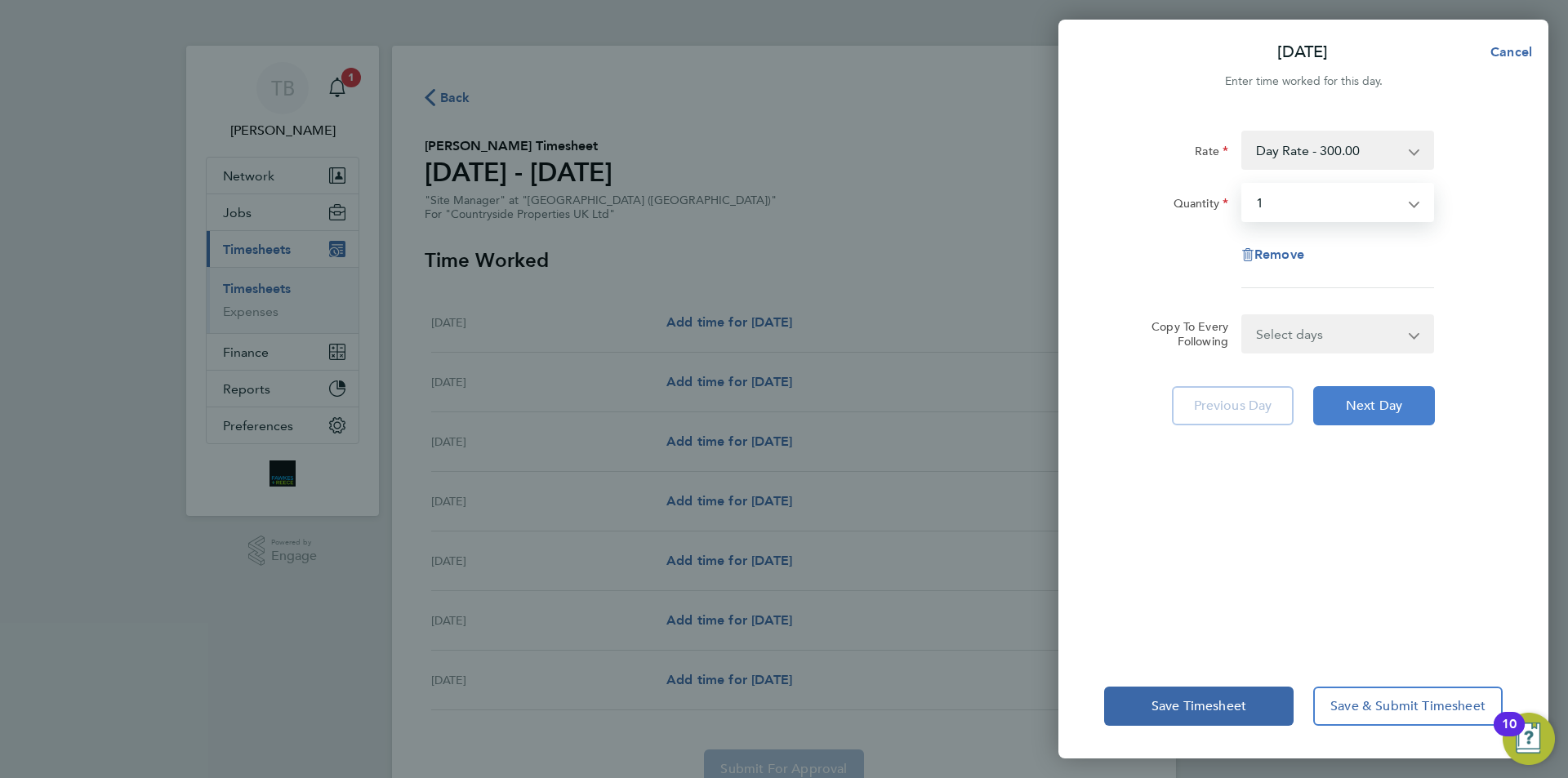
click at [1379, 387] on button "Next Day" at bounding box center [1373, 405] width 122 height 39
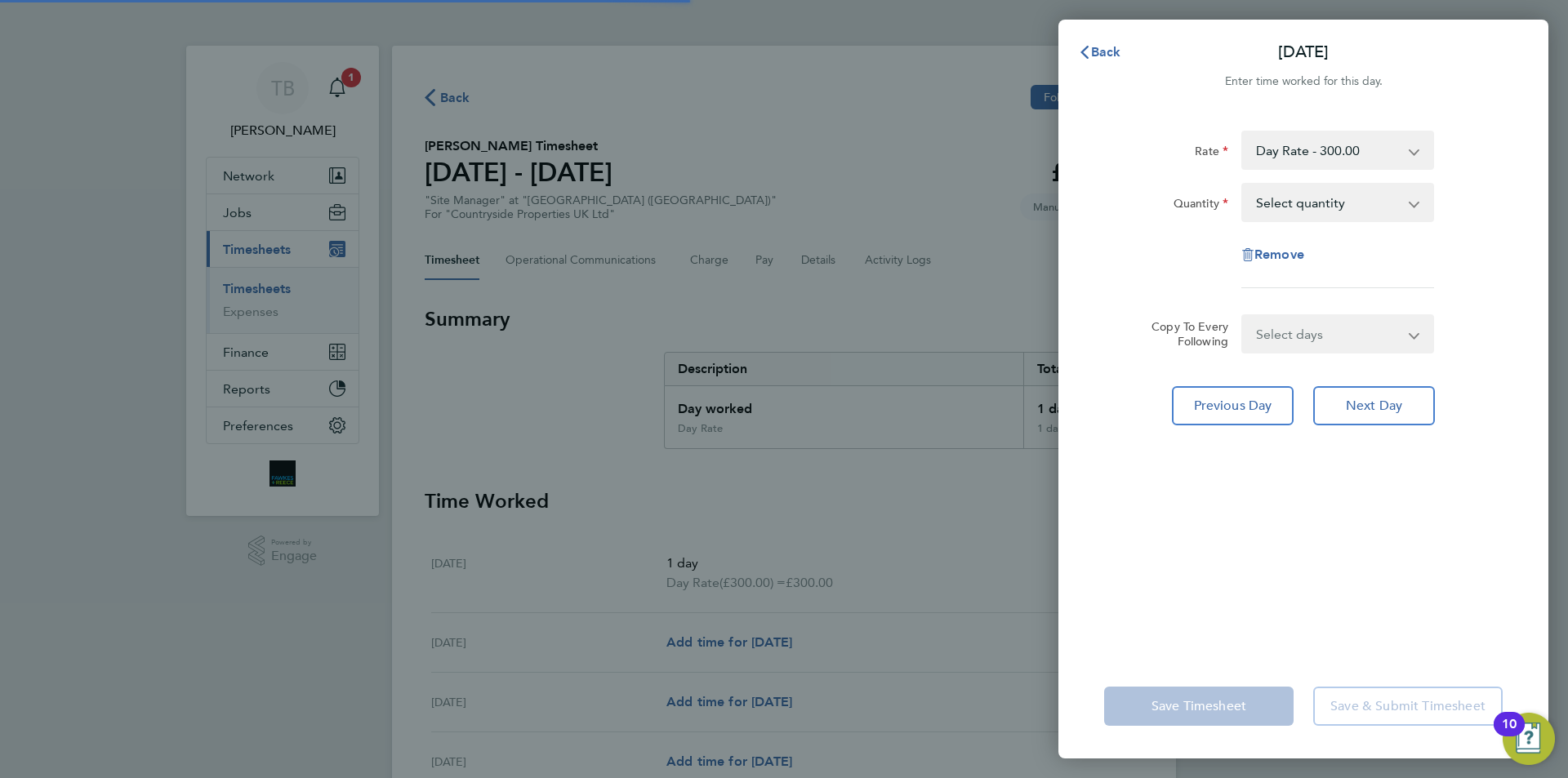
click at [1296, 195] on select "Select quantity 0.5 1" at bounding box center [1328, 202] width 170 height 36
select select "1"
click at [1243, 184] on select "Select quantity 0.5 1" at bounding box center [1328, 202] width 170 height 36
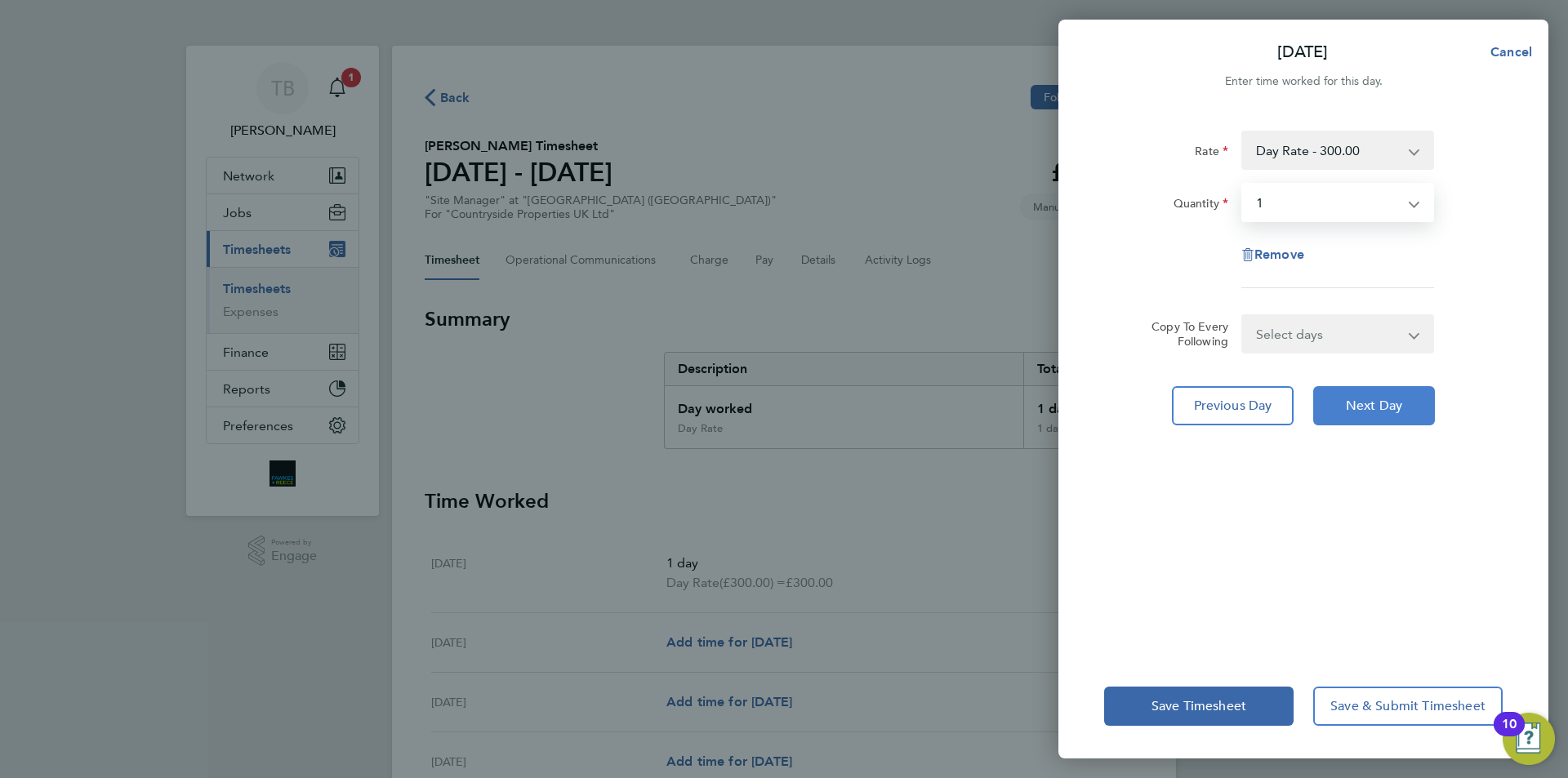
click at [1387, 421] on button "Next Day" at bounding box center [1373, 405] width 122 height 39
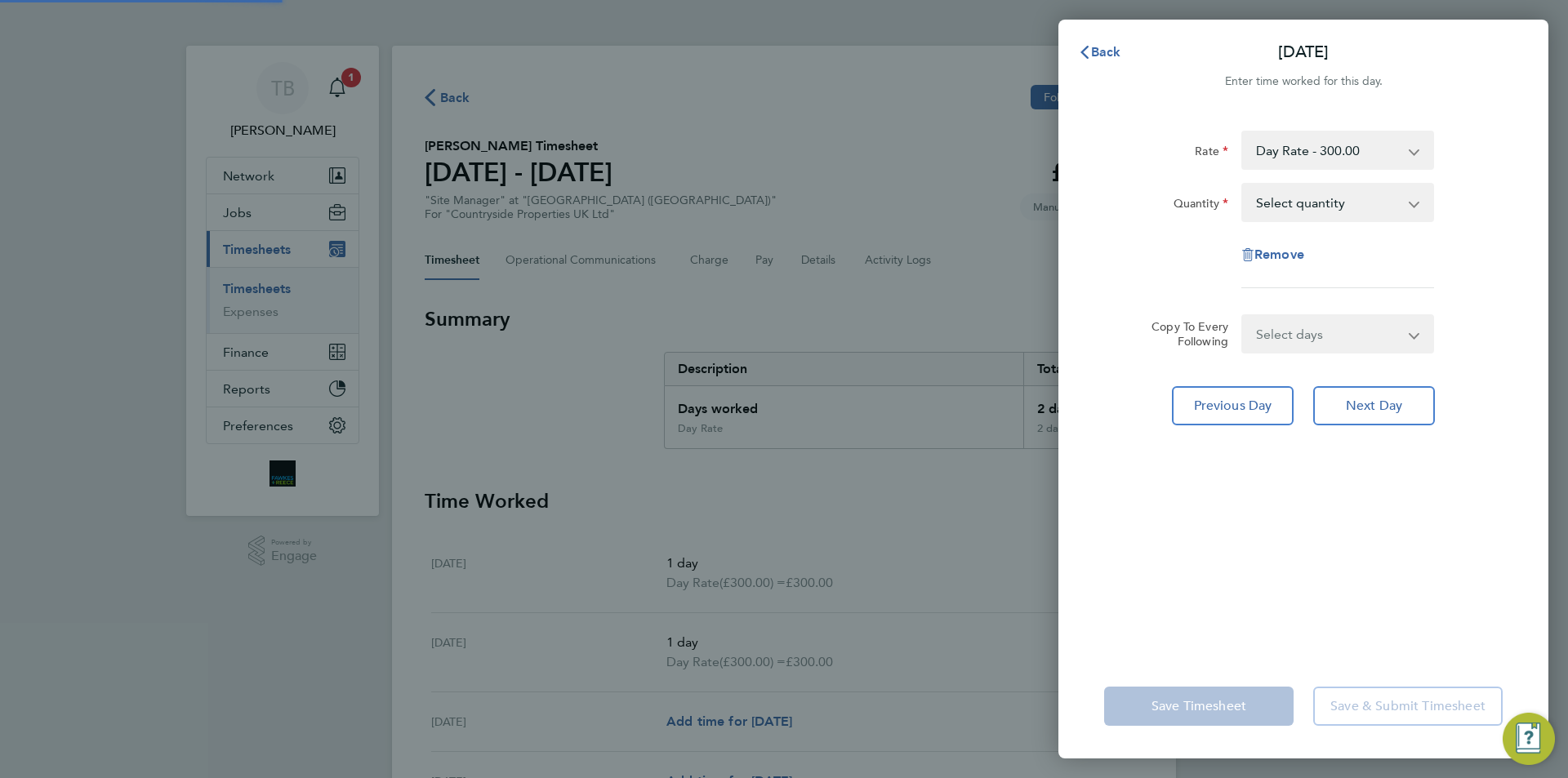
click at [1331, 196] on select "Select quantity 0.5 1" at bounding box center [1328, 202] width 170 height 36
select select "1"
click at [1243, 184] on select "Select quantity 0.5 1" at bounding box center [1328, 202] width 170 height 36
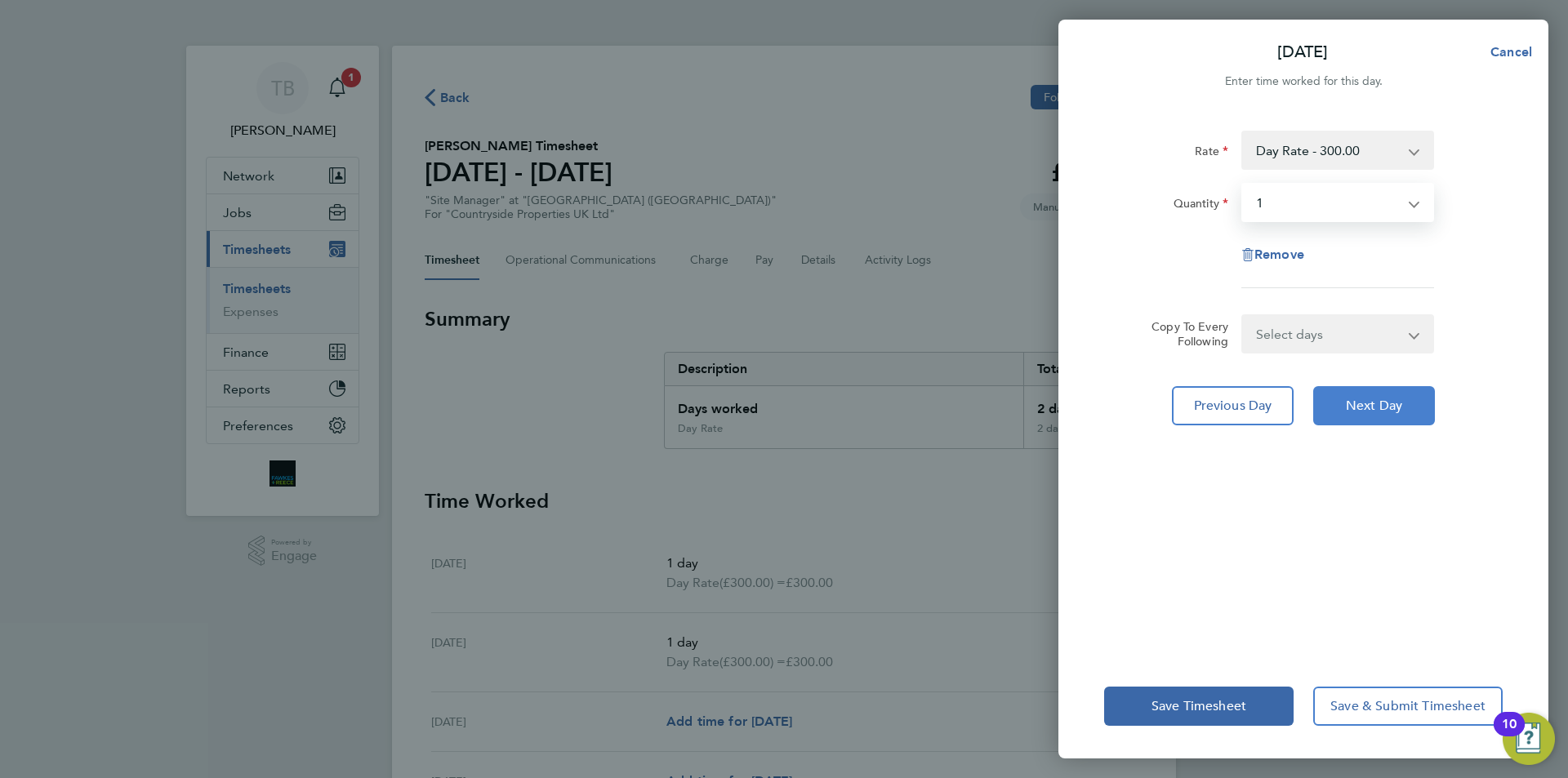
click at [1371, 409] on span "Next Day" at bounding box center [1373, 405] width 56 height 17
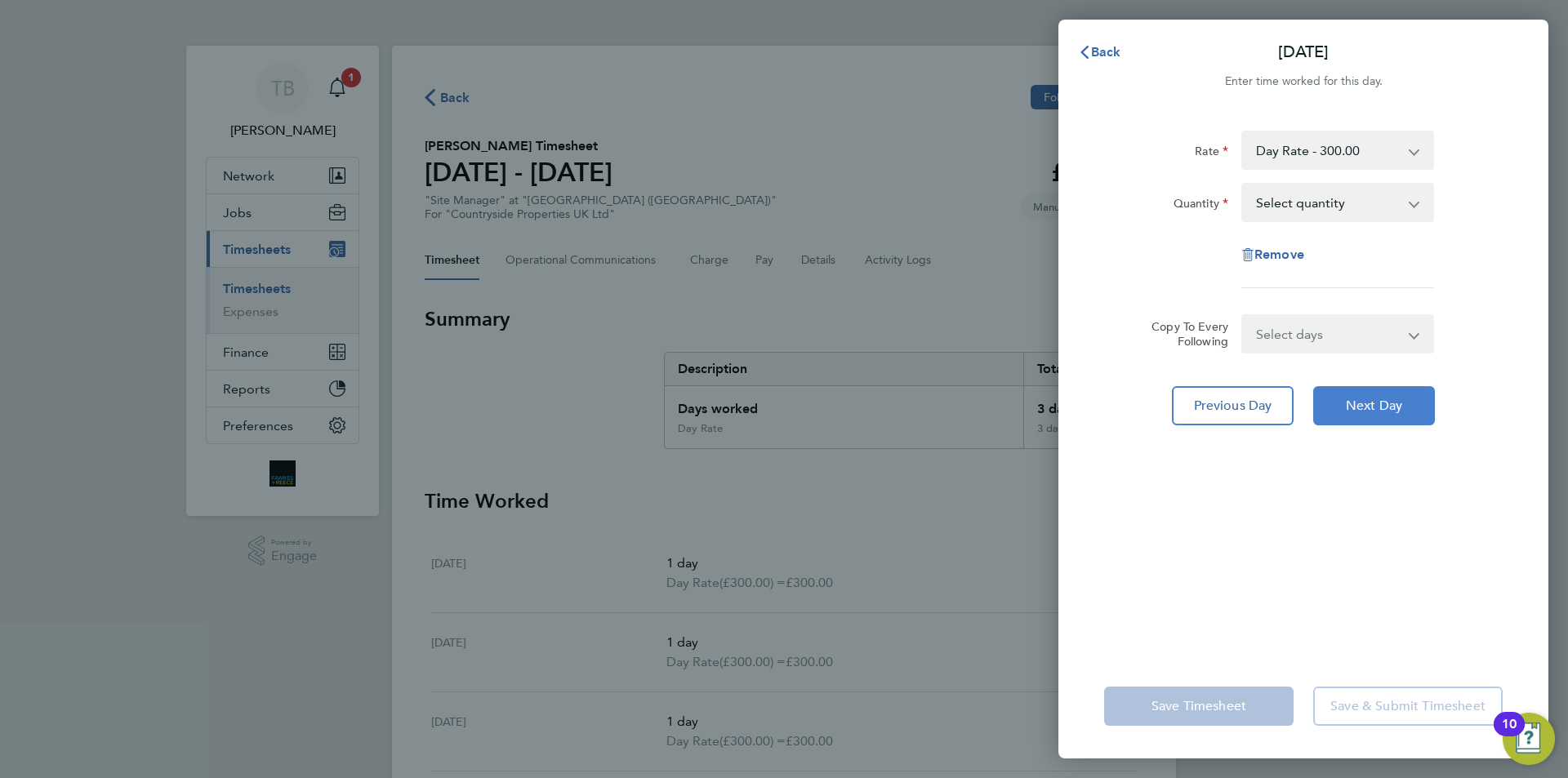
click at [1411, 401] on button "Next Day" at bounding box center [1373, 405] width 122 height 39
click at [1319, 203] on select "Select quantity 0.5 1" at bounding box center [1328, 202] width 170 height 36
select select "1"
click at [1243, 184] on select "Select quantity 0.5 1" at bounding box center [1328, 202] width 170 height 36
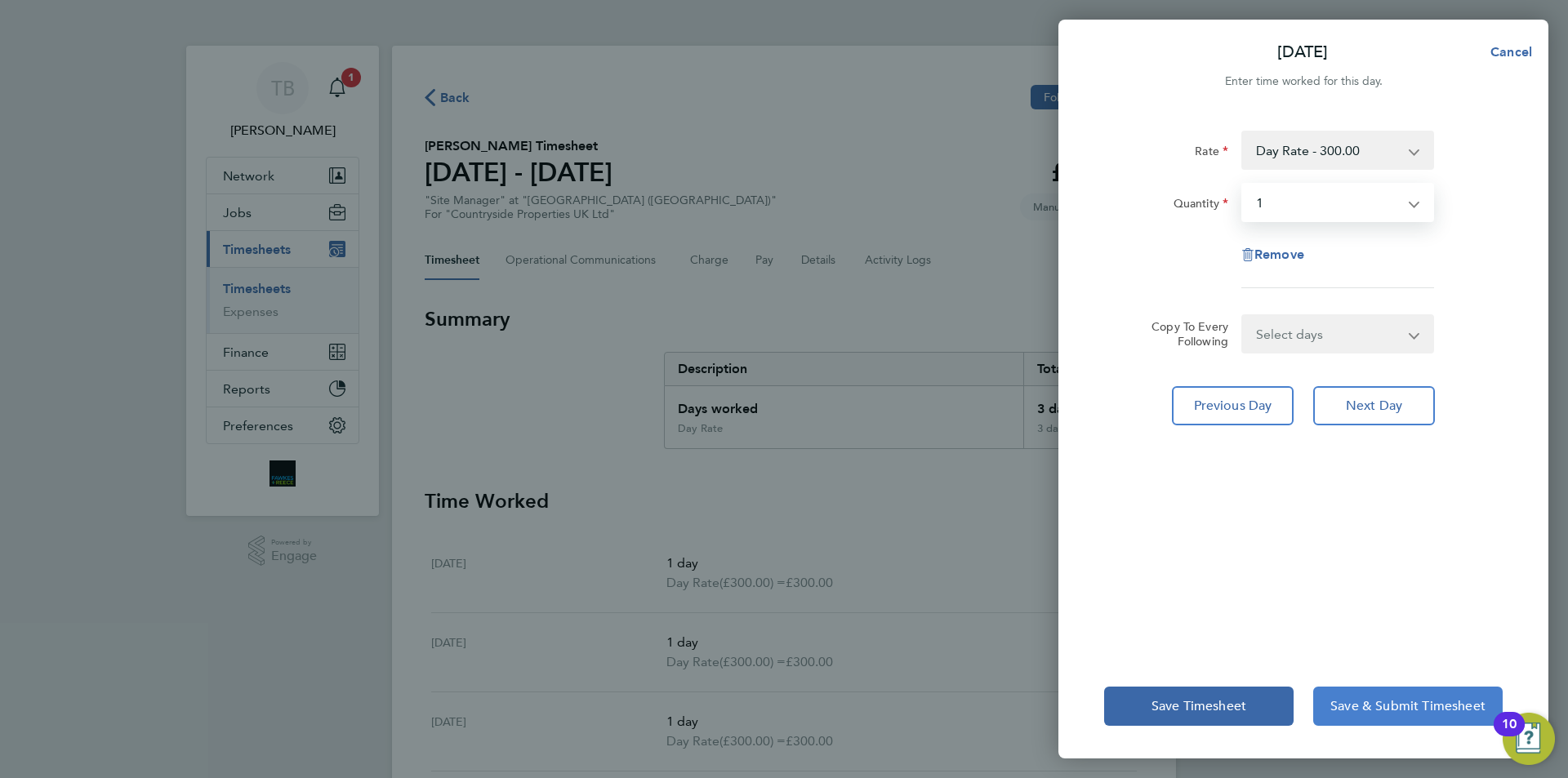
click at [1362, 710] on span "Save & Submit Timesheet" at bounding box center [1408, 706] width 155 height 17
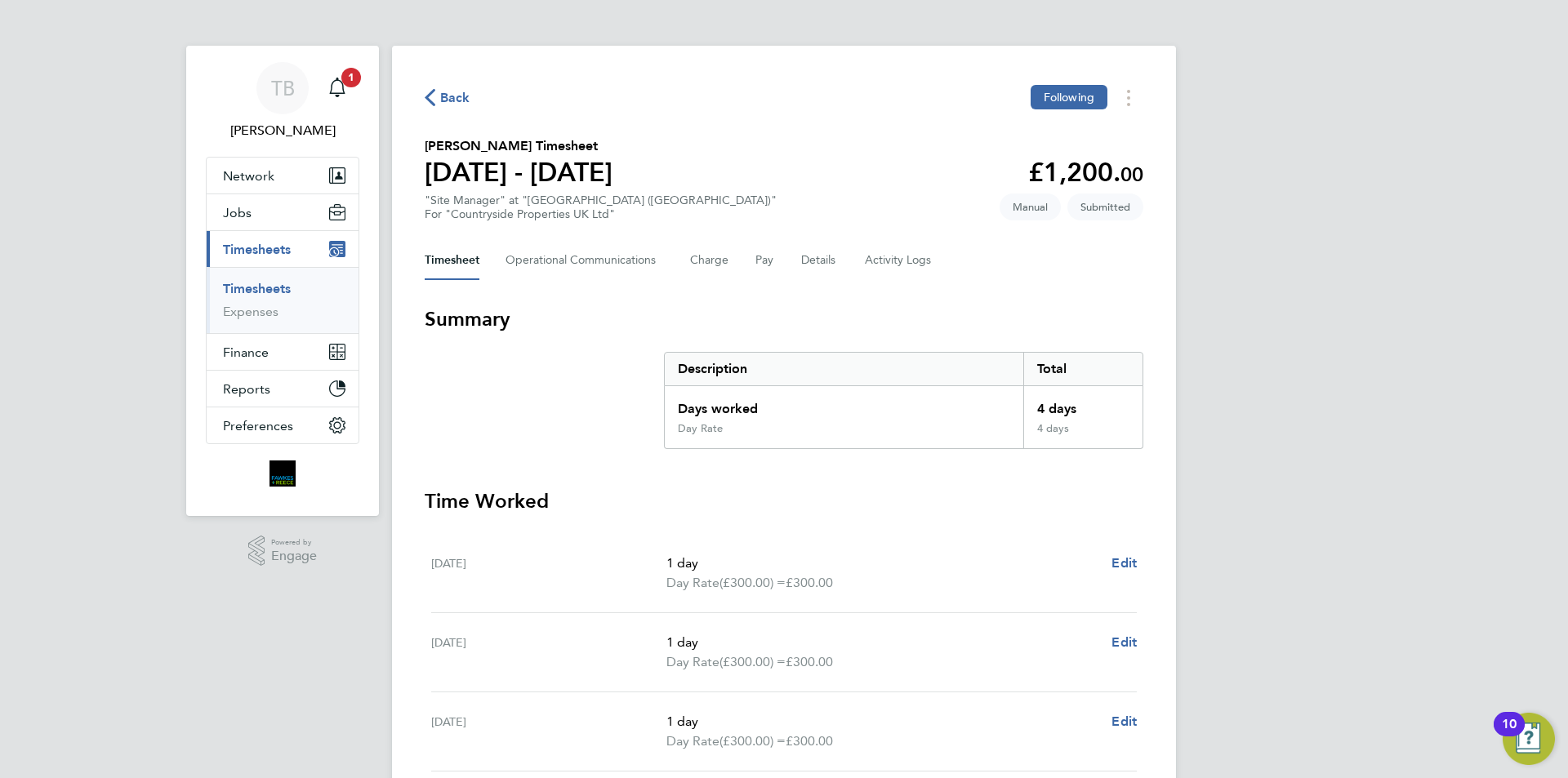
click at [281, 282] on link "Timesheets" at bounding box center [256, 289] width 68 height 16
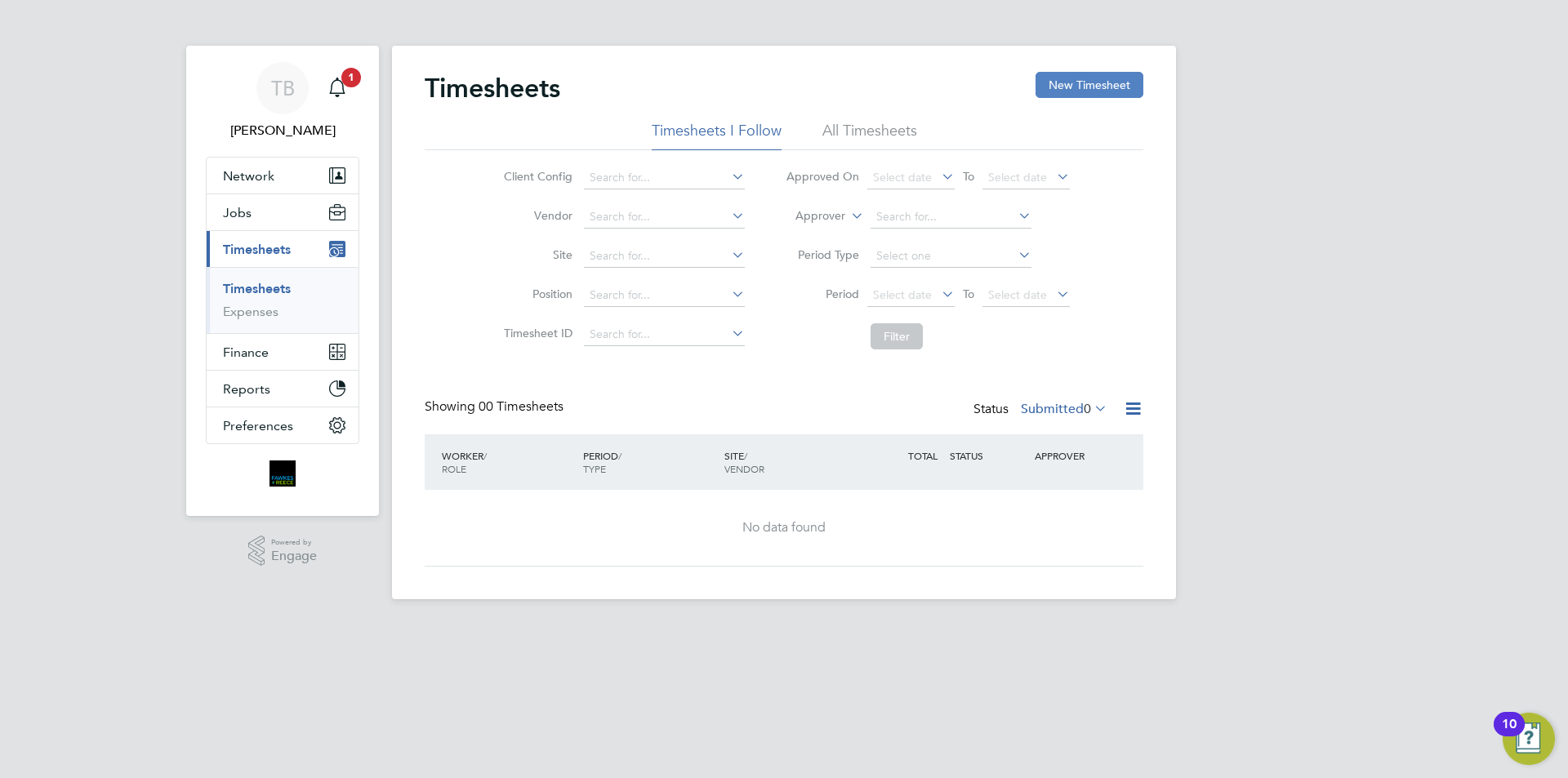
click at [1065, 86] on button "New Timesheet" at bounding box center [1089, 85] width 108 height 26
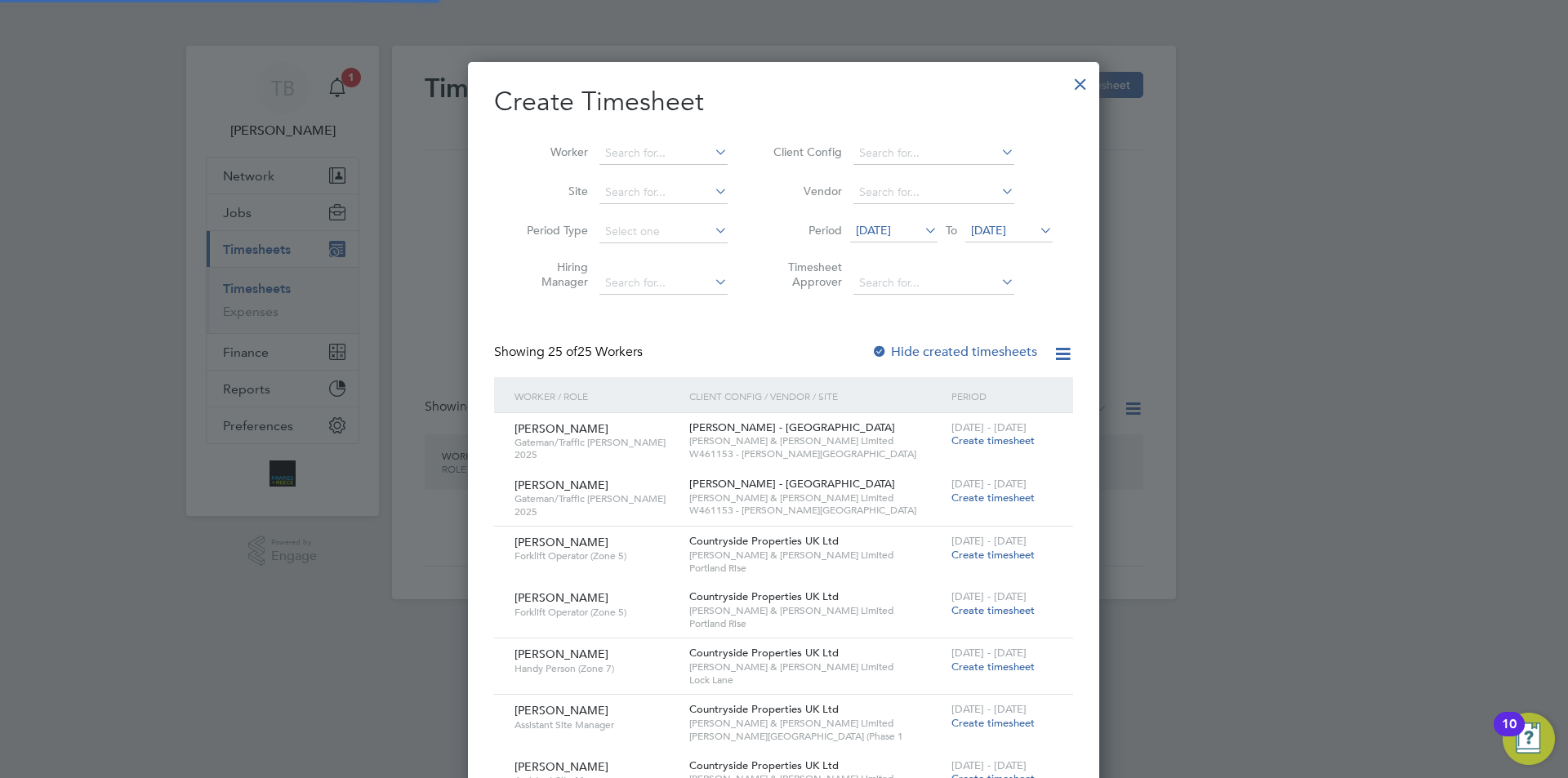
scroll to position [8, 8]
click at [621, 149] on input at bounding box center [663, 153] width 128 height 23
click at [682, 167] on li "[PERSON_NAME]" at bounding box center [664, 175] width 130 height 21
type input "[PERSON_NAME]"
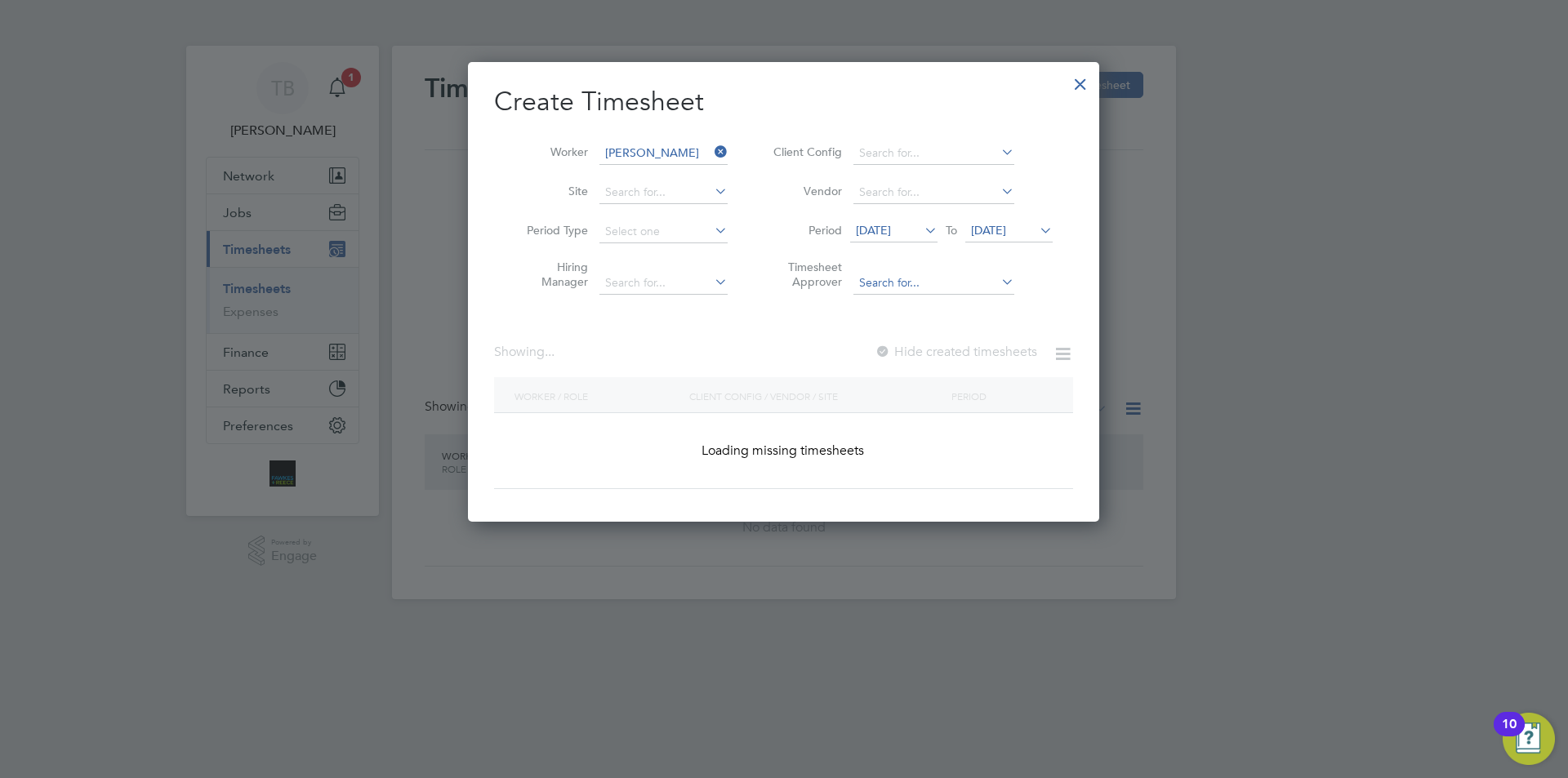
scroll to position [460, 632]
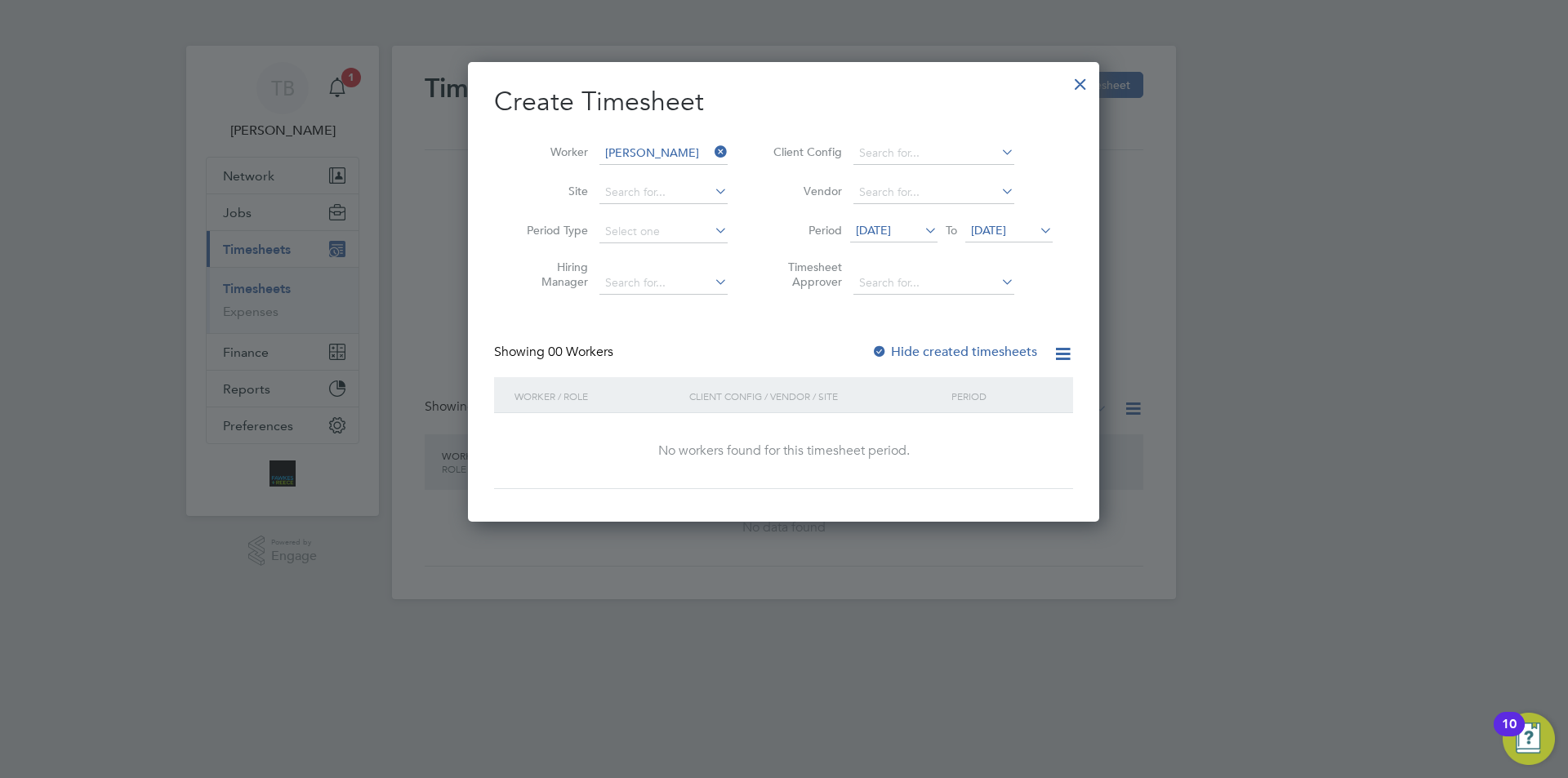
click at [891, 232] on span "[DATE]" at bounding box center [873, 230] width 35 height 15
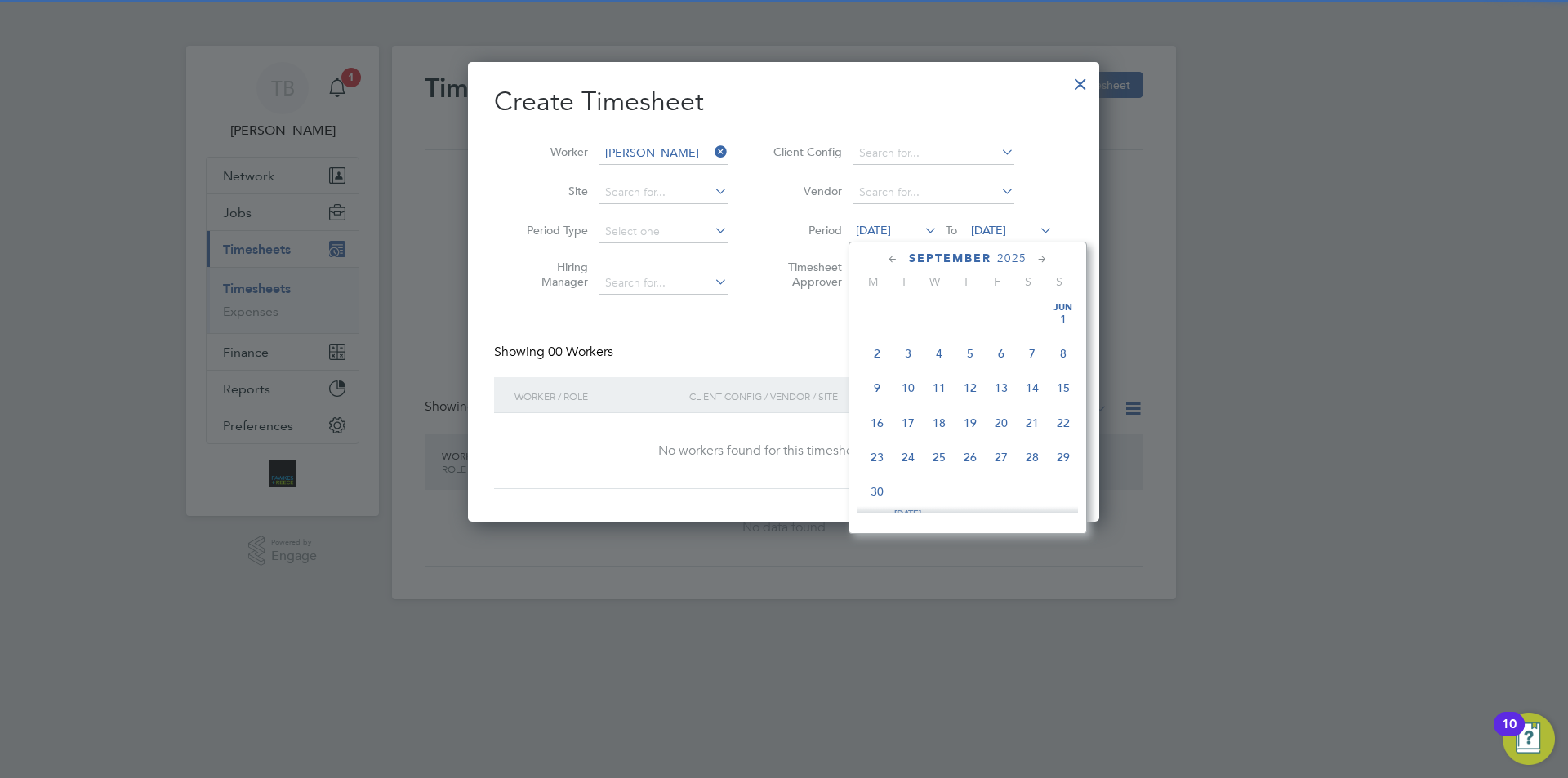
scroll to position [530, 0]
click at [874, 460] on span "22" at bounding box center [876, 444] width 31 height 31
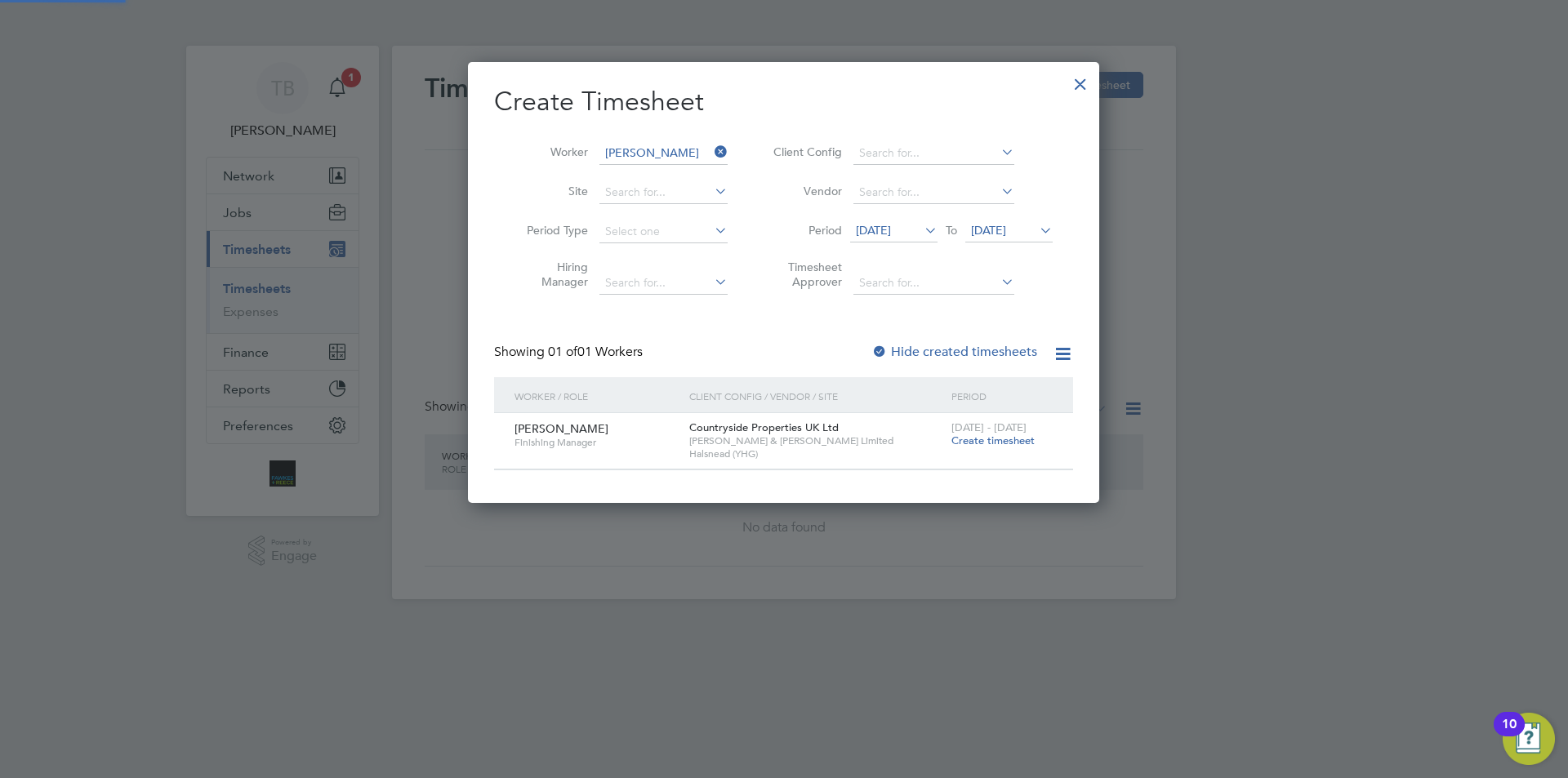
scroll to position [440, 632]
click at [981, 445] on span "Create timesheet" at bounding box center [993, 440] width 83 height 14
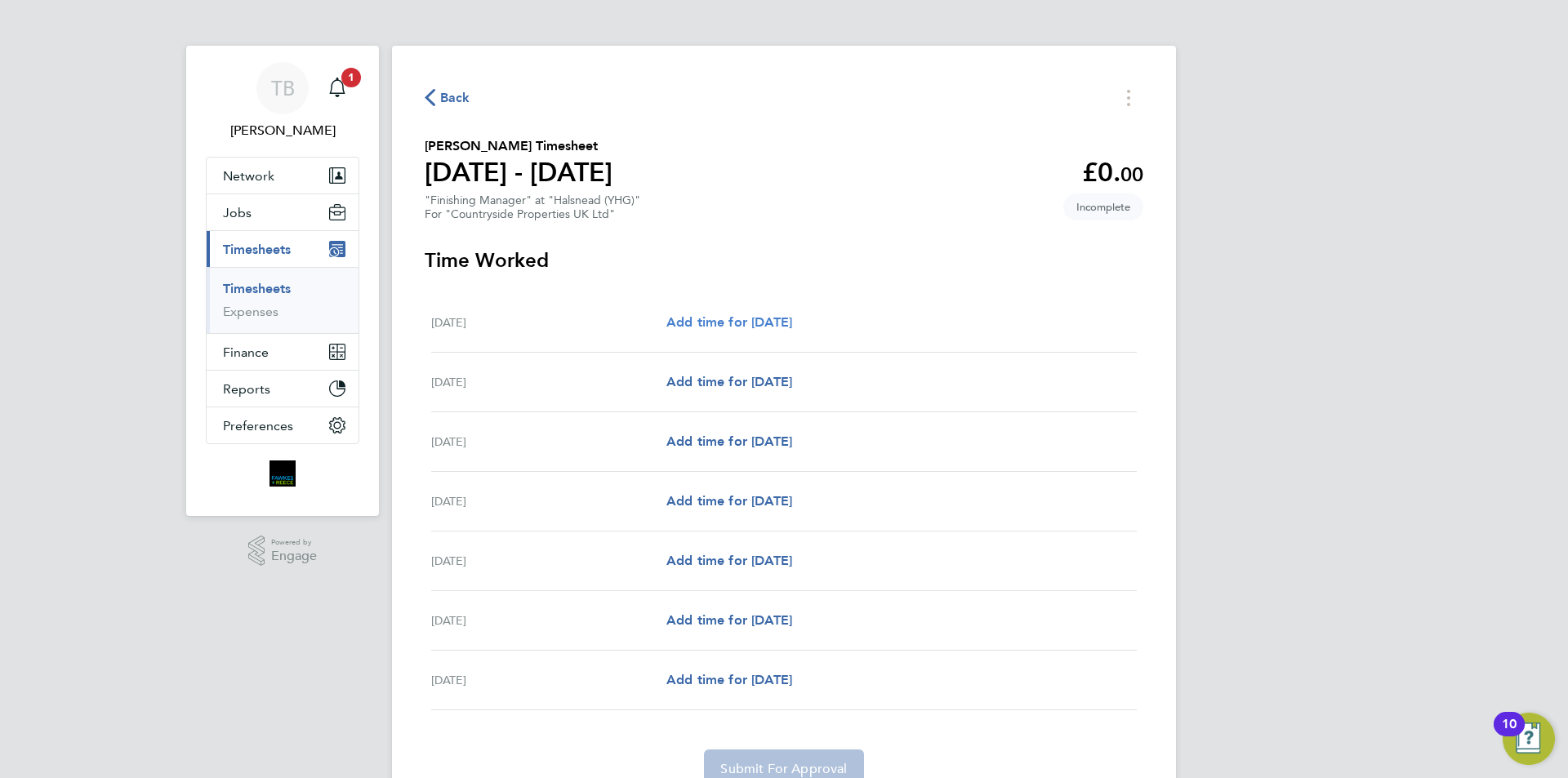
click at [694, 313] on link "Add time for [DATE]" at bounding box center [729, 323] width 125 height 19
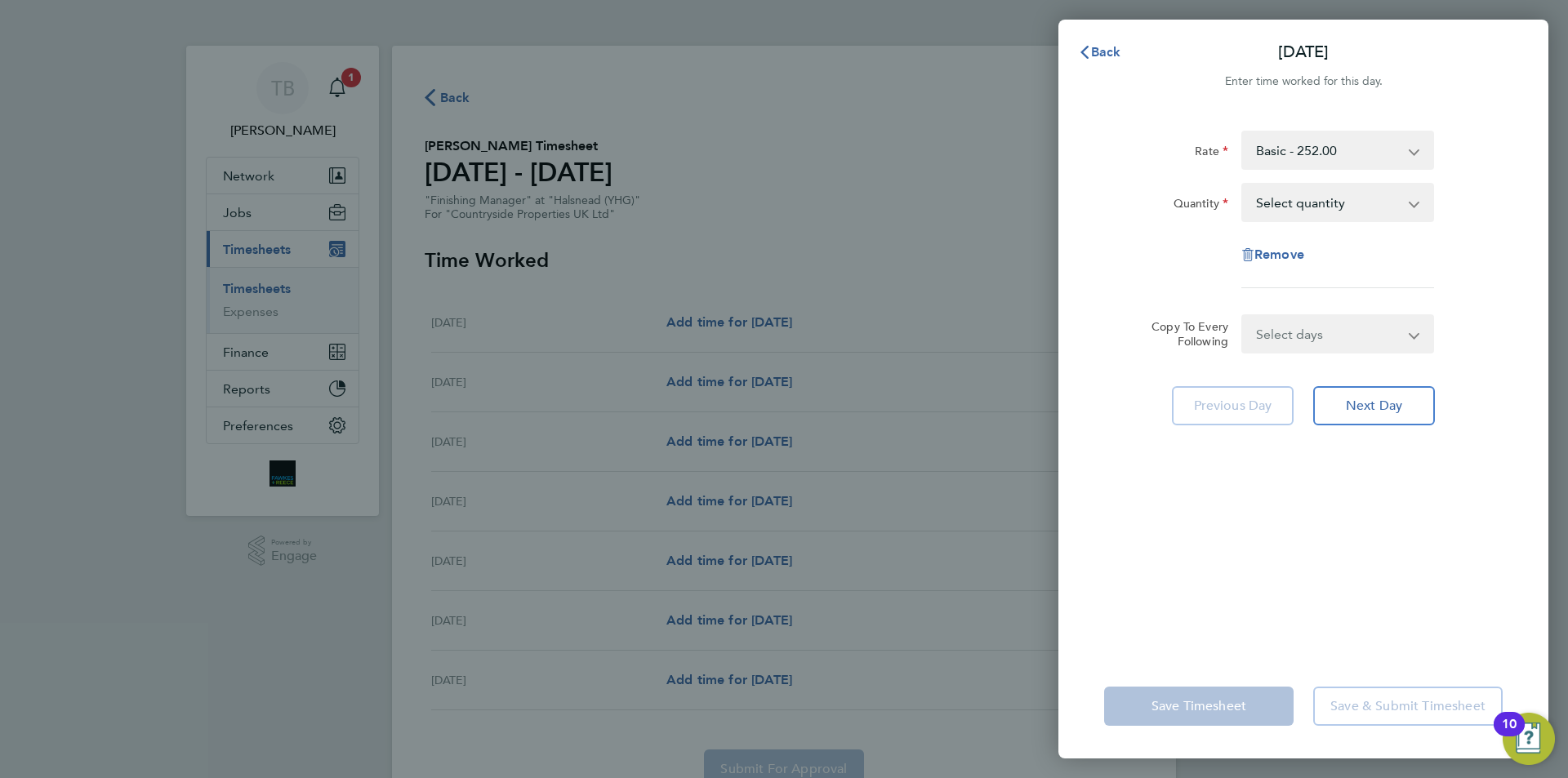
click at [1357, 210] on select "Select quantity 0.5 1" at bounding box center [1328, 202] width 170 height 36
select select "1"
click at [1243, 184] on select "Select quantity 0.5 1" at bounding box center [1328, 202] width 170 height 36
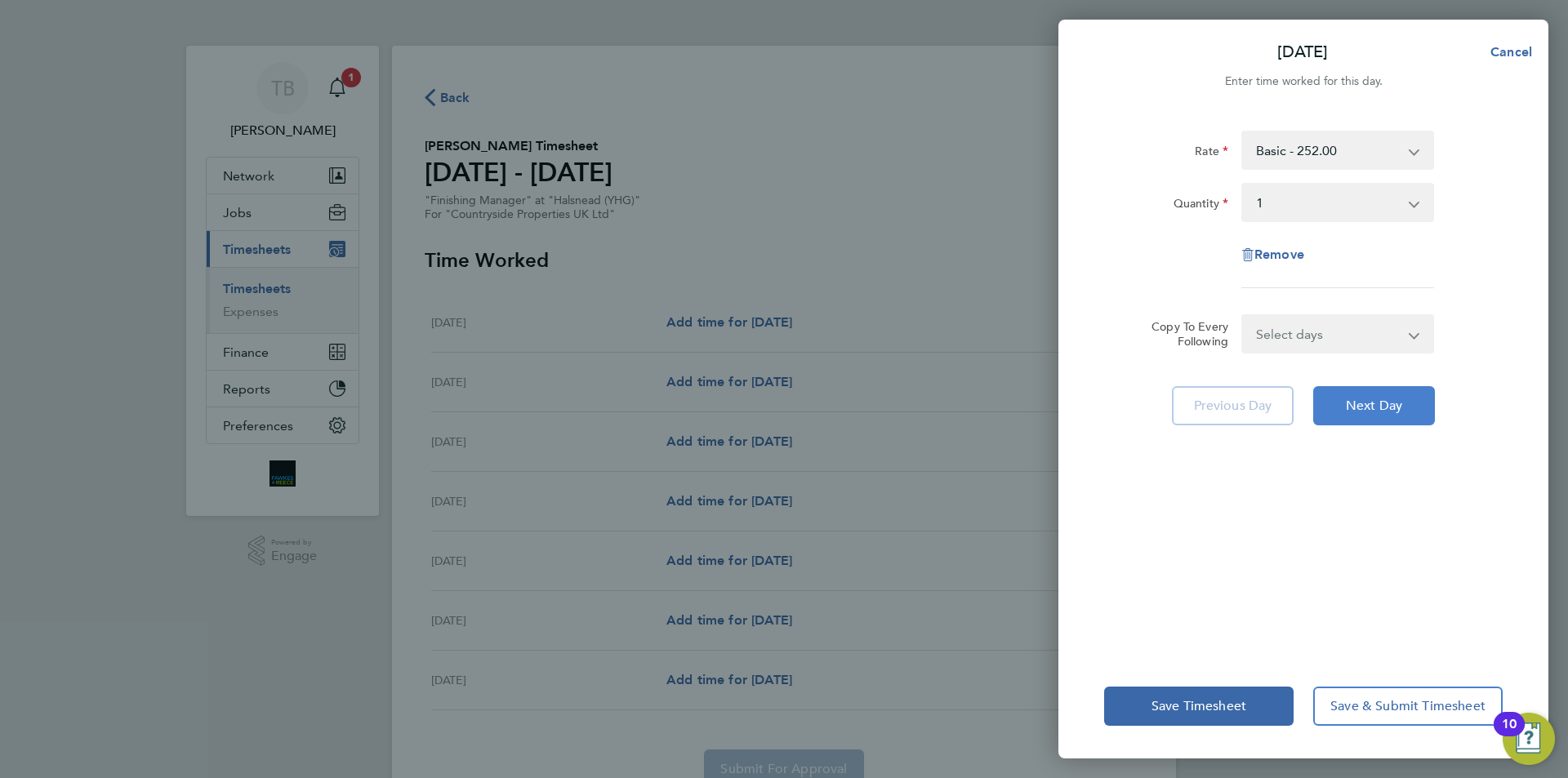
click at [1365, 409] on span "Next Day" at bounding box center [1373, 405] width 56 height 17
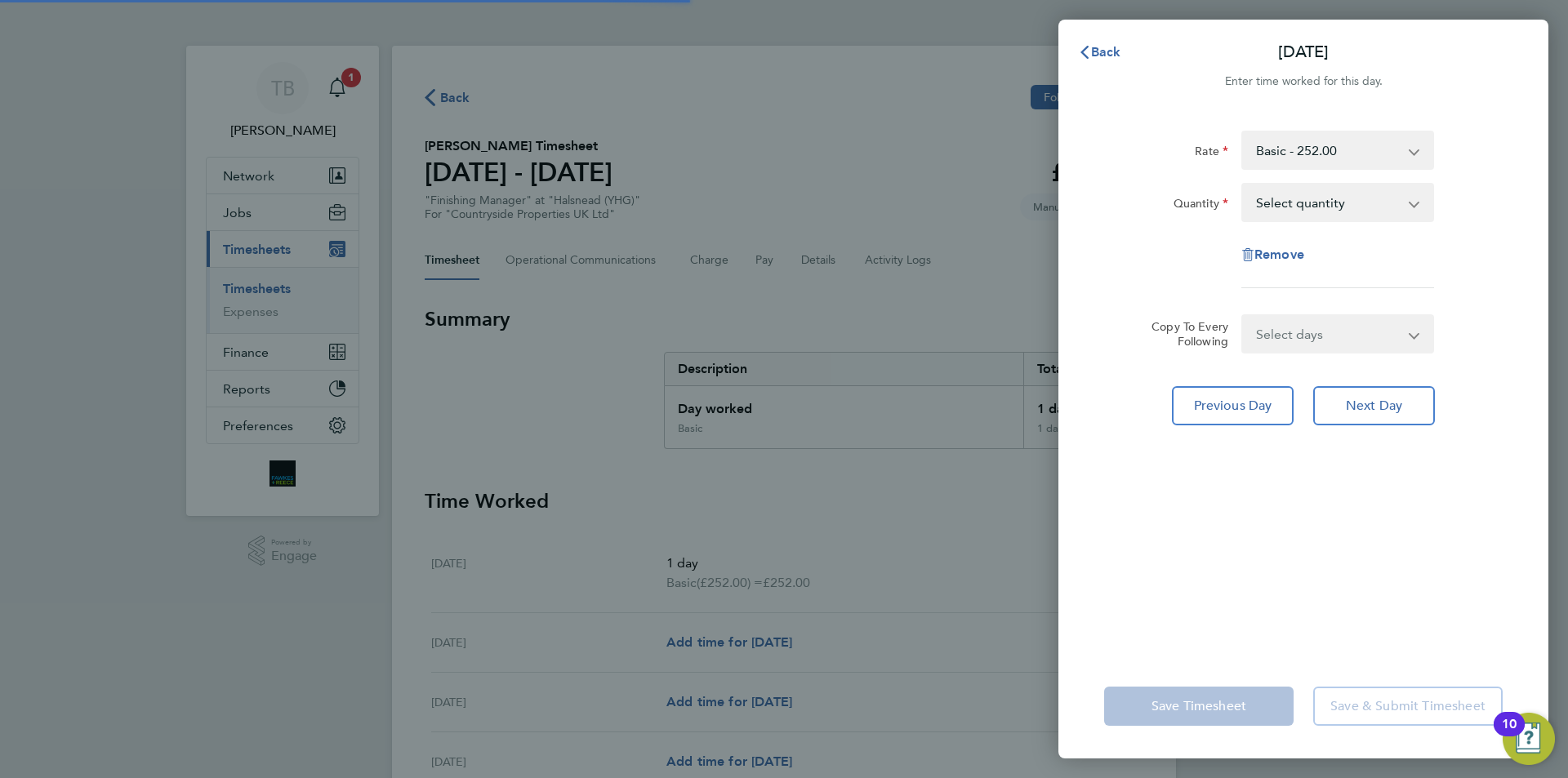
click at [1321, 208] on select "Select quantity 0.5 1" at bounding box center [1328, 202] width 170 height 36
select select "1"
click at [1243, 184] on select "Select quantity 0.5 1" at bounding box center [1328, 202] width 170 height 36
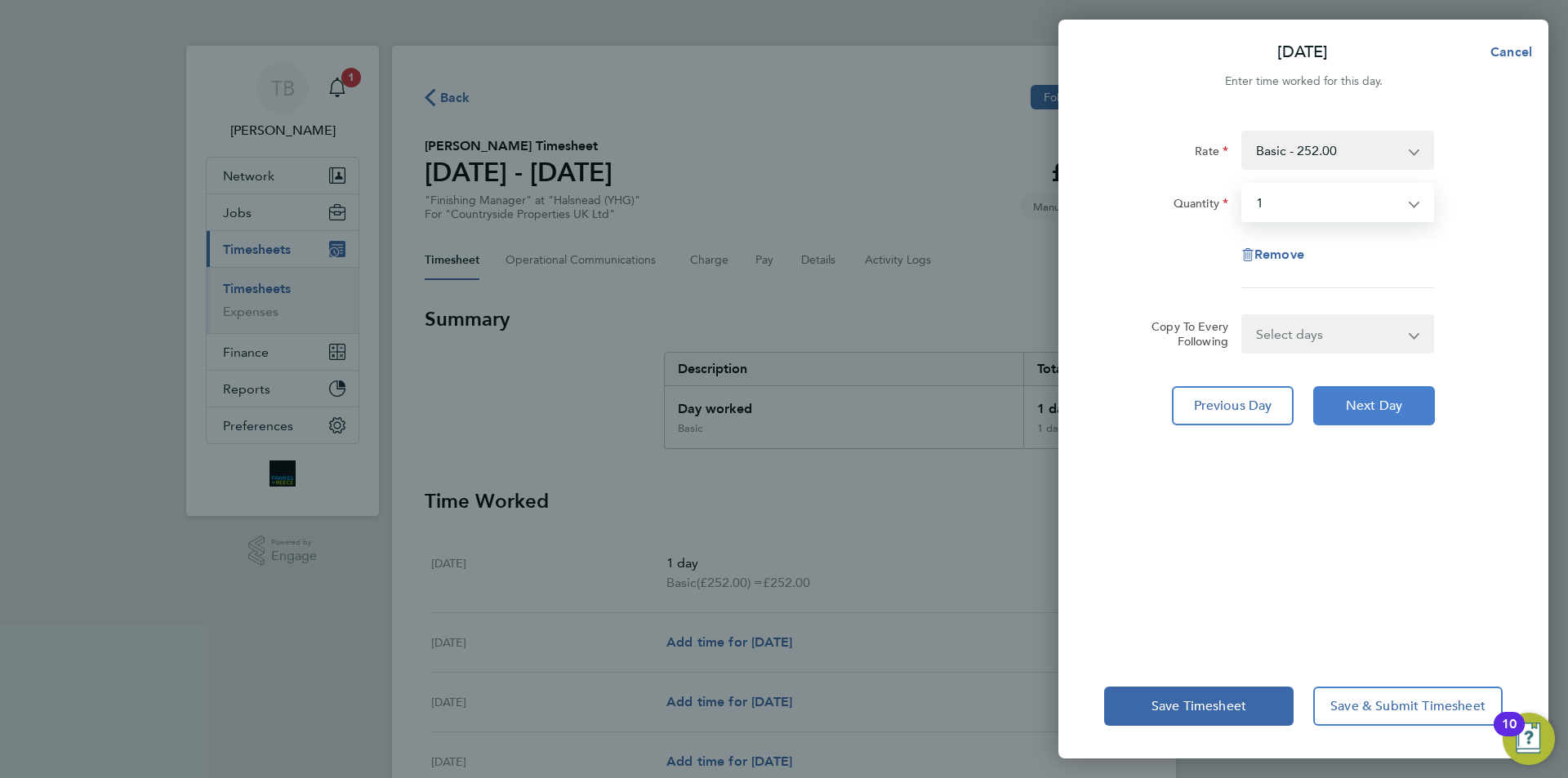
click at [1375, 418] on button "Next Day" at bounding box center [1373, 405] width 122 height 39
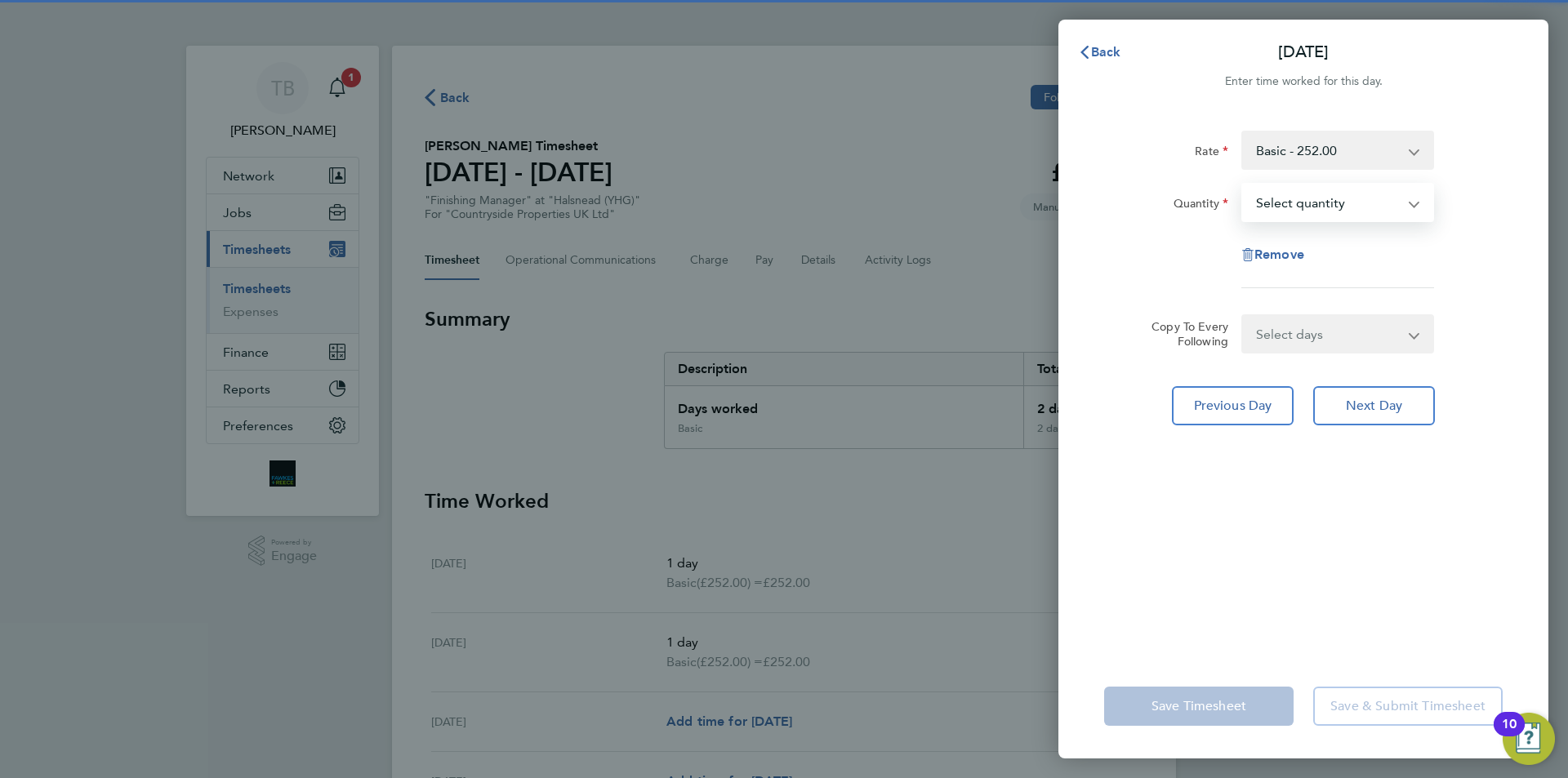
drag, startPoint x: 1354, startPoint y: 203, endPoint x: 1343, endPoint y: 218, distance: 18.6
click at [1354, 203] on select "Select quantity 0.5 1" at bounding box center [1328, 202] width 170 height 36
select select "1"
click at [1243, 184] on select "Select quantity 0.5 1" at bounding box center [1328, 202] width 170 height 36
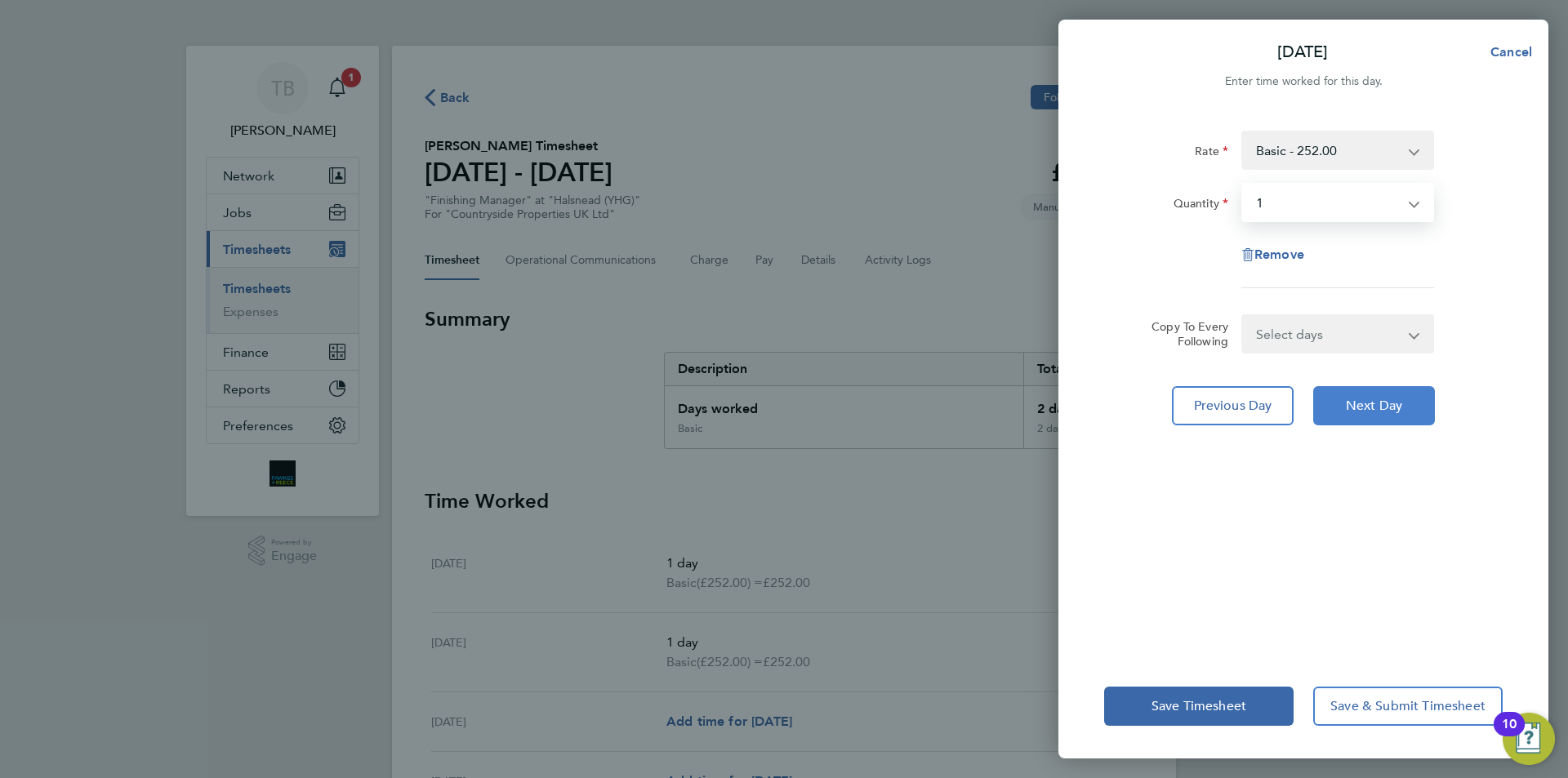
click at [1378, 412] on span "Next Day" at bounding box center [1373, 405] width 56 height 17
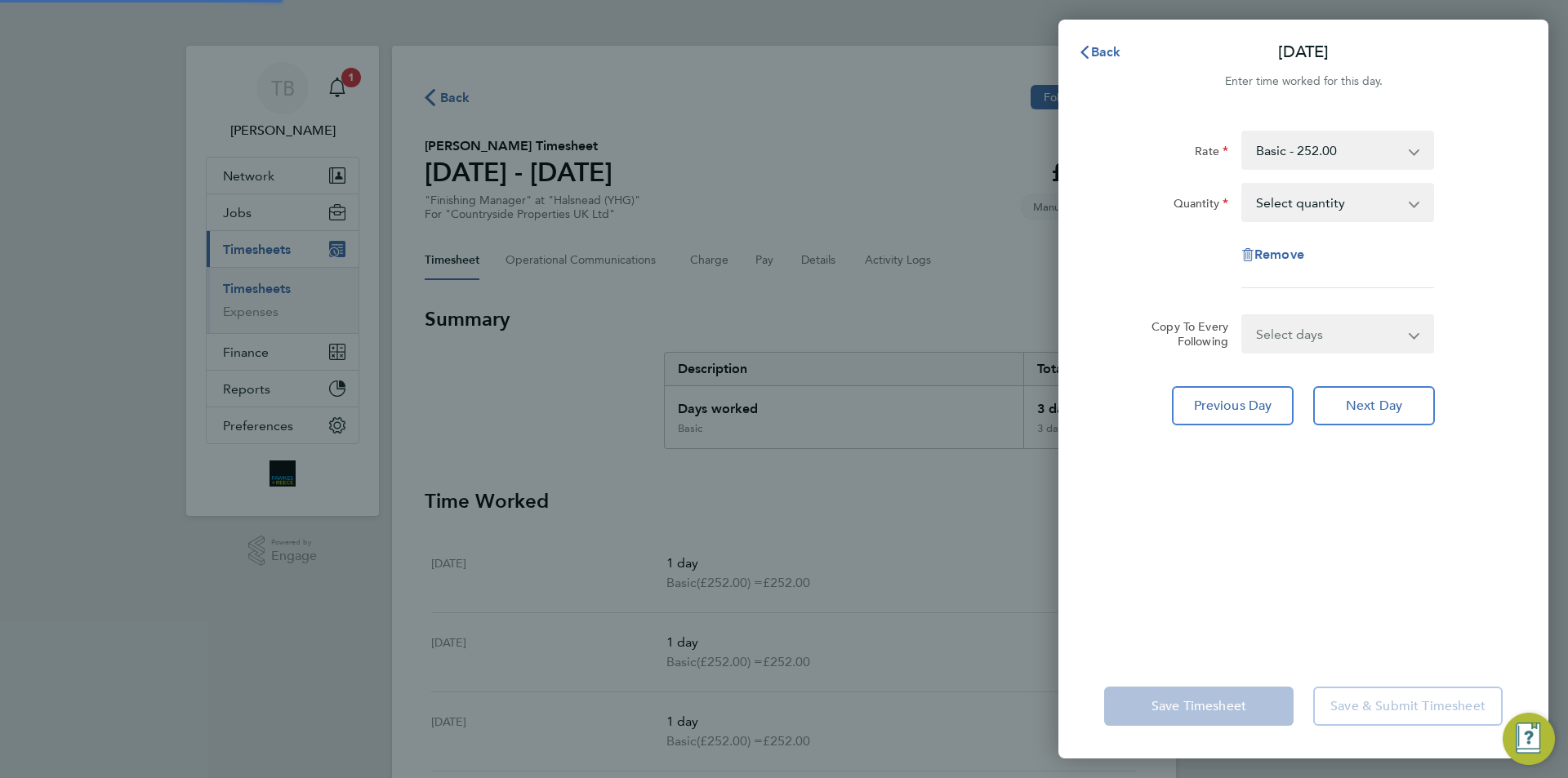
click at [1319, 189] on select "Select quantity 0.5 1" at bounding box center [1328, 202] width 170 height 36
select select "1"
click at [1243, 184] on select "Select quantity 0.5 1" at bounding box center [1328, 202] width 170 height 36
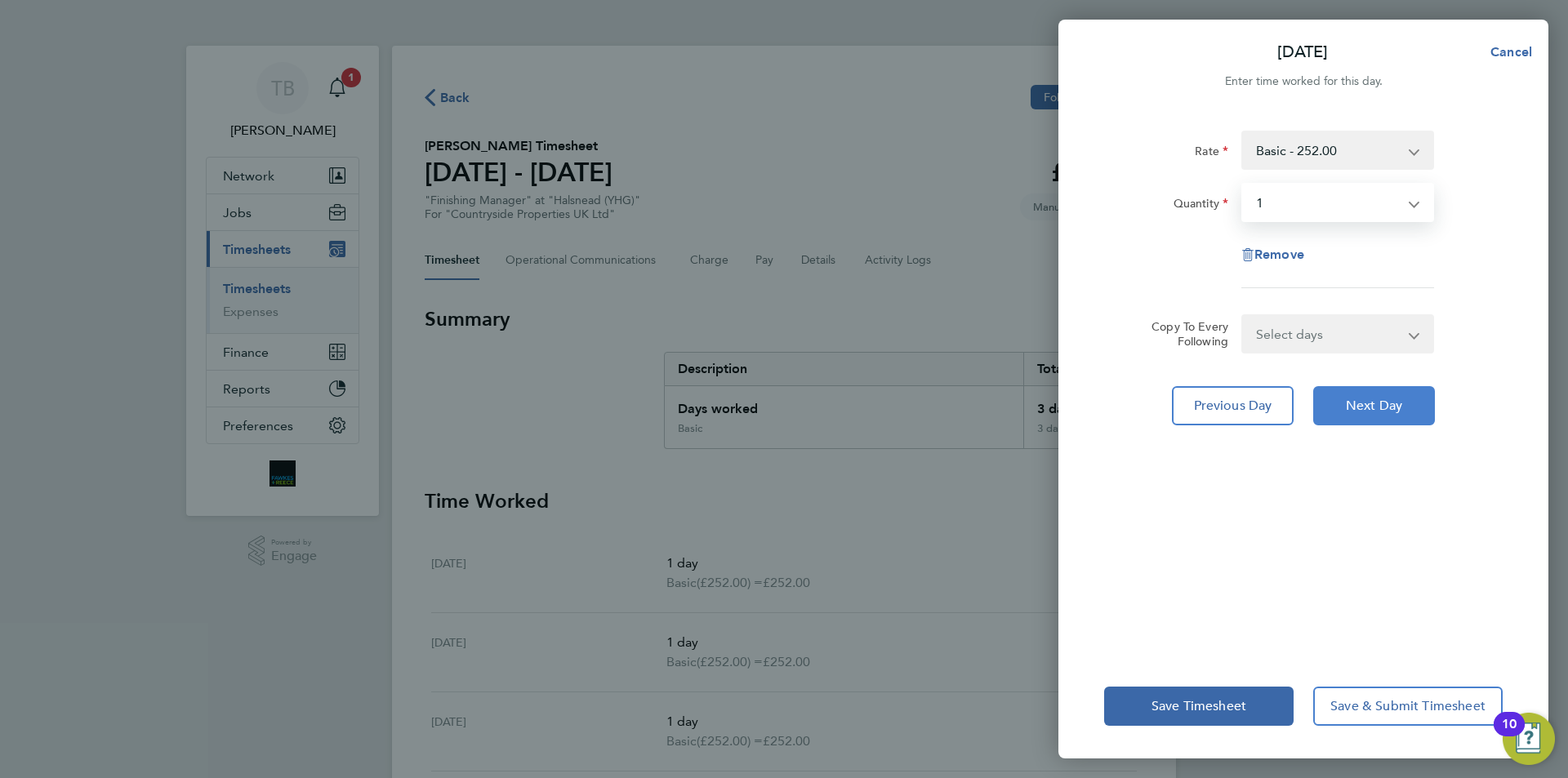
click at [1381, 400] on span "Next Day" at bounding box center [1373, 405] width 56 height 17
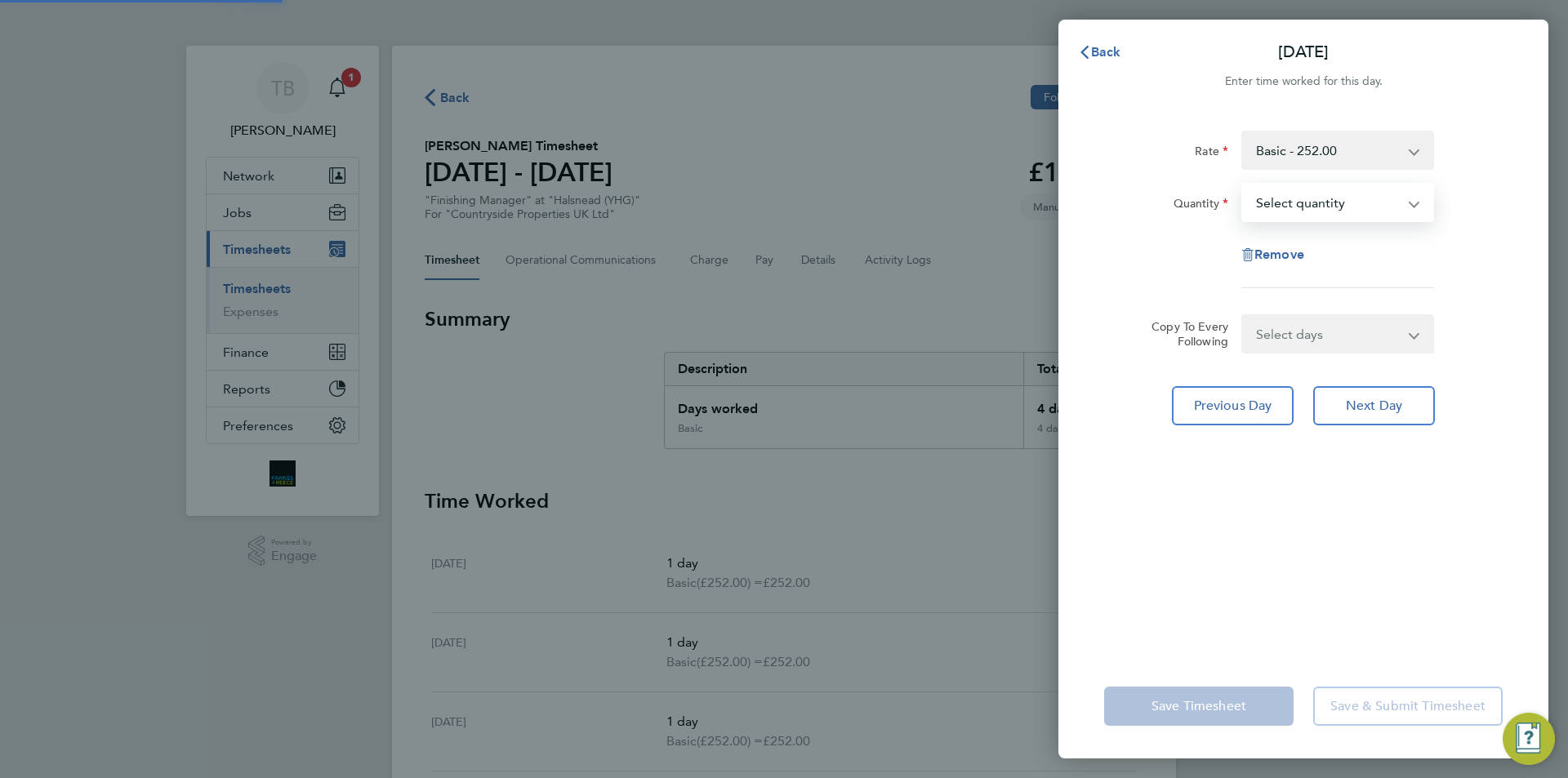
click at [1297, 203] on select "Select quantity 0.5 1" at bounding box center [1328, 202] width 170 height 36
select select "1"
click at [1243, 184] on select "Select quantity 0.5 1" at bounding box center [1328, 202] width 170 height 36
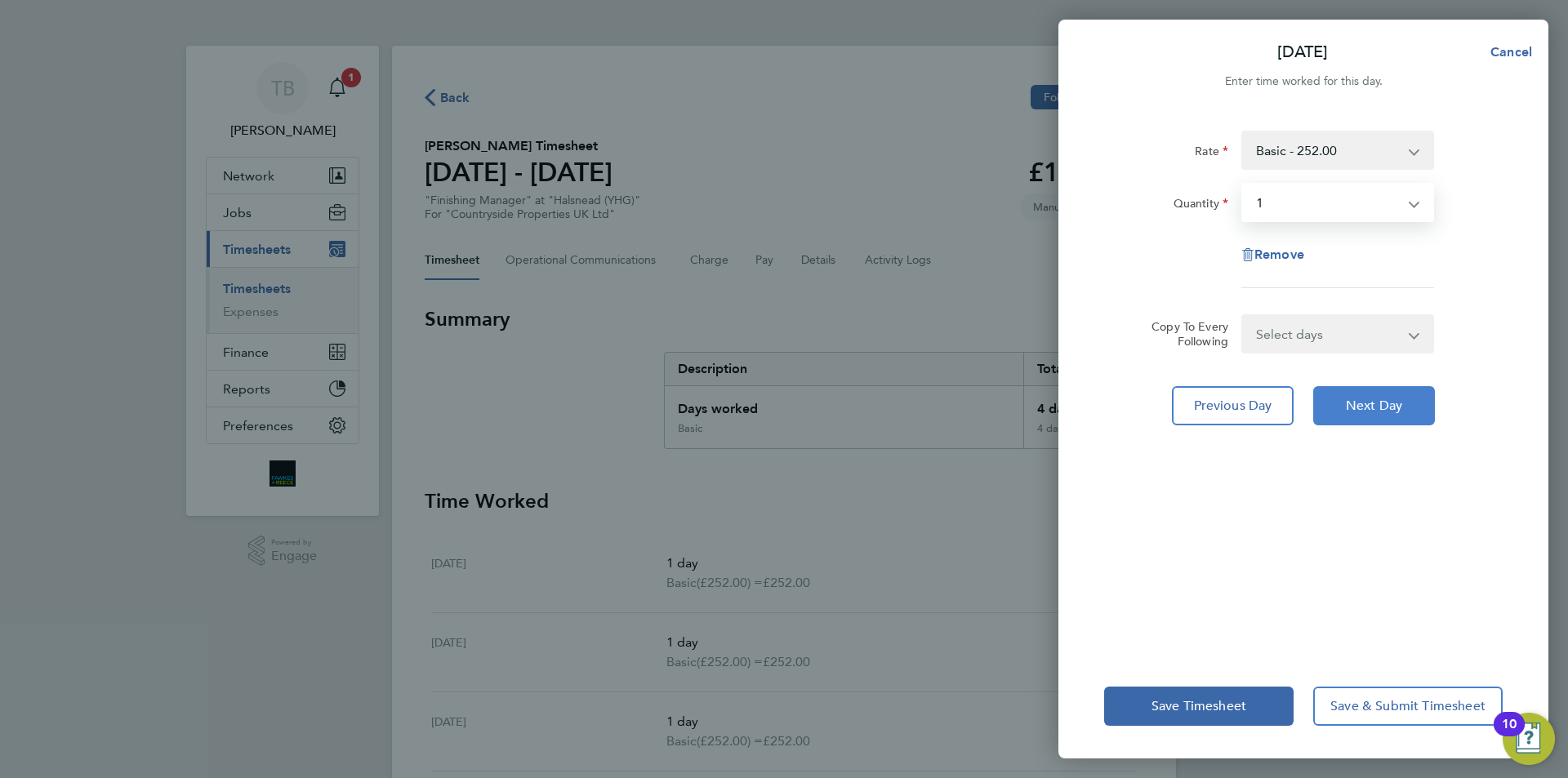
click at [1373, 412] on span "Next Day" at bounding box center [1373, 405] width 56 height 17
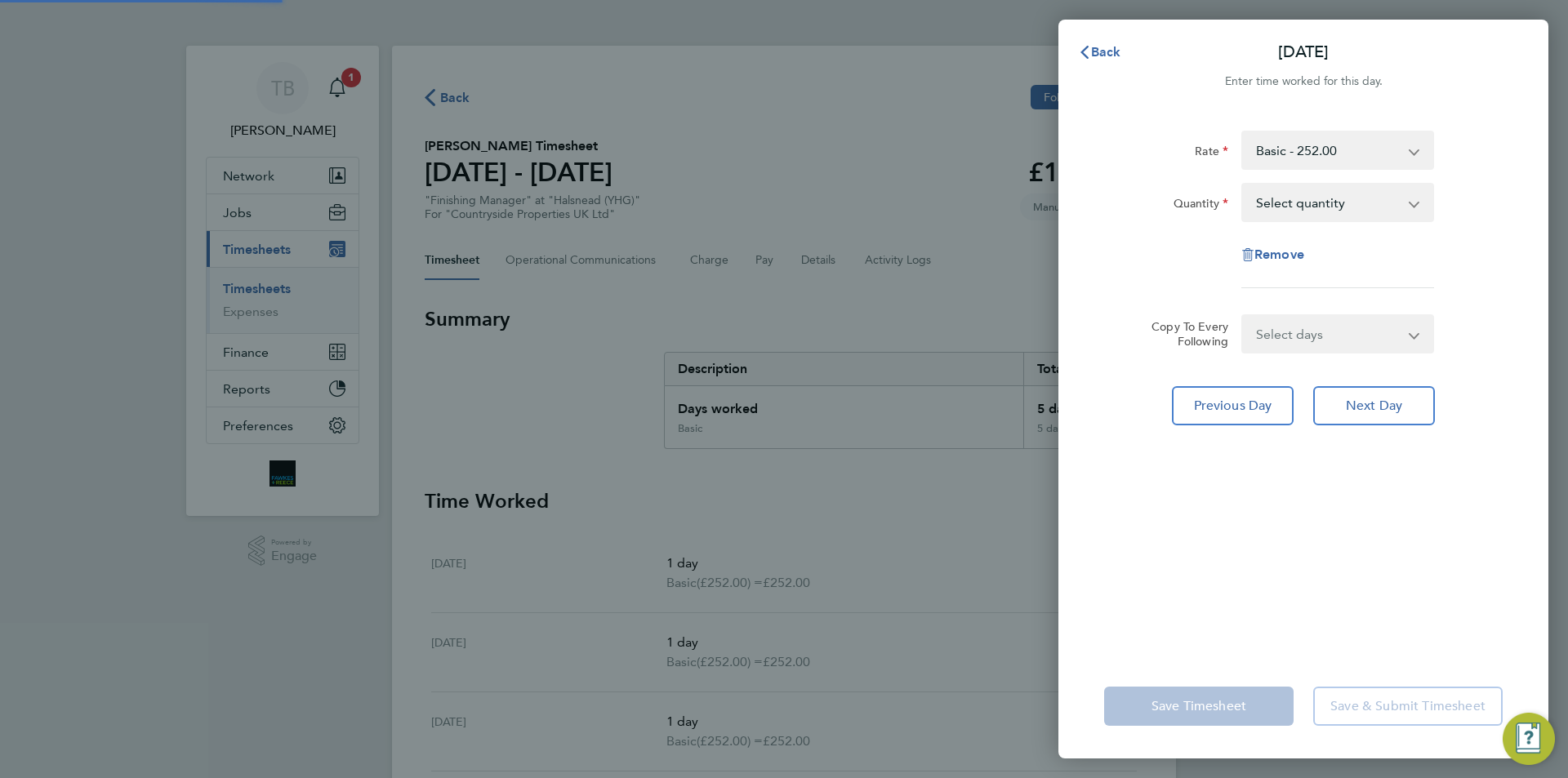
drag, startPoint x: 1315, startPoint y: 213, endPoint x: 1302, endPoint y: 207, distance: 14.3
click at [1286, 193] on select "Select quantity 0.5 1" at bounding box center [1328, 202] width 170 height 36
select select "1"
click at [1243, 184] on select "Select quantity 0.5 1" at bounding box center [1328, 202] width 170 height 36
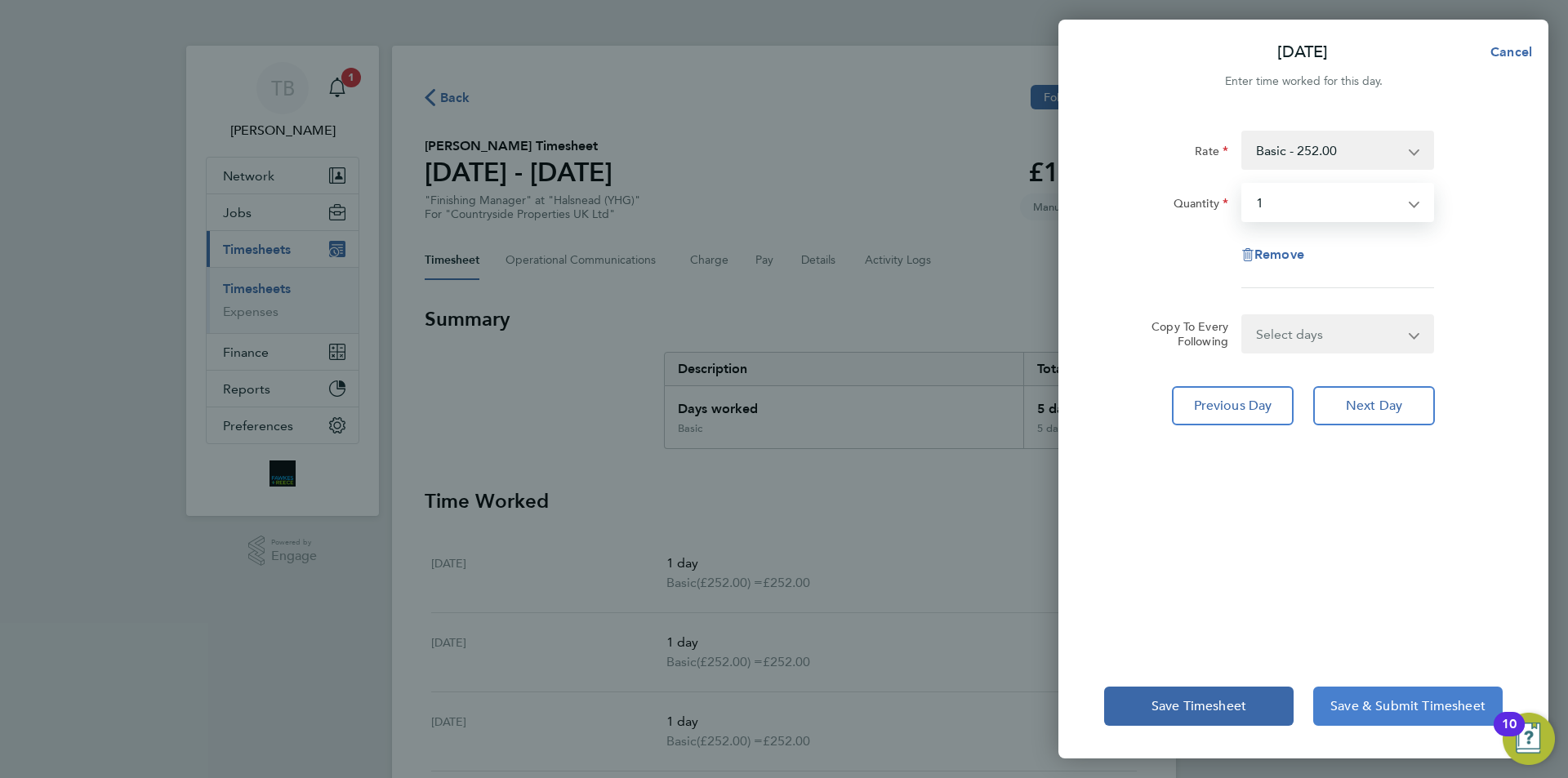
click at [1375, 693] on button "Save & Submit Timesheet" at bounding box center [1408, 706] width 189 height 39
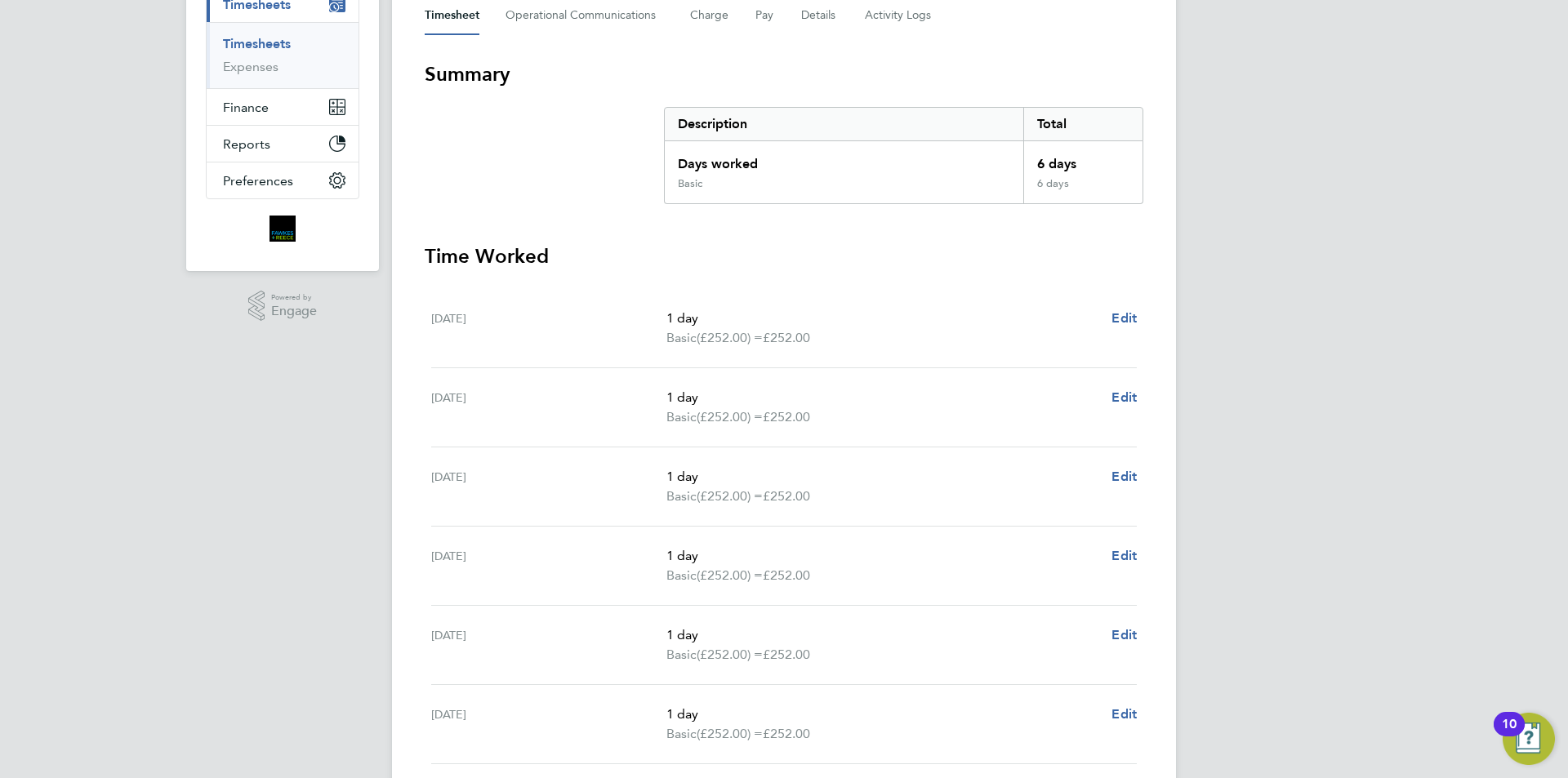
scroll to position [82, 0]
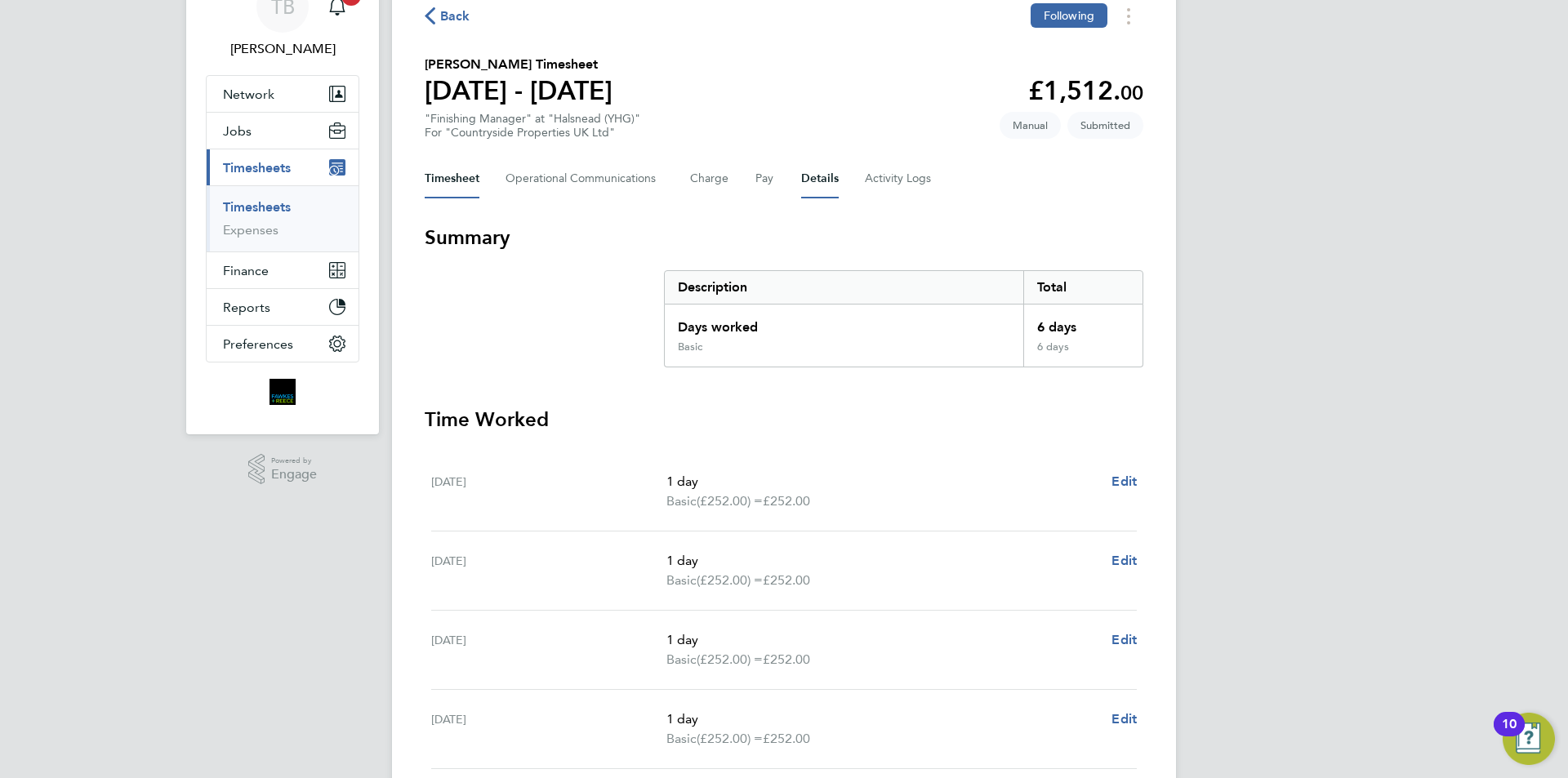
click at [823, 193] on button "Details" at bounding box center [819, 179] width 38 height 39
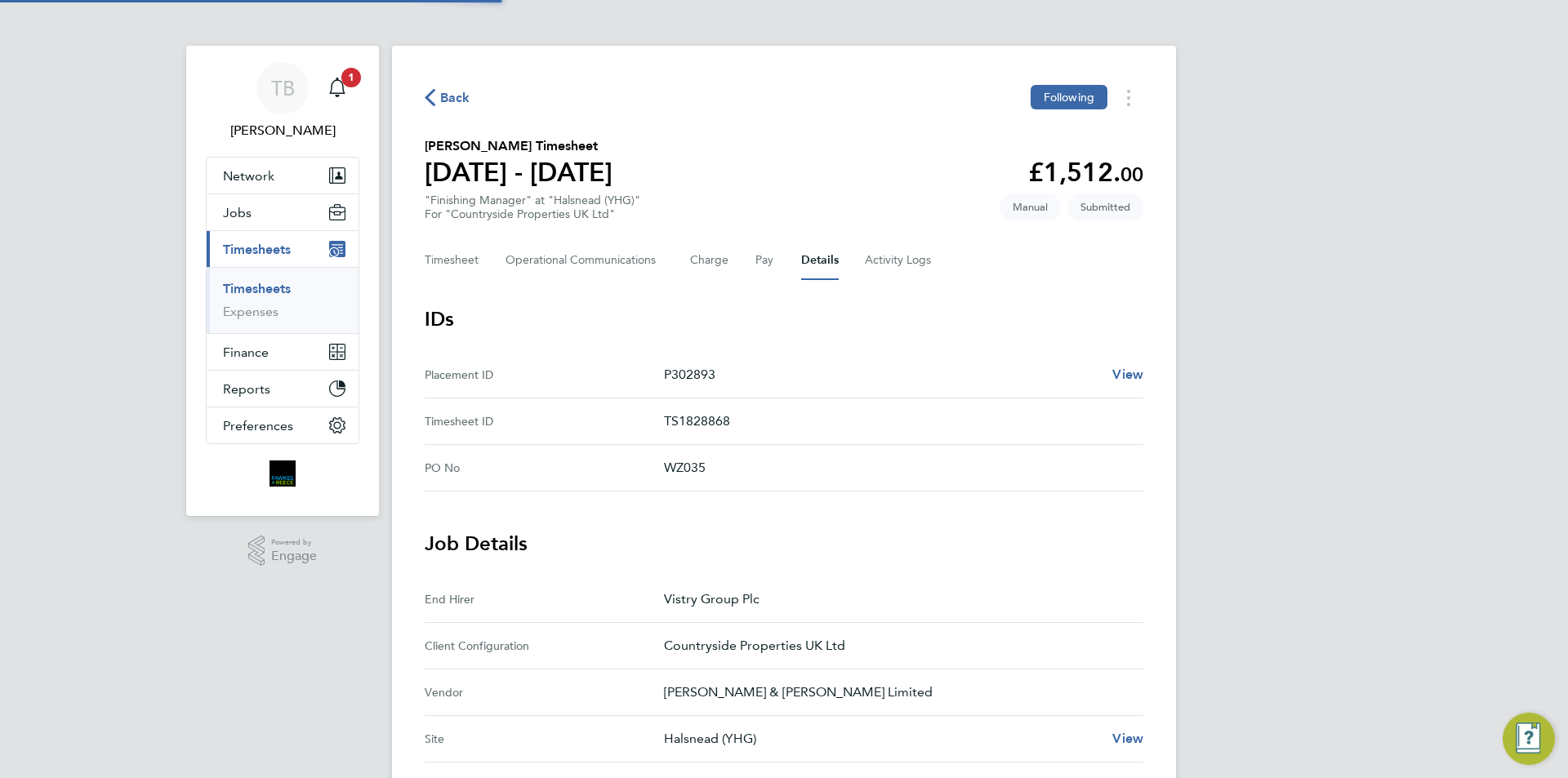
scroll to position [409, 0]
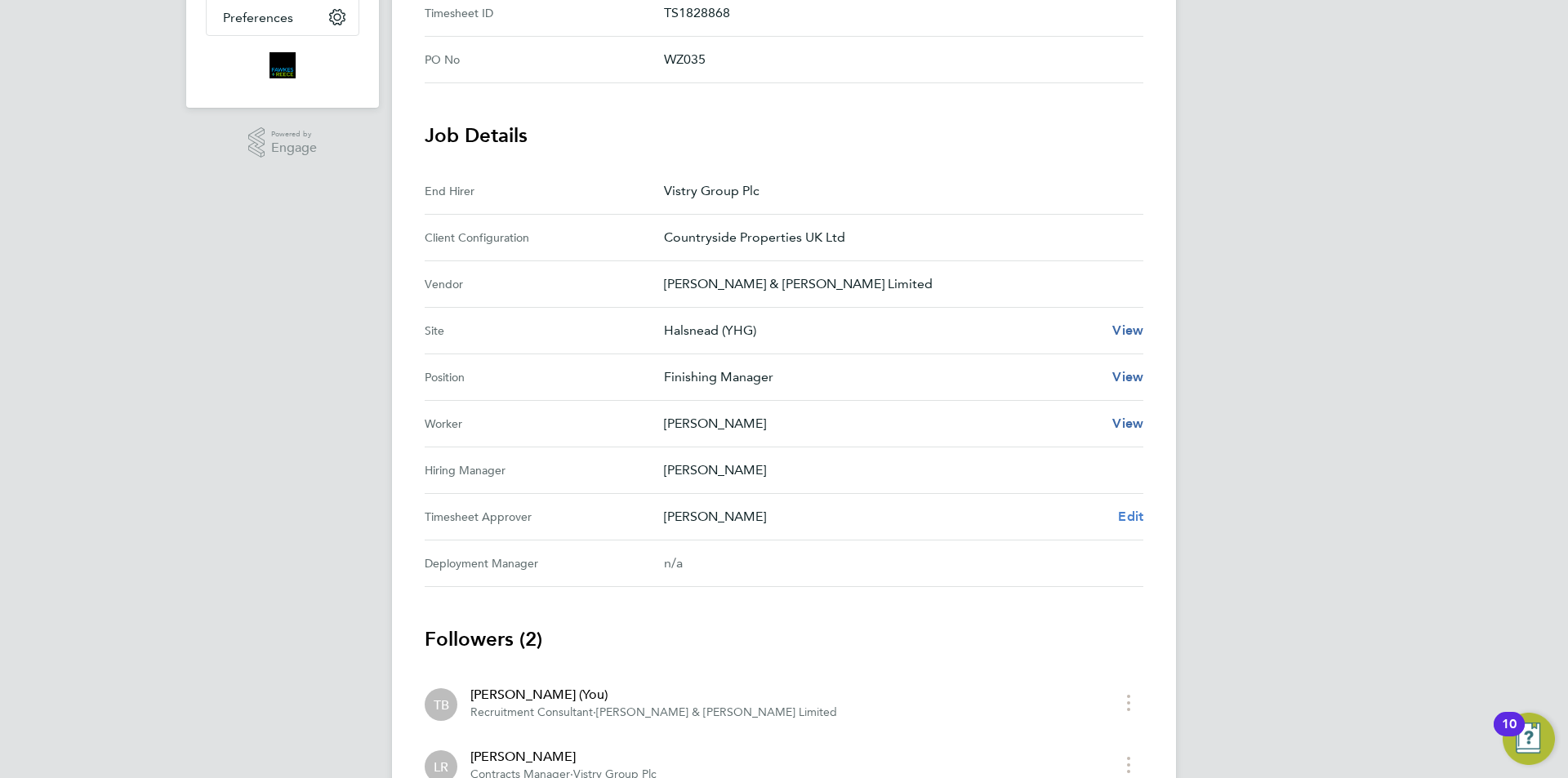
click at [1143, 518] on span "Edit" at bounding box center [1130, 517] width 25 height 16
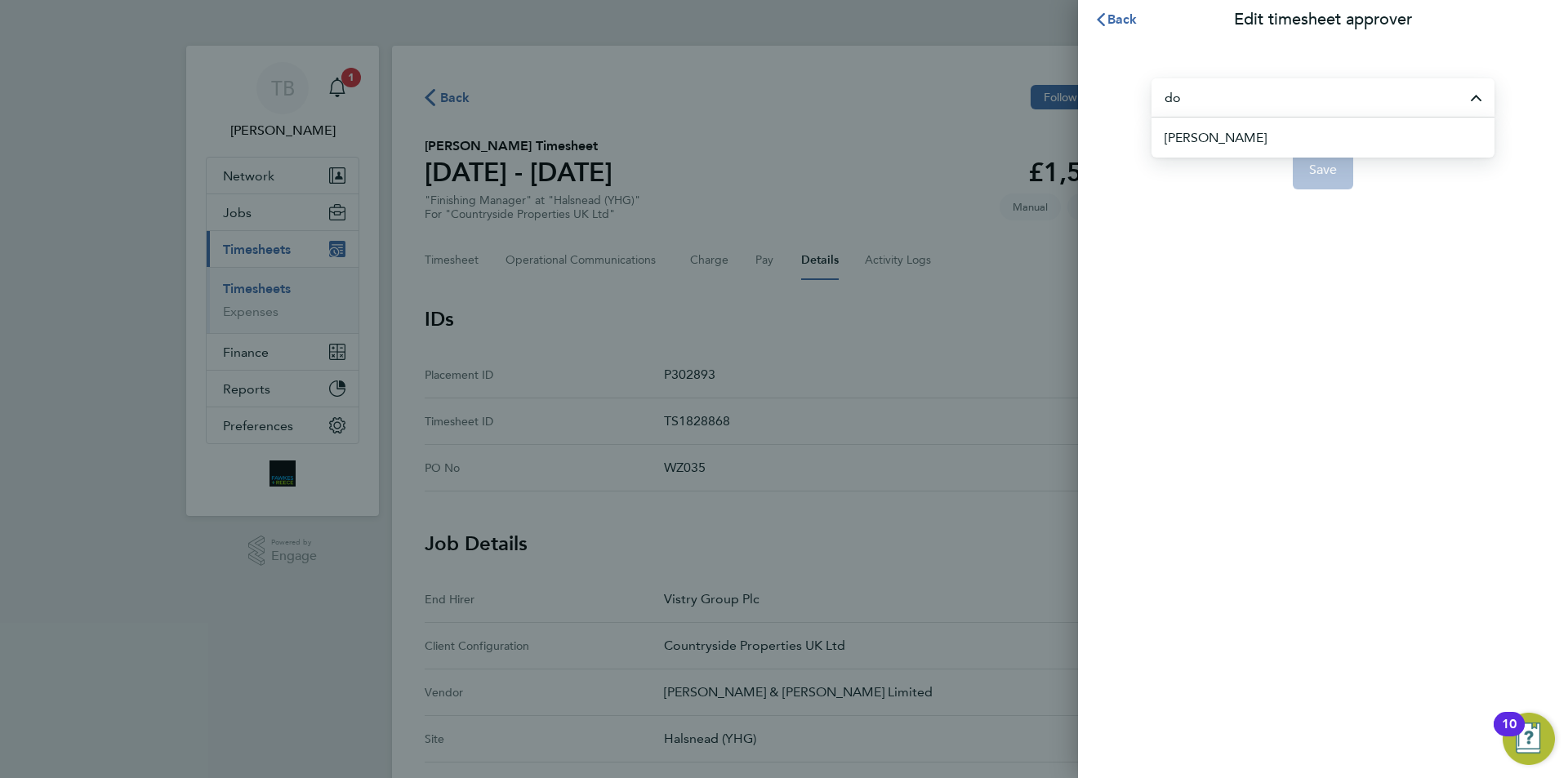
type input "d"
type input "D"
type input "o"
drag, startPoint x: 1286, startPoint y: 430, endPoint x: 1265, endPoint y: 431, distance: 21.0
click at [1271, 432] on div "Back Edit timesheet approver Aaron Murray Aaron Watkins Abbie Daniel Abdul Moni…" at bounding box center [1322, 389] width 490 height 778
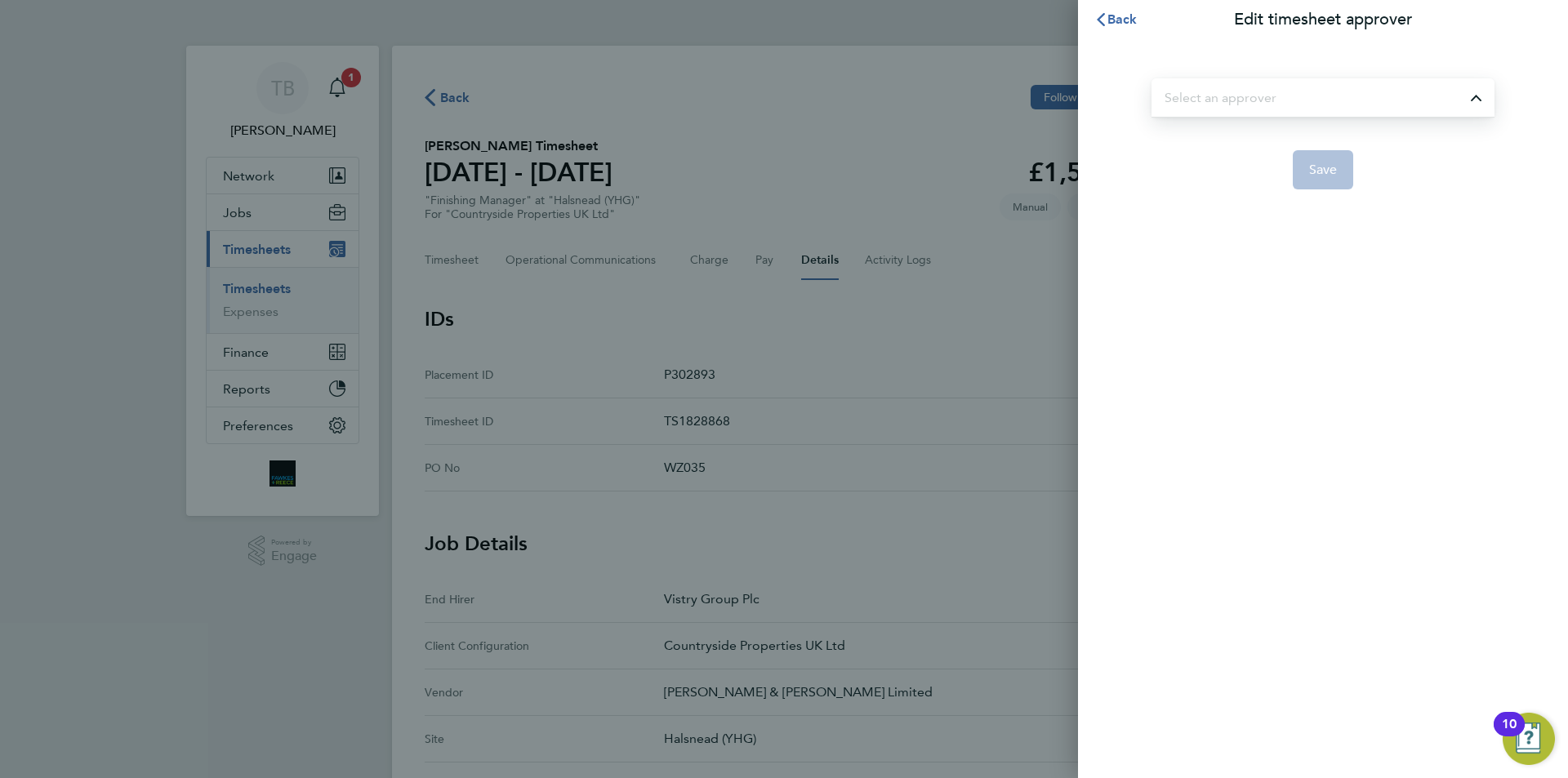
type input "Lee Roche"
click at [1315, 172] on app-form-button "Save" at bounding box center [1322, 169] width 343 height 39
click at [1120, 27] on button "Back" at bounding box center [1115, 19] width 76 height 32
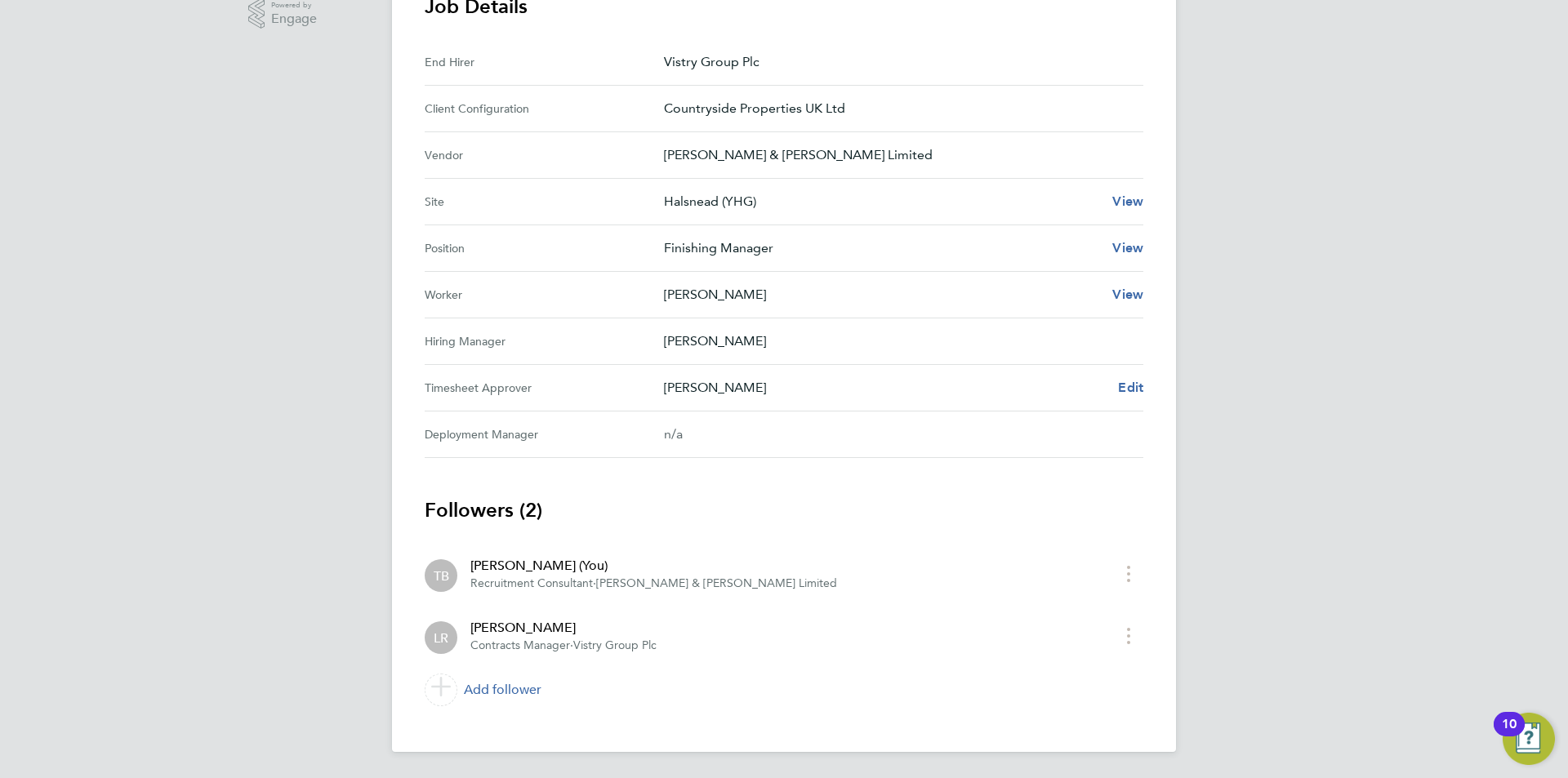
scroll to position [129, 0]
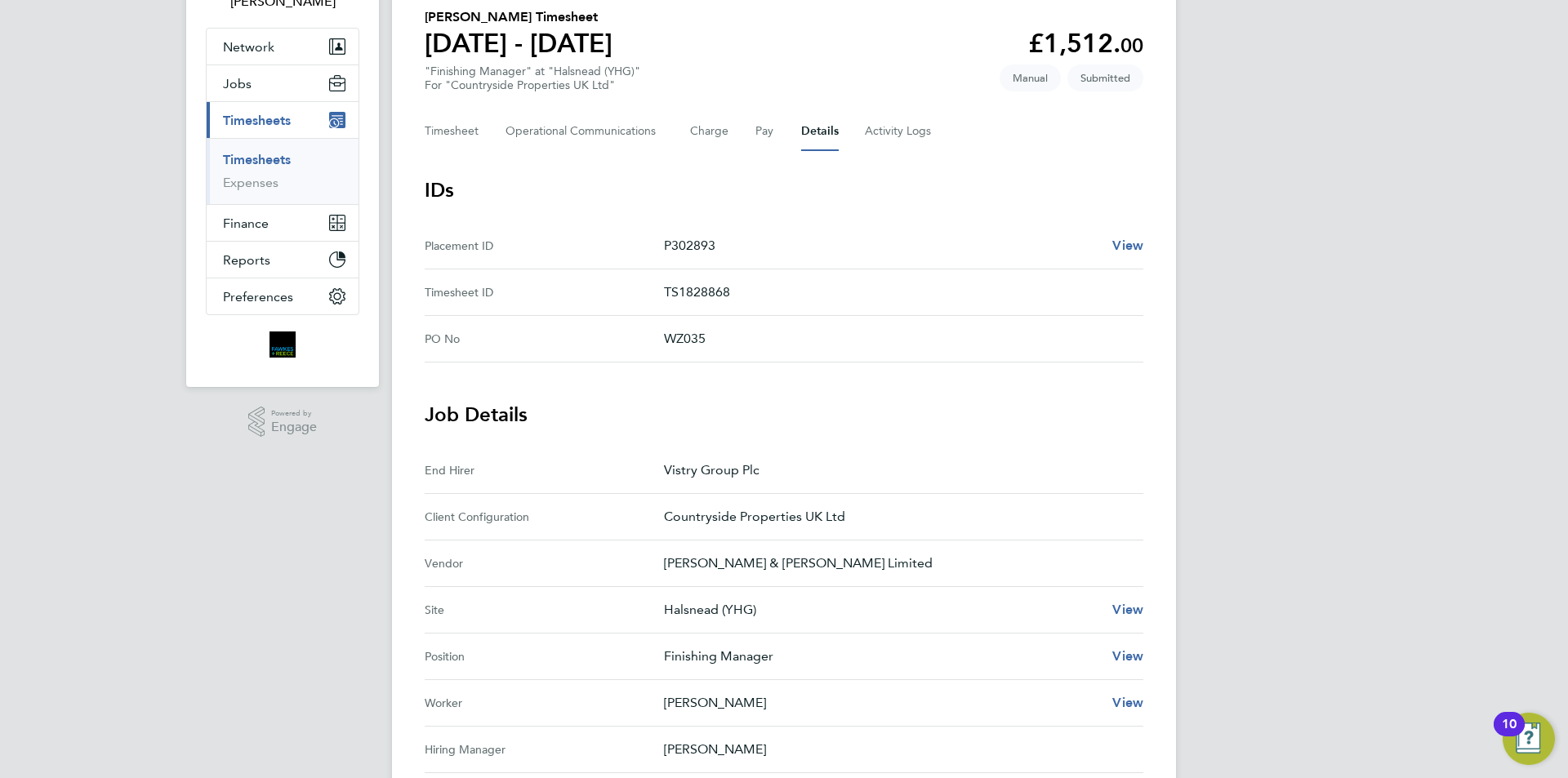
click at [266, 160] on link "Timesheets" at bounding box center [256, 160] width 68 height 16
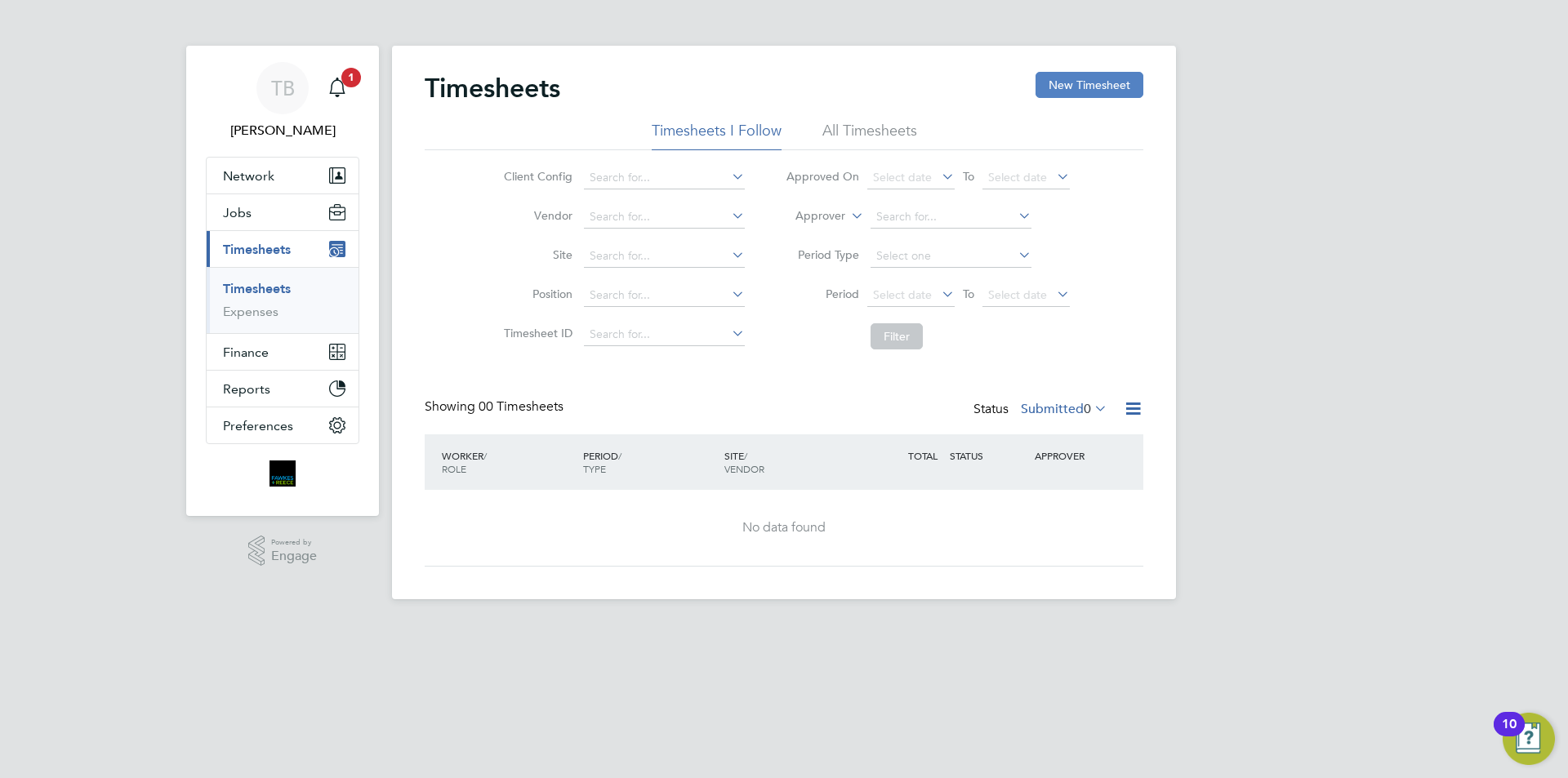
click at [1096, 77] on button "New Timesheet" at bounding box center [1089, 85] width 108 height 26
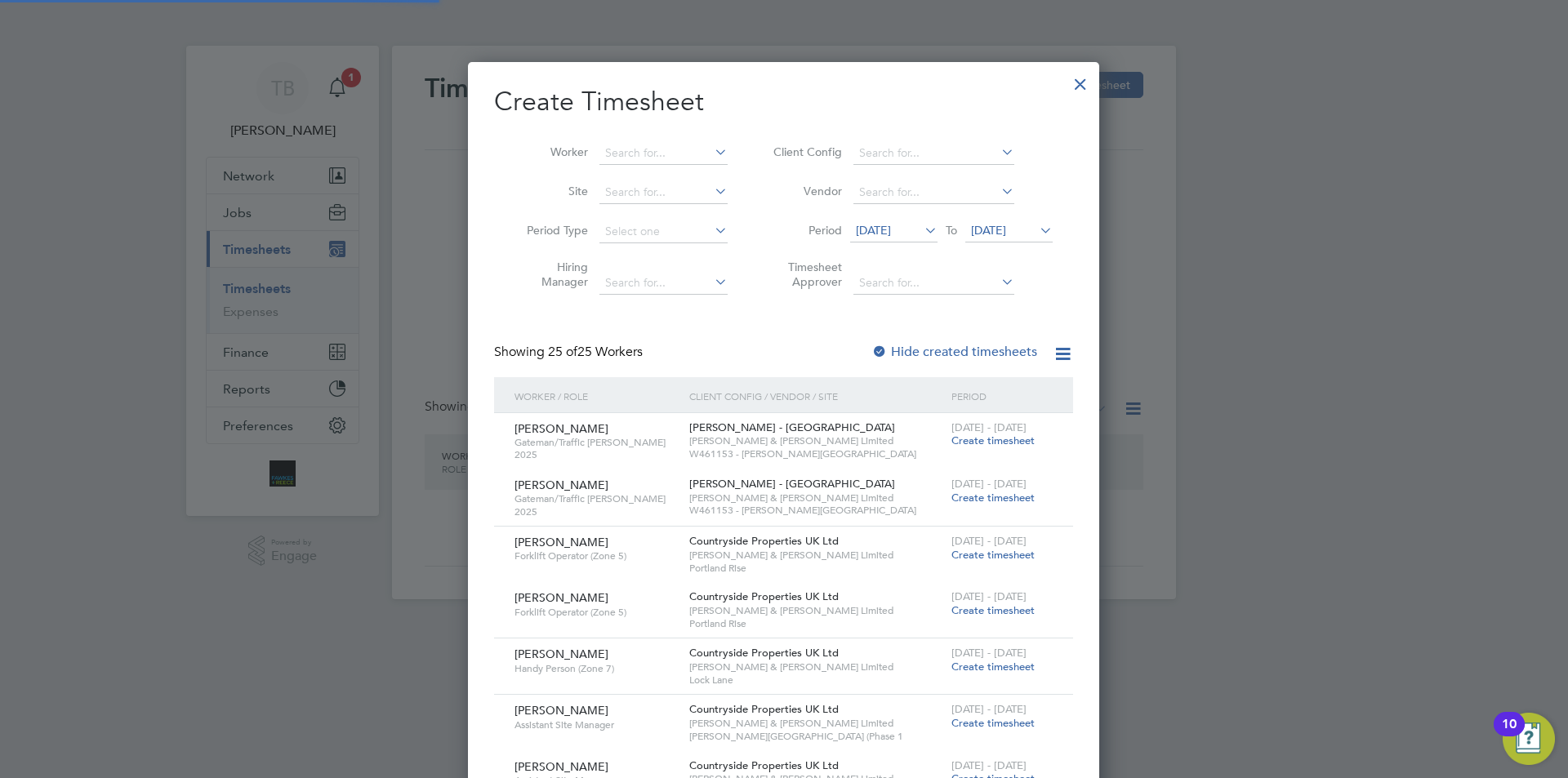
scroll to position [2407, 632]
click at [639, 166] on li "Worker" at bounding box center [621, 153] width 254 height 39
click at [654, 153] on input at bounding box center [663, 153] width 128 height 23
click at [703, 168] on b "Mul" at bounding box center [713, 175] width 20 height 14
type input "[PERSON_NAME]"
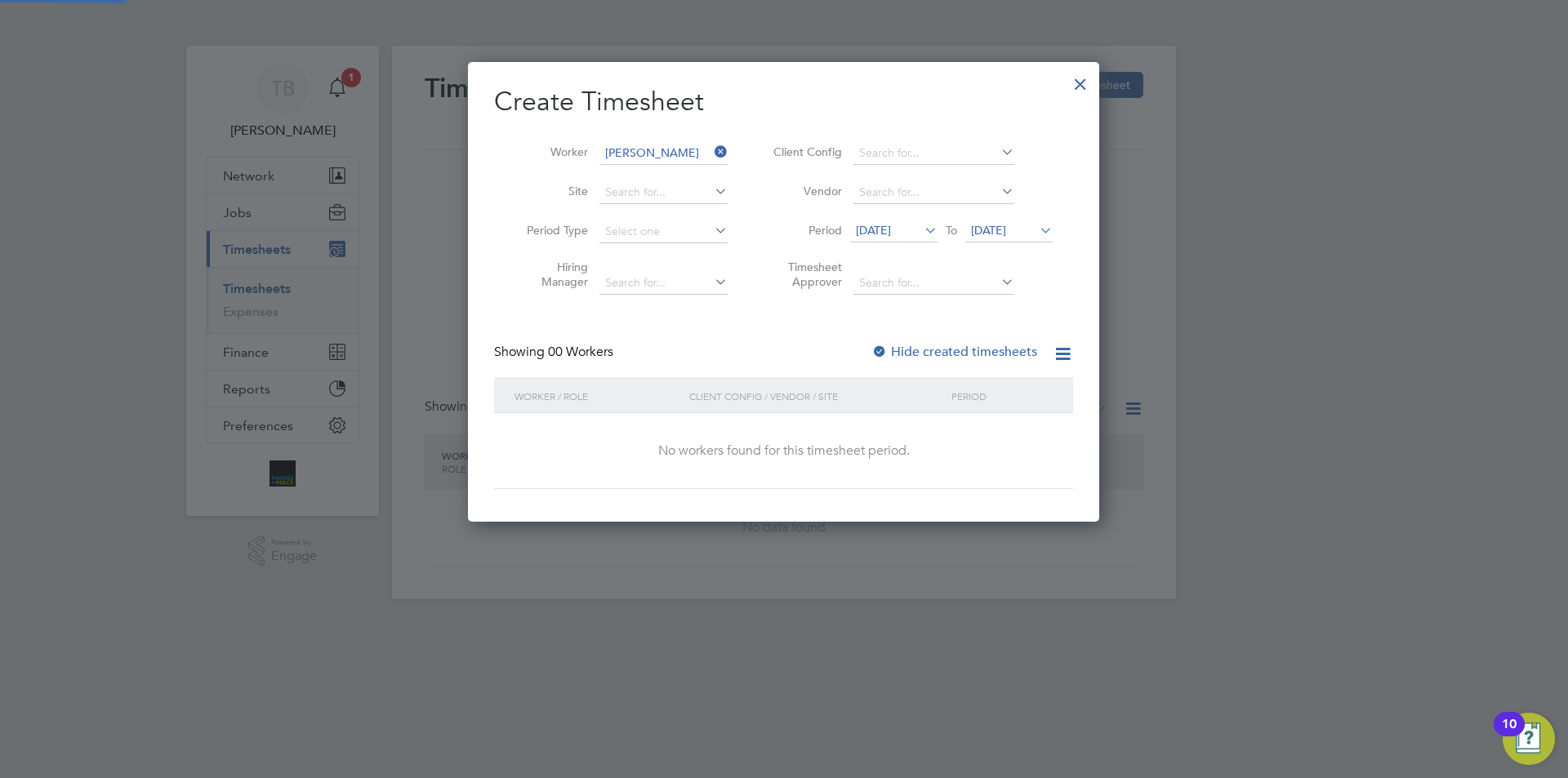
scroll to position [460, 632]
click at [889, 227] on span "[DATE]" at bounding box center [873, 230] width 35 height 15
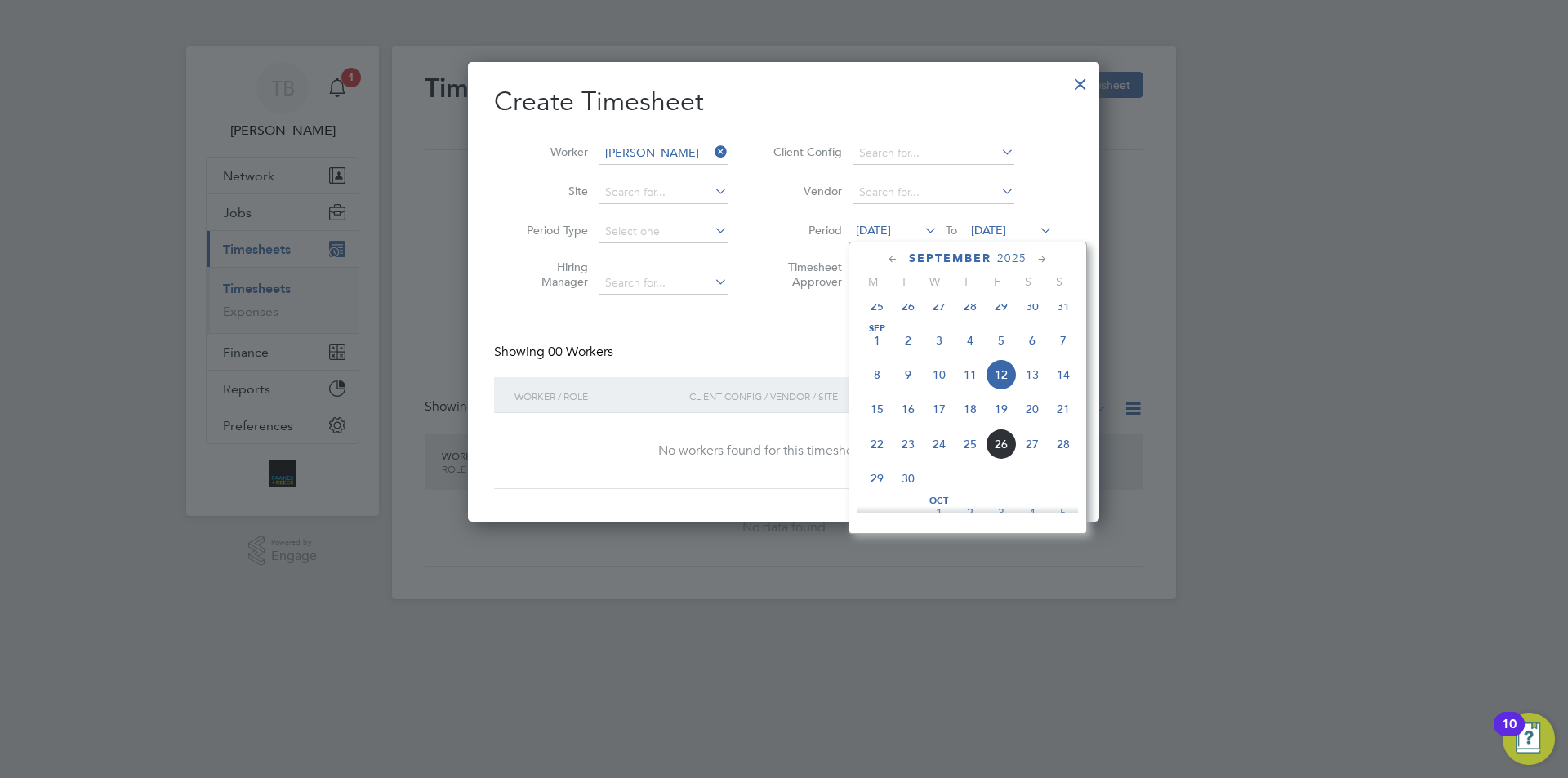
click at [882, 460] on span "22" at bounding box center [876, 444] width 31 height 31
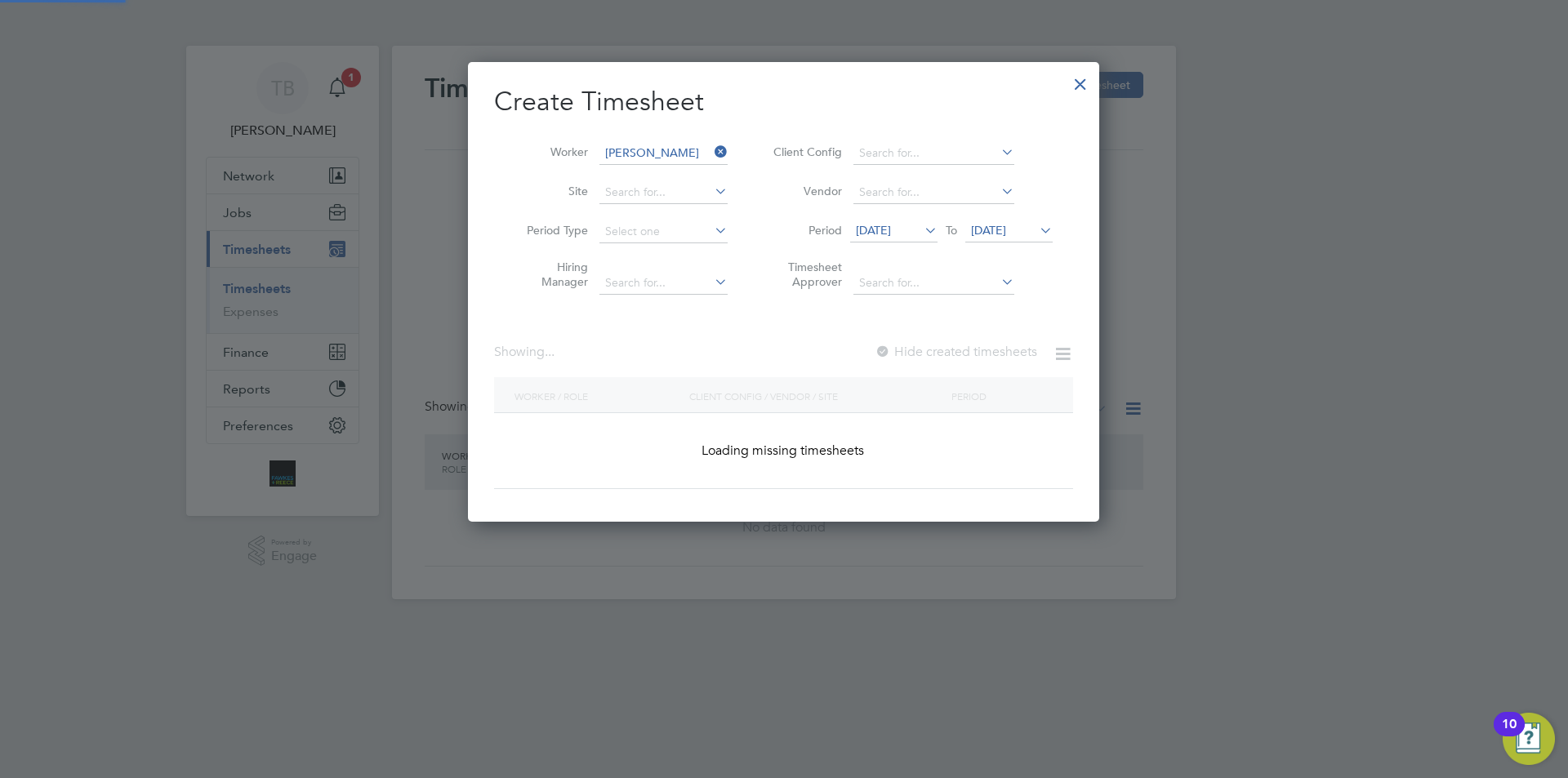
scroll to position [440, 632]
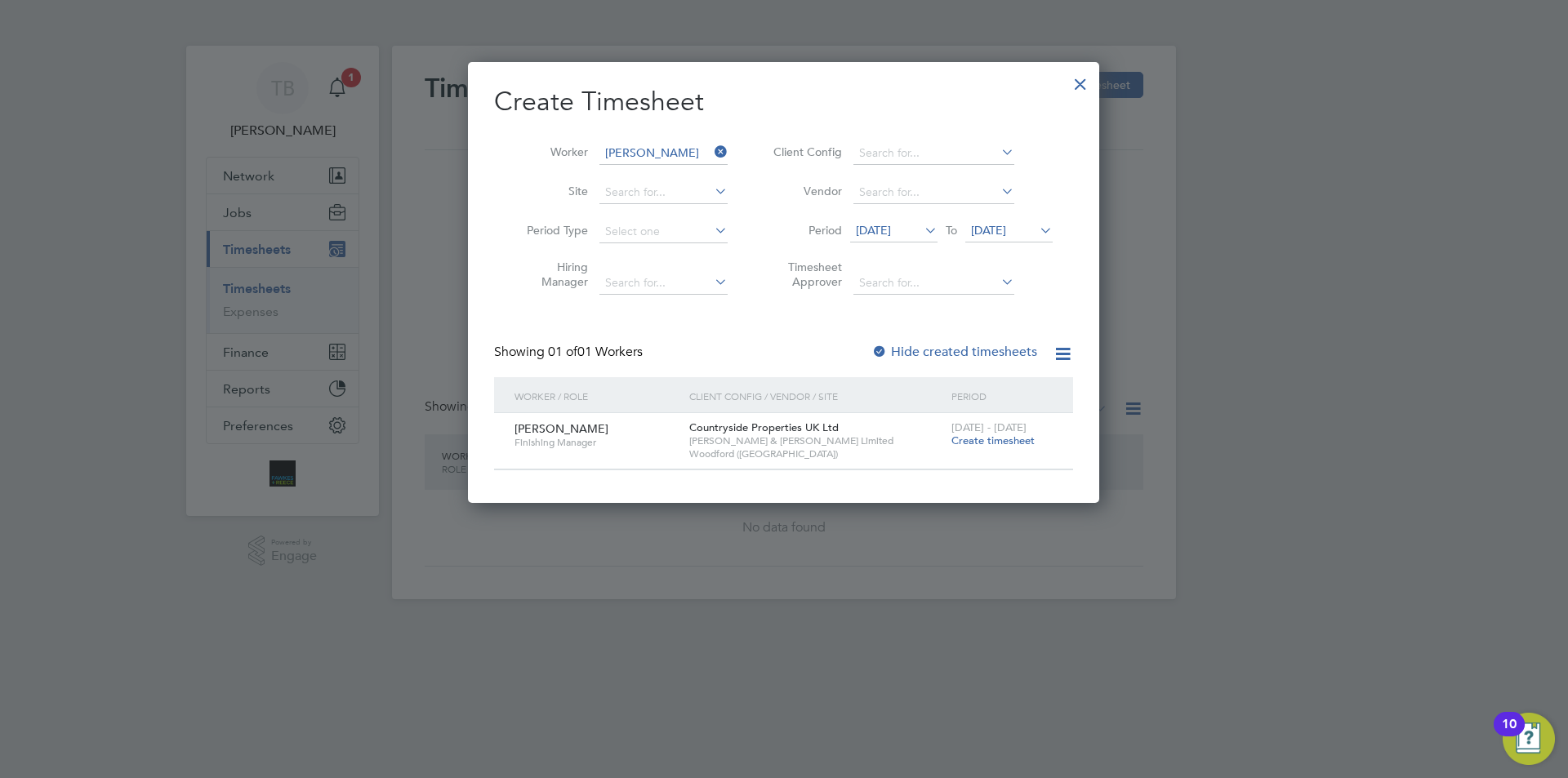
click at [990, 439] on span "Create timesheet" at bounding box center [993, 440] width 83 height 14
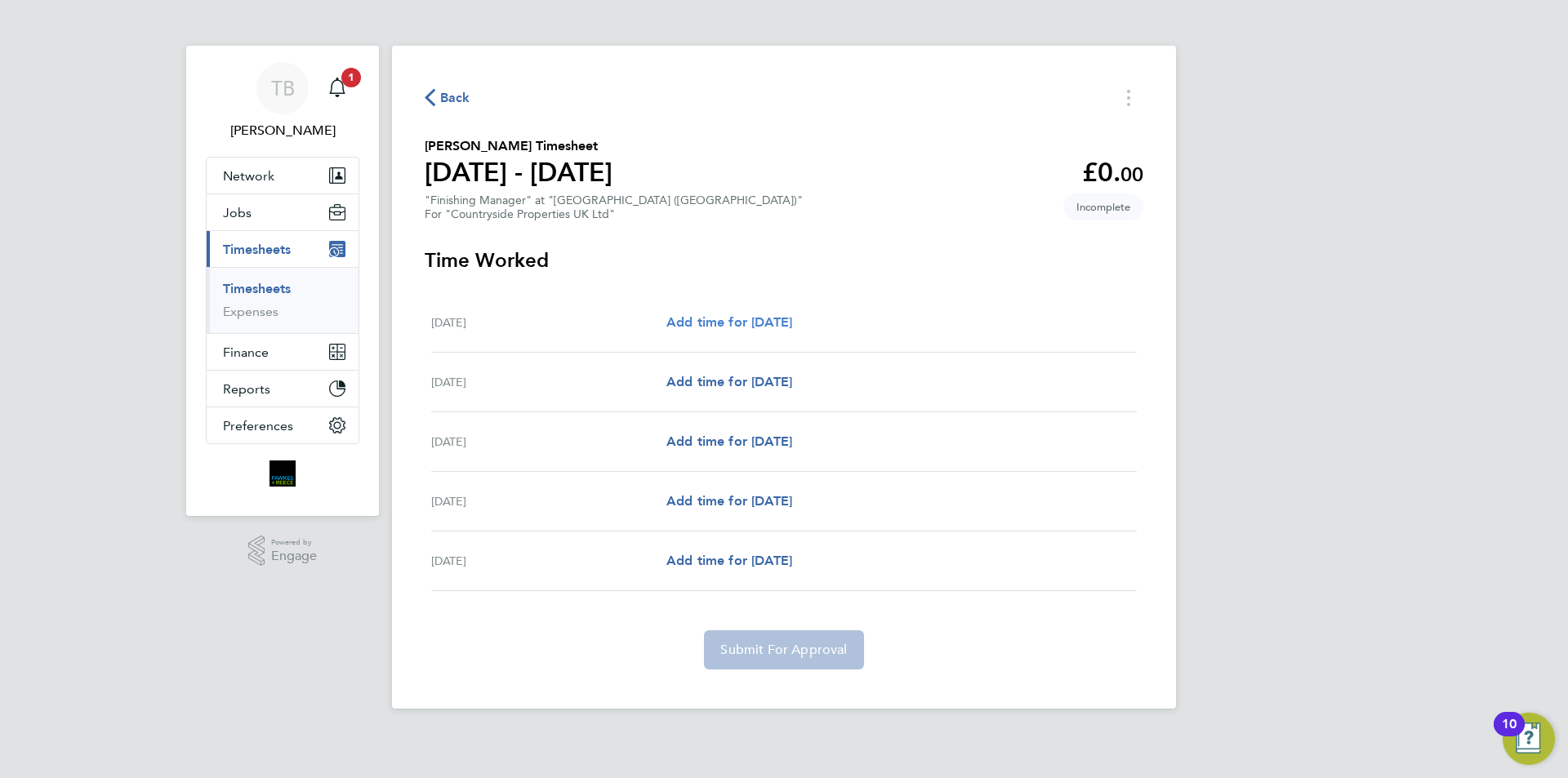
click at [738, 317] on span "Add time for [DATE]" at bounding box center [729, 322] width 125 height 16
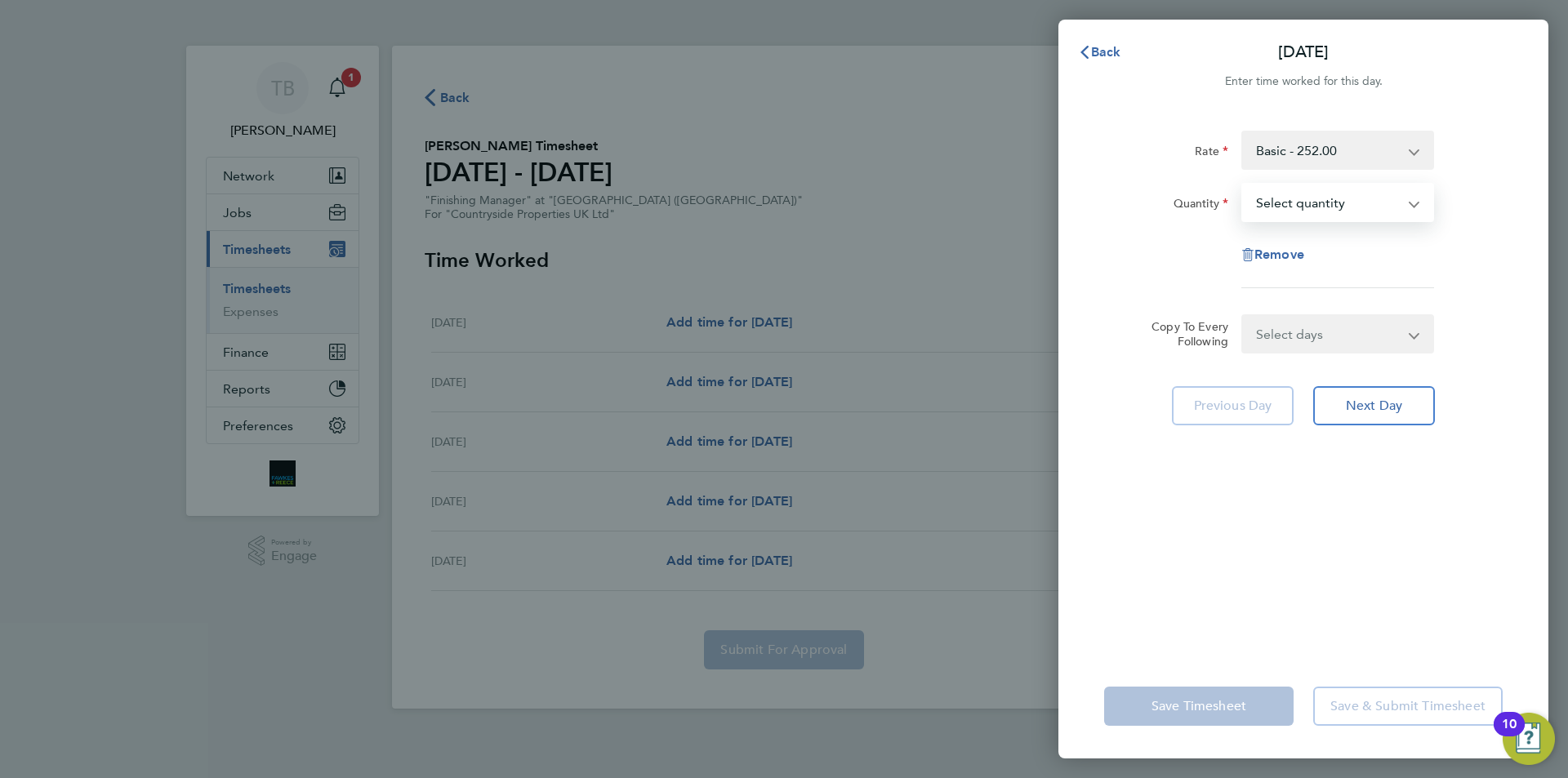
click at [1324, 217] on select "Select quantity 0.5 1" at bounding box center [1328, 202] width 170 height 36
click at [834, 445] on div "Back Mon 22 Sep Enter time worked for this day. Rate Basic - 252.00 Quantity Se…" at bounding box center [784, 389] width 1568 height 778
click at [1380, 384] on div "Rate Basic - 252.00 Quantity Select quantity 0.5 1 Remove Copy To Every Followi…" at bounding box center [1303, 382] width 490 height 543
click at [1388, 399] on span "Next Day" at bounding box center [1373, 405] width 56 height 17
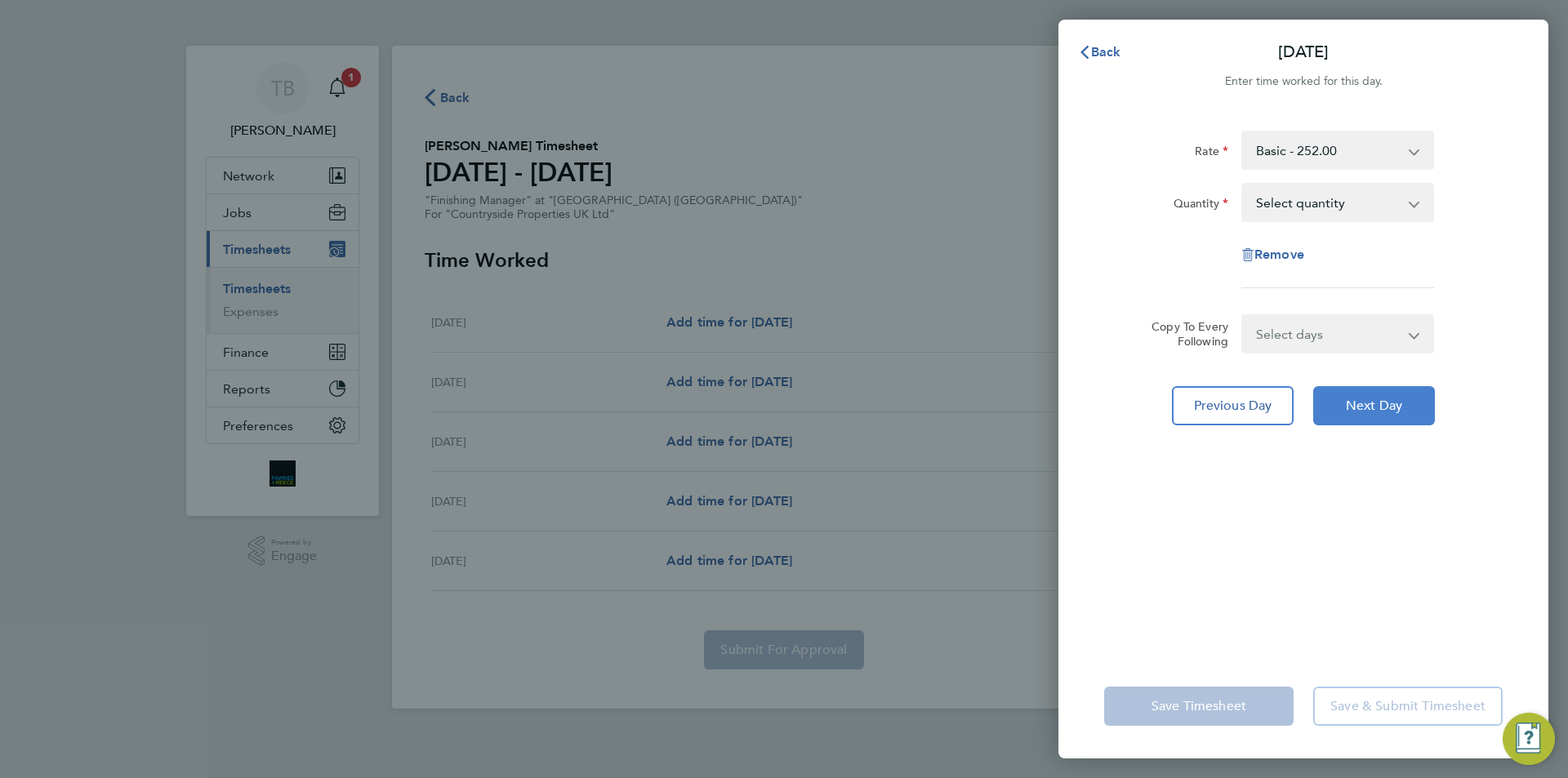
click at [1388, 417] on button "Next Day" at bounding box center [1373, 405] width 122 height 39
drag, startPoint x: 1282, startPoint y: 196, endPoint x: 1274, endPoint y: 214, distance: 19.7
click at [1282, 196] on select "Select quantity 0.5 1" at bounding box center [1328, 202] width 170 height 36
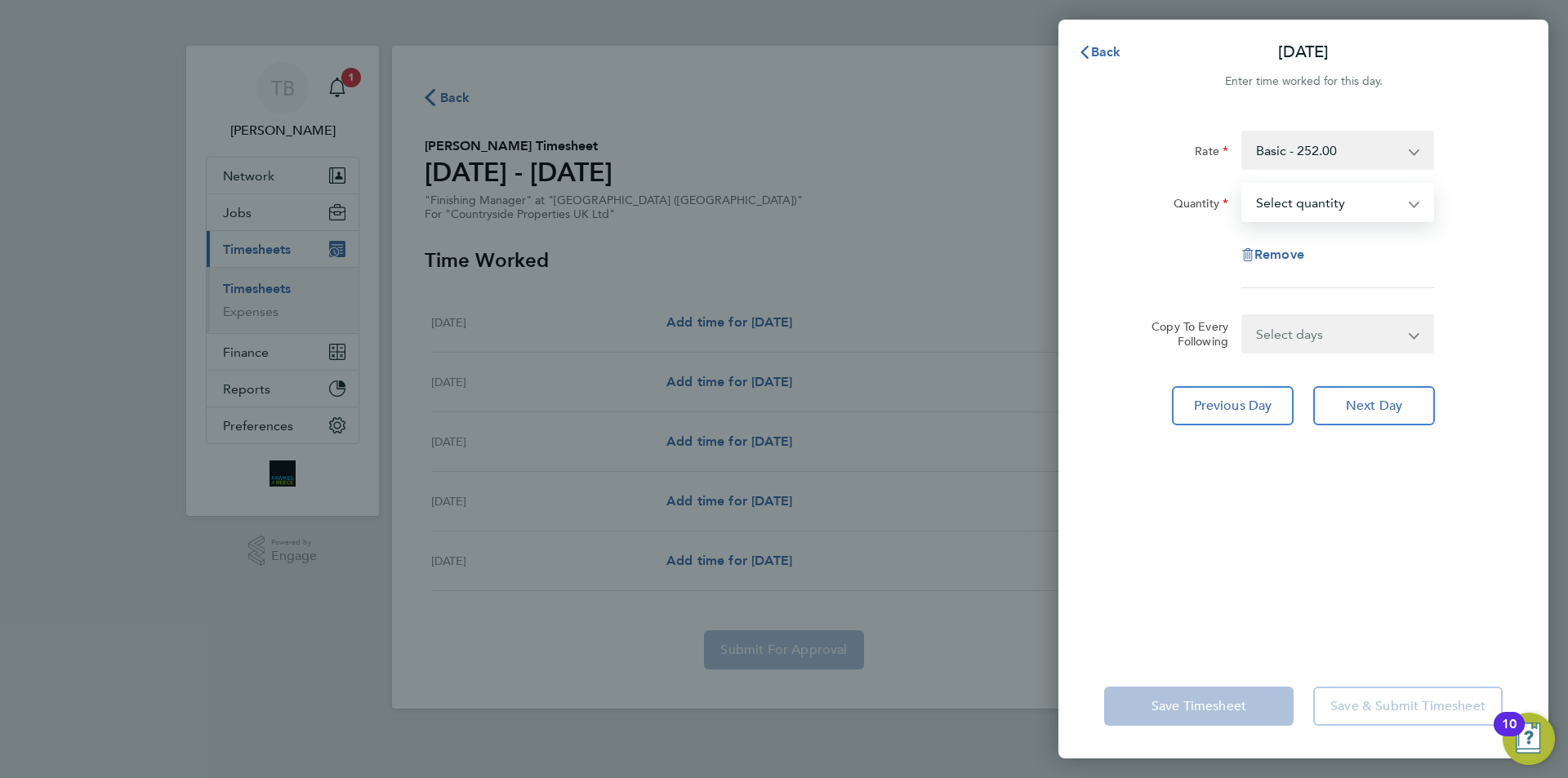
select select "1"
click at [1243, 184] on select "Select quantity 0.5 1" at bounding box center [1328, 202] width 170 height 36
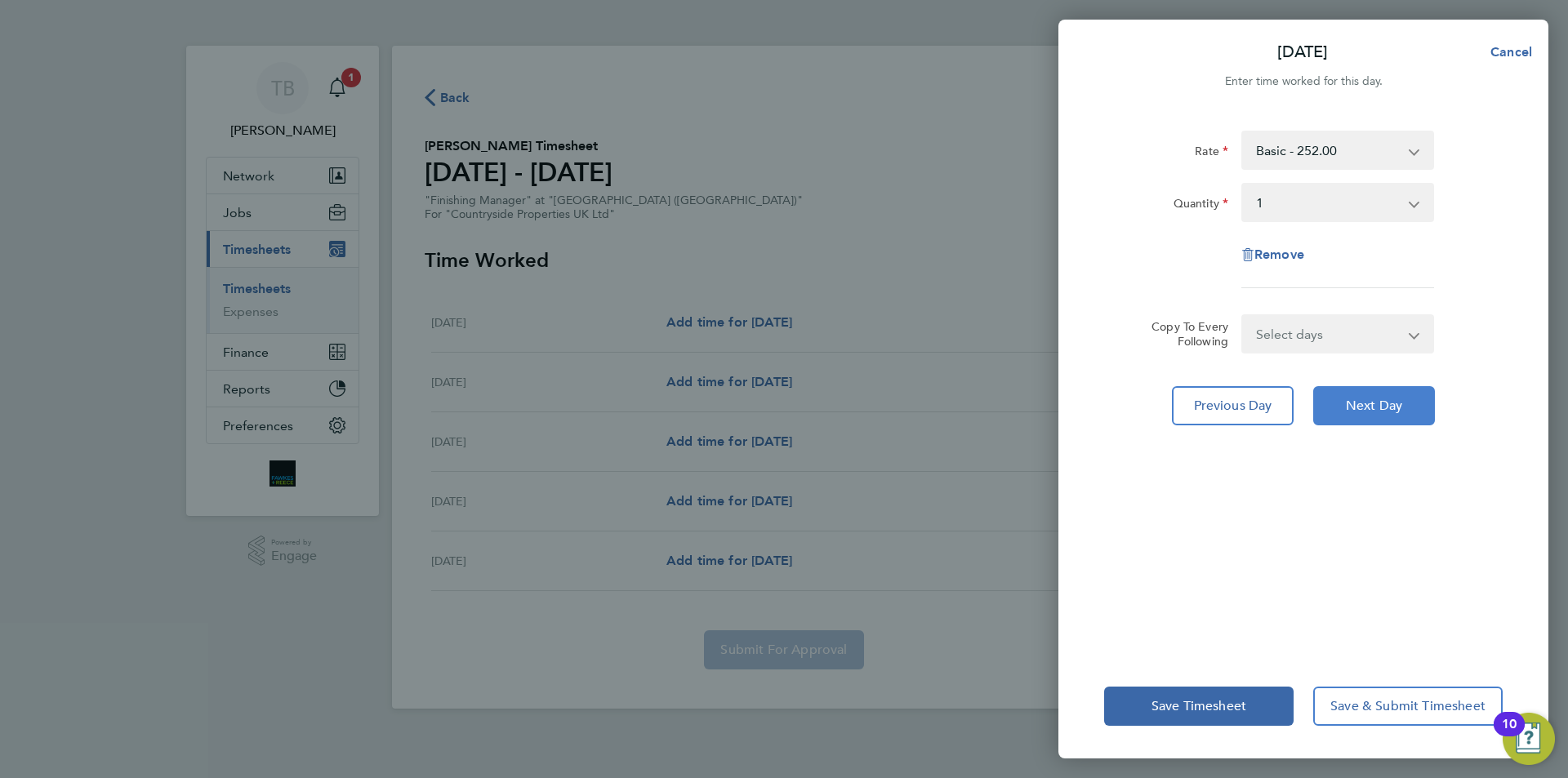
click at [1378, 413] on span "Next Day" at bounding box center [1373, 405] width 56 height 17
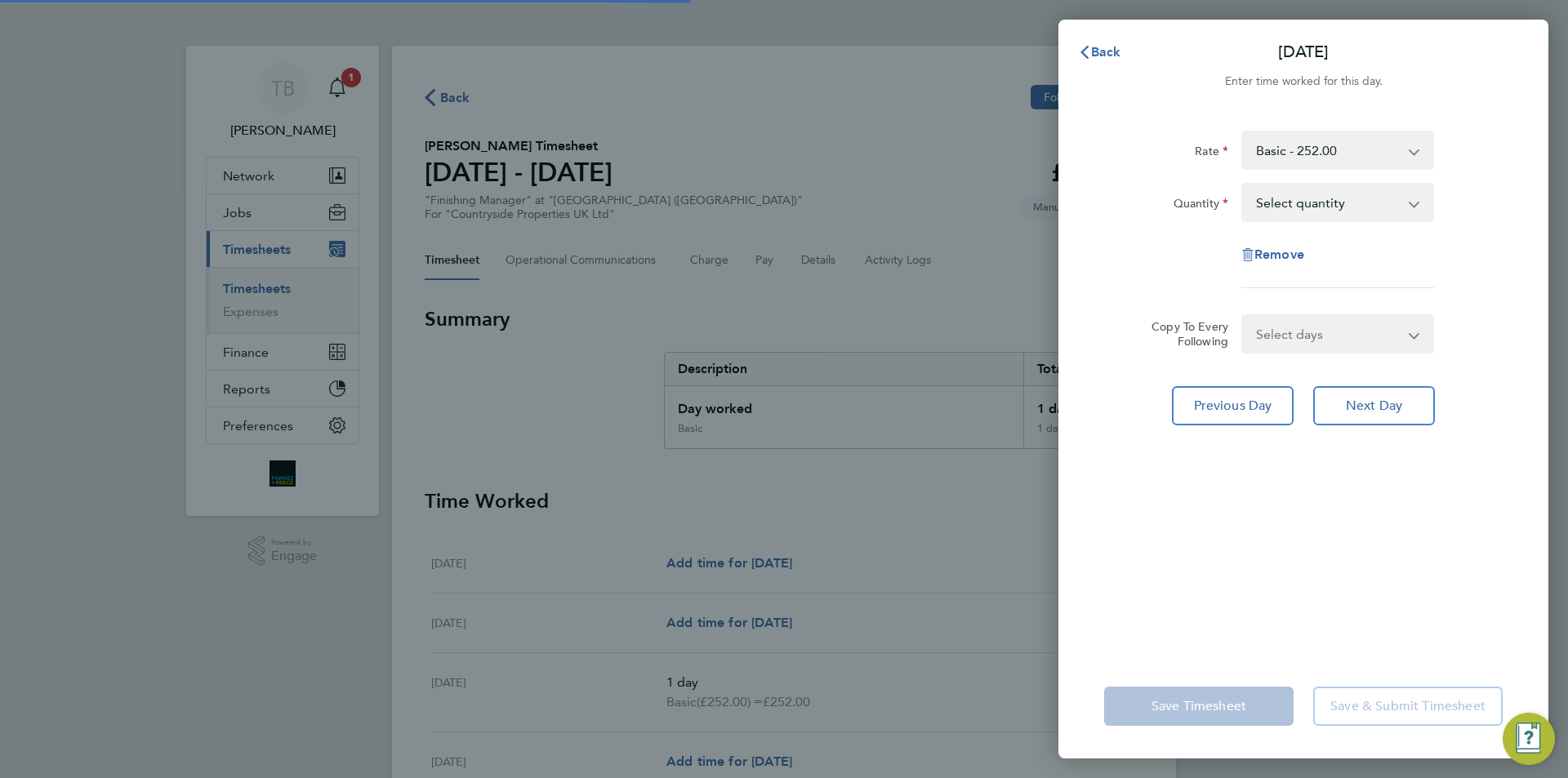
click at [1320, 208] on select "Select quantity 0.5 1" at bounding box center [1328, 202] width 170 height 36
select select "1"
click at [1243, 184] on select "Select quantity 0.5 1" at bounding box center [1328, 202] width 170 height 36
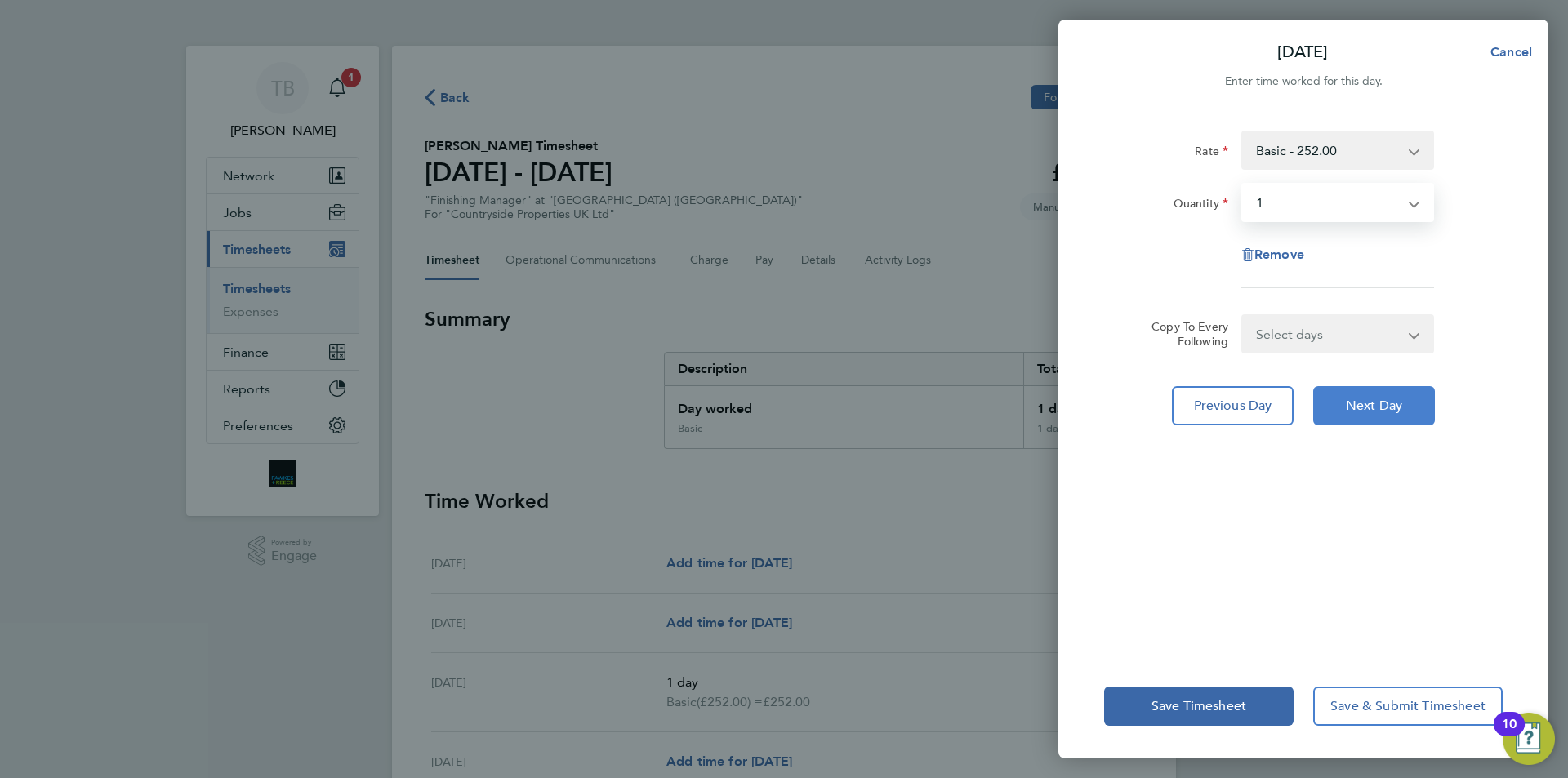
click at [1360, 396] on button "Next Day" at bounding box center [1373, 405] width 122 height 39
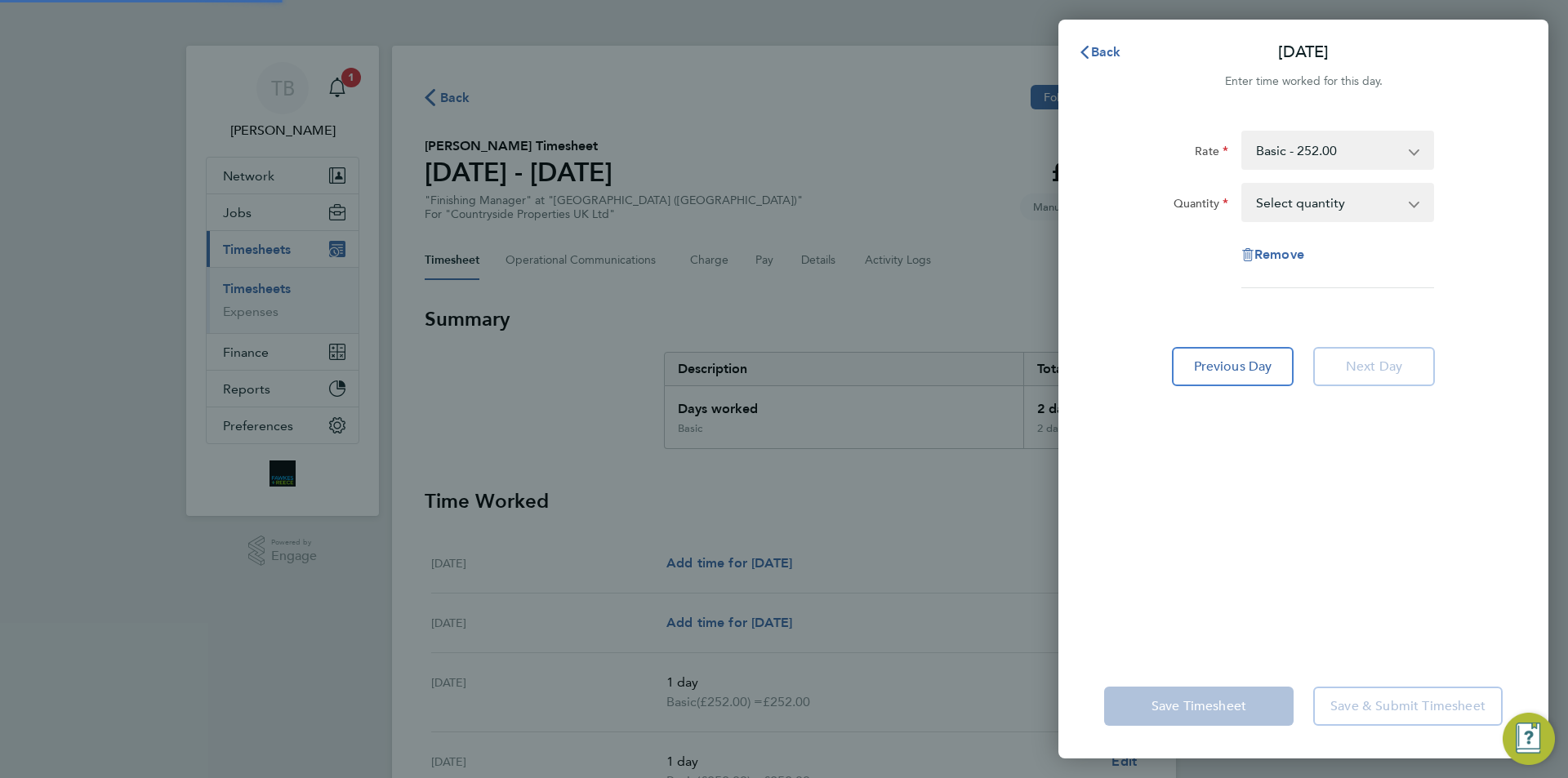
drag, startPoint x: 1305, startPoint y: 196, endPoint x: 1308, endPoint y: 208, distance: 12.4
click at [1305, 196] on select "Select quantity 0.5 1" at bounding box center [1328, 202] width 170 height 36
select select "1"
click at [1243, 184] on select "Select quantity 0.5 1" at bounding box center [1328, 202] width 170 height 36
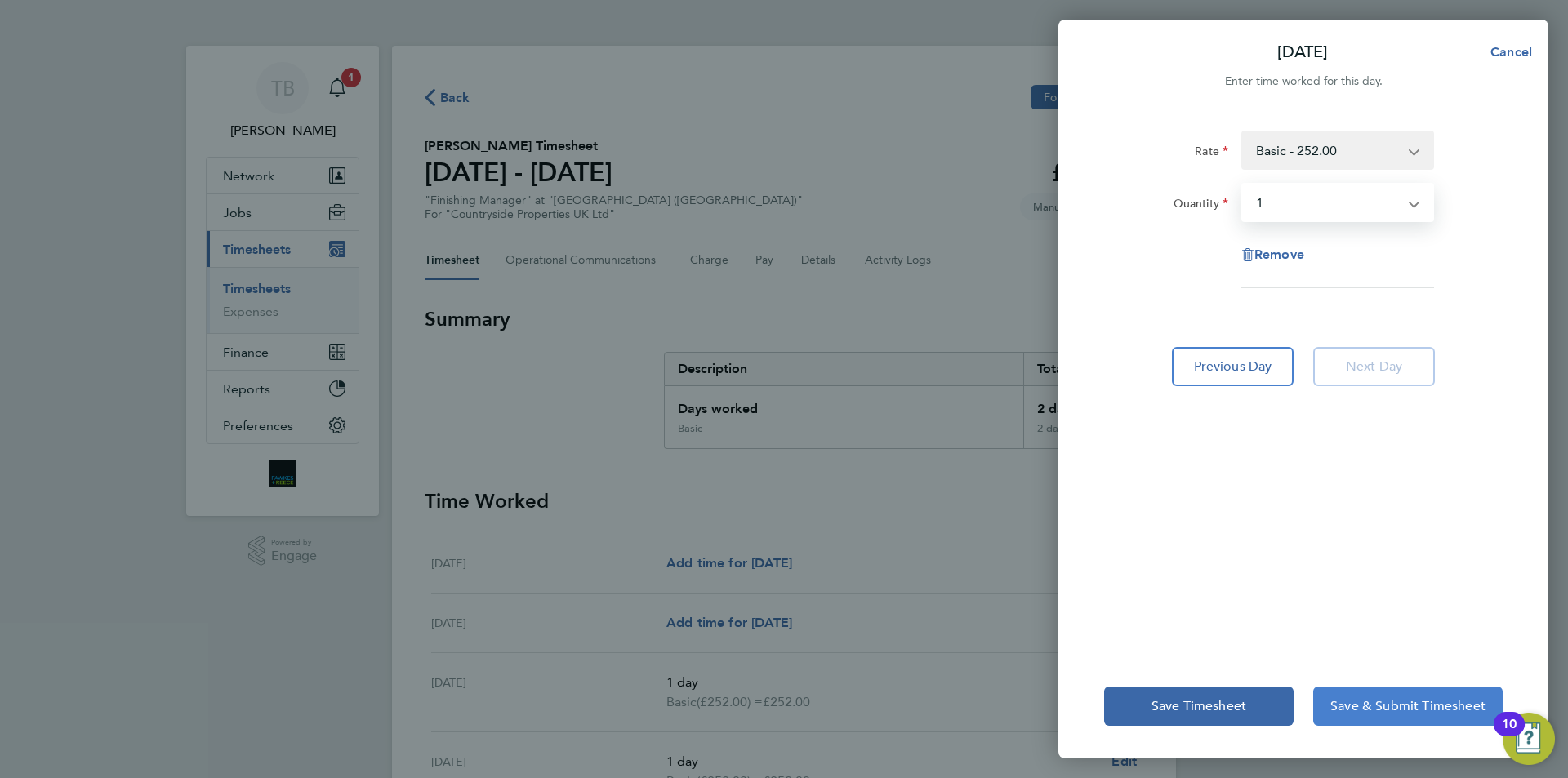
click at [1358, 706] on span "Save & Submit Timesheet" at bounding box center [1408, 706] width 155 height 17
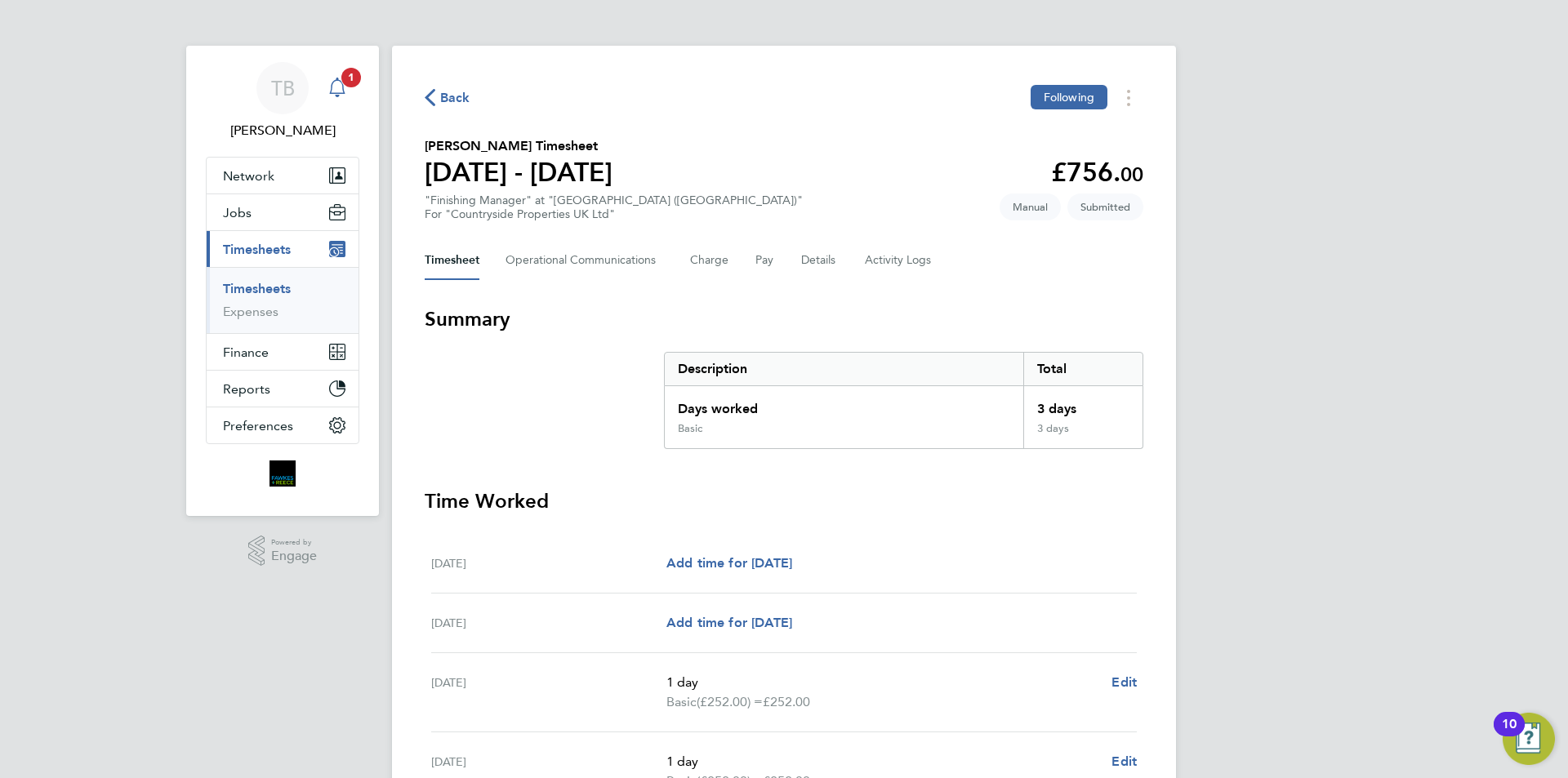
click at [352, 69] on span "1" at bounding box center [351, 77] width 19 height 19
